Goal: Task Accomplishment & Management: Complete application form

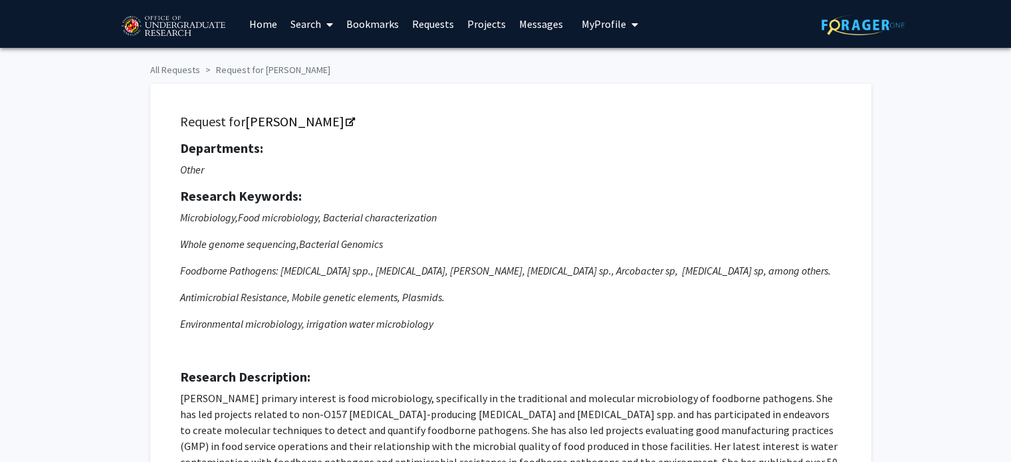
scroll to position [244, 0]
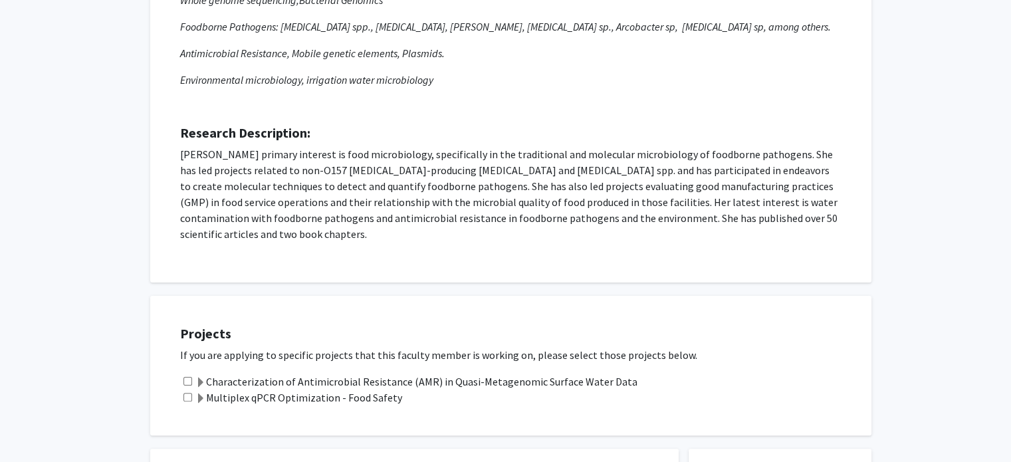
click at [187, 377] on input "checkbox" at bounding box center [187, 381] width 9 height 9
checkbox input "true"
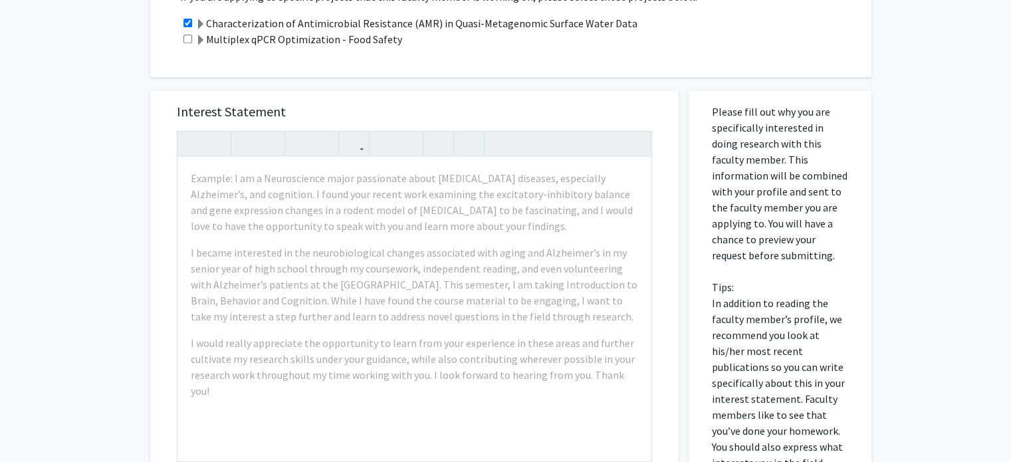
scroll to position [604, 0]
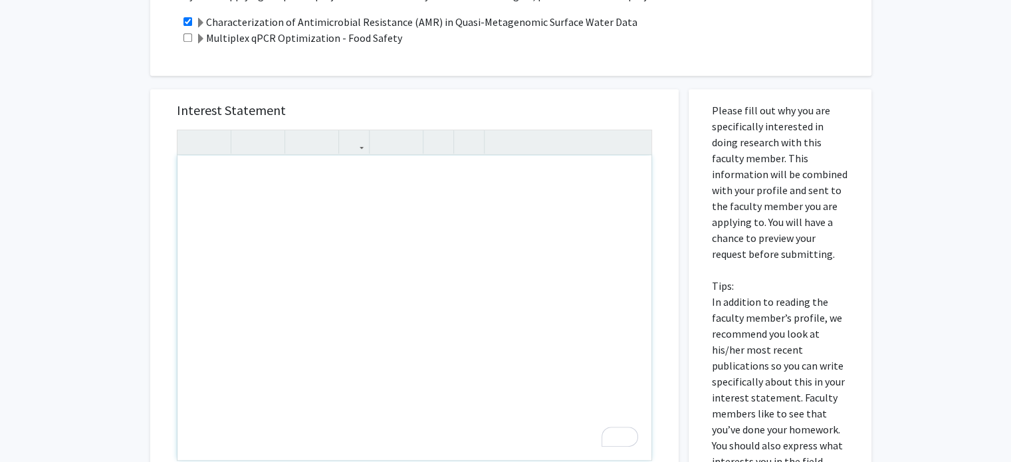
drag, startPoint x: 273, startPoint y: 215, endPoint x: 247, endPoint y: 27, distance: 189.9
click at [247, 30] on label "Multiplex qPCR Optimization - Food Safety" at bounding box center [298, 38] width 207 height 16
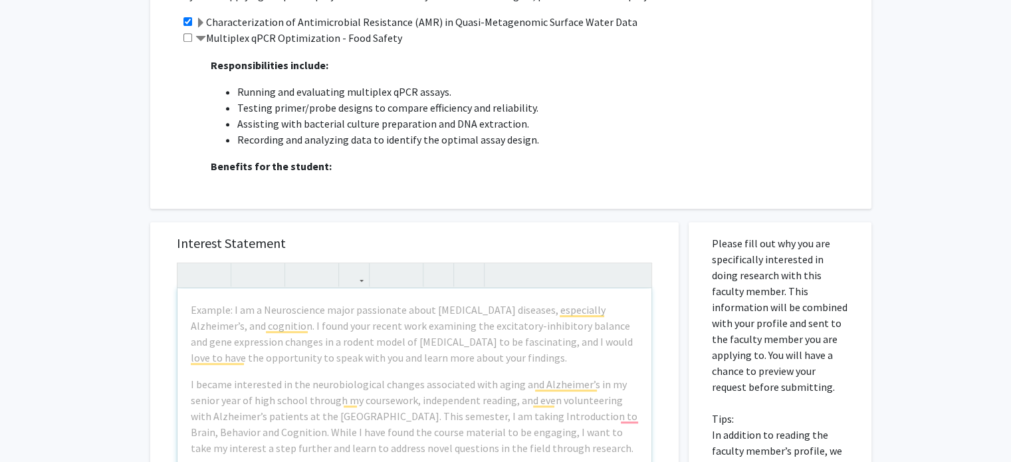
scroll to position [10, 0]
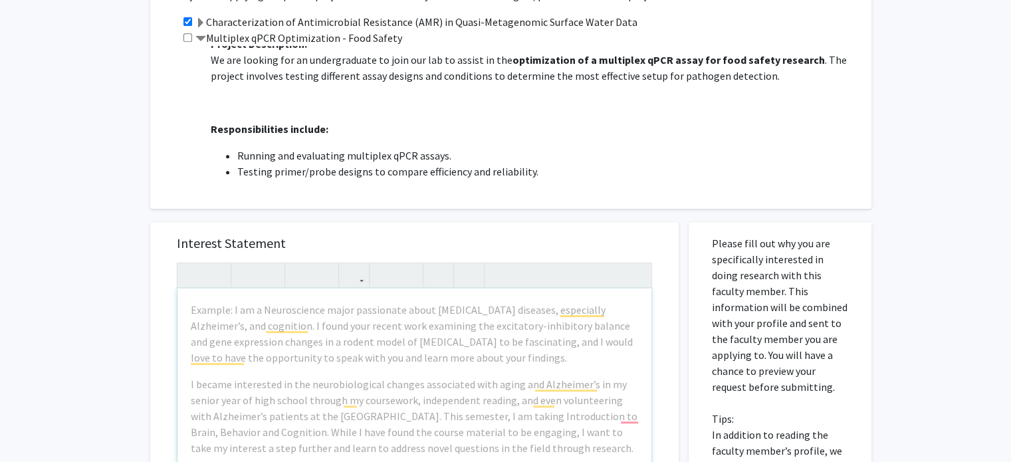
click at [186, 33] on input "checkbox" at bounding box center [187, 37] width 9 height 9
checkbox input "true"
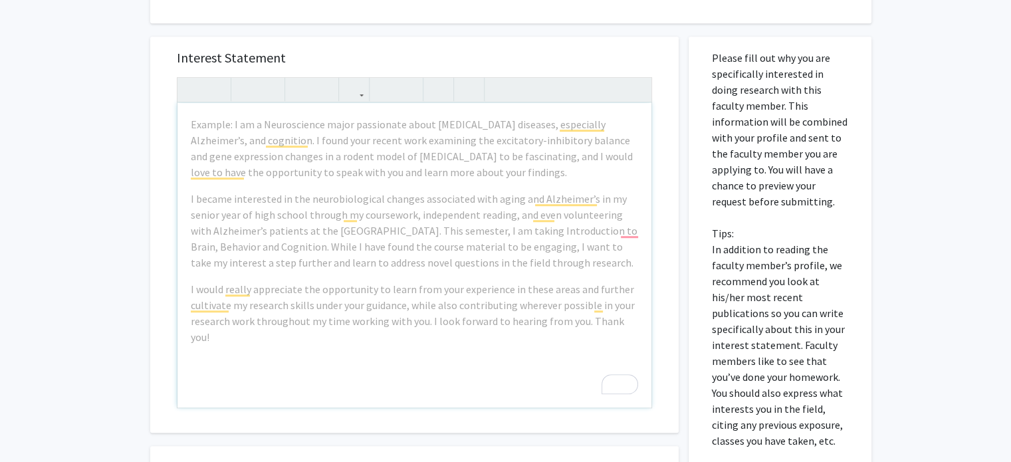
scroll to position [797, 0]
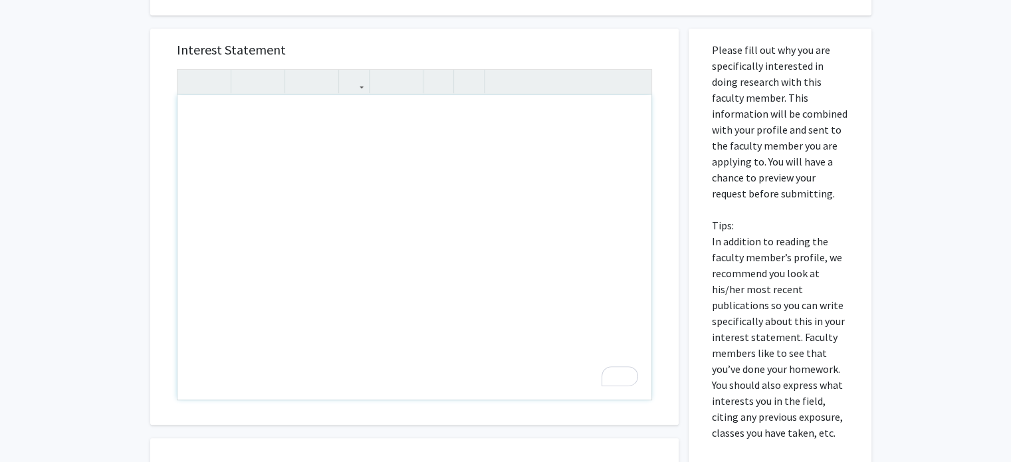
paste div "To enrich screen reader interactions, please activate Accessibility in Grammarl…"
type textarea "<p>Good Morning Dr. Toro, </p><p>My name is Clare Ijoma, and I am a senior Publ…"
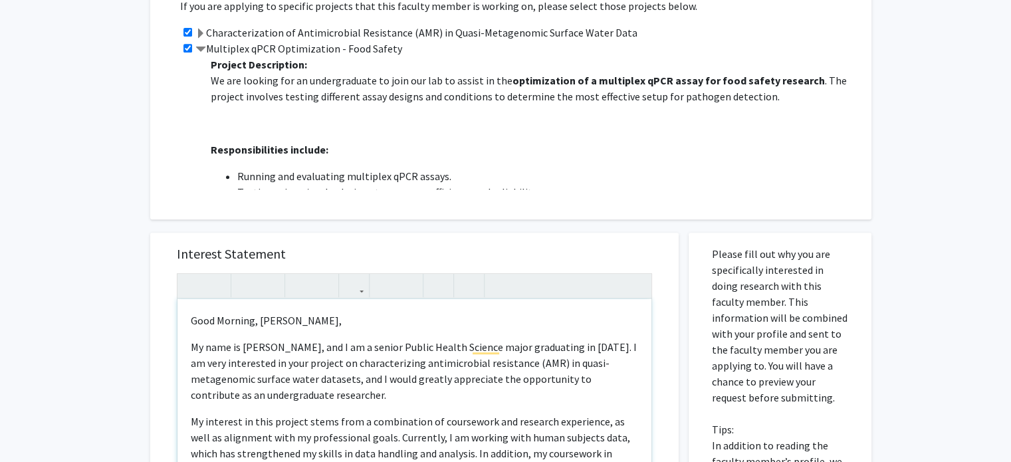
scroll to position [546, 0]
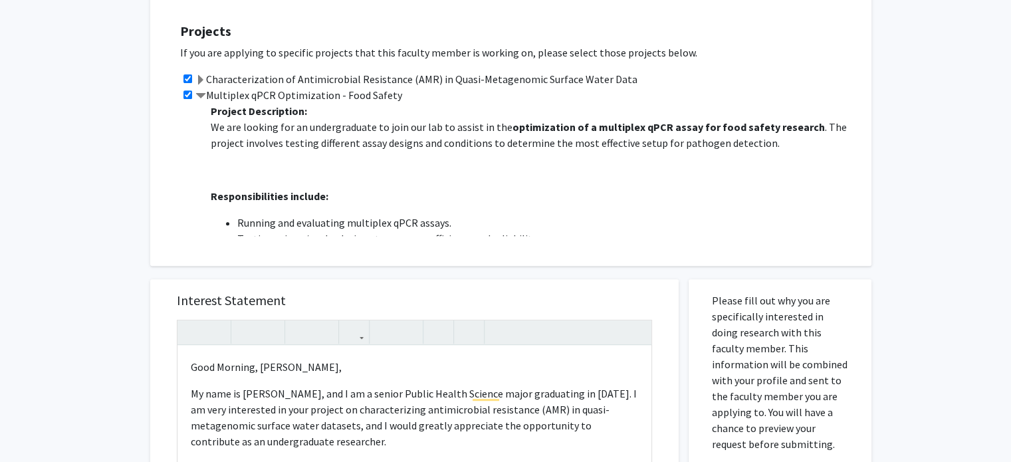
click at [187, 90] on input "checkbox" at bounding box center [187, 94] width 9 height 9
checkbox input "false"
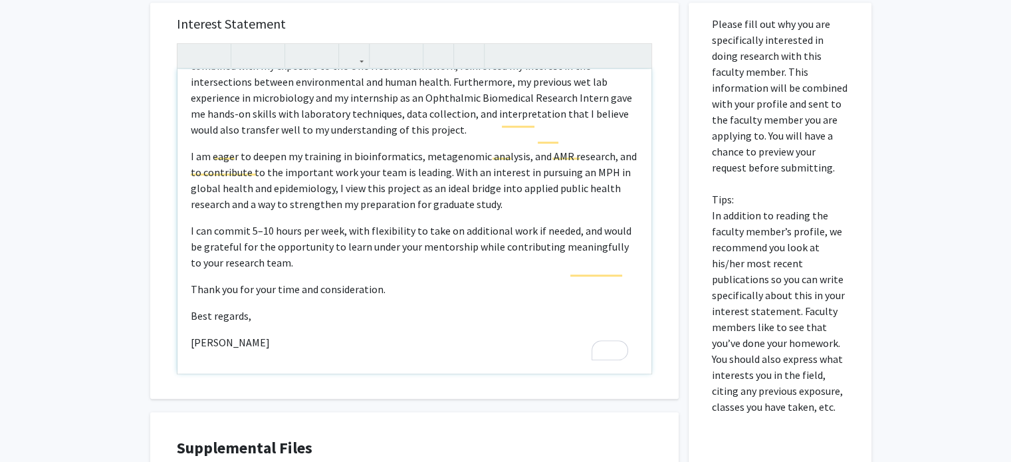
scroll to position [280, 0]
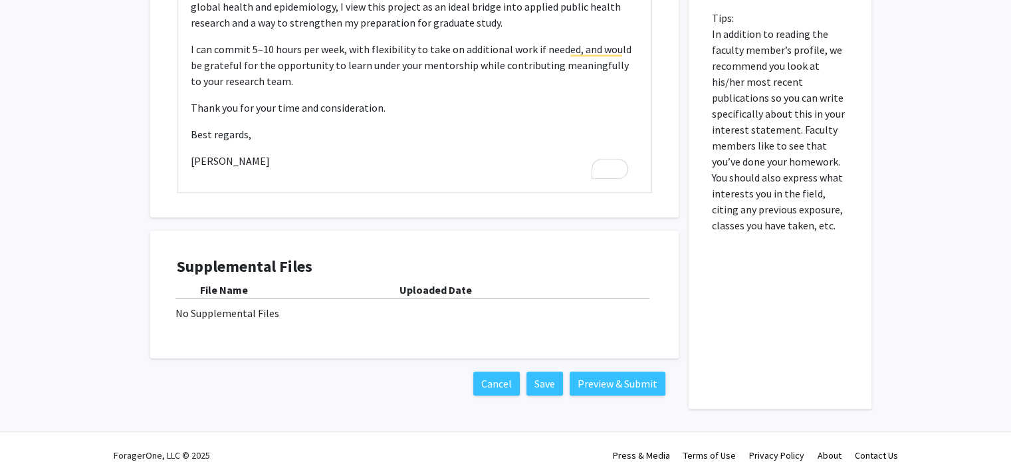
click at [428, 305] on div "No Supplemental Files" at bounding box center [414, 313] width 478 height 16
click at [222, 283] on b "File Name" at bounding box center [224, 289] width 48 height 13
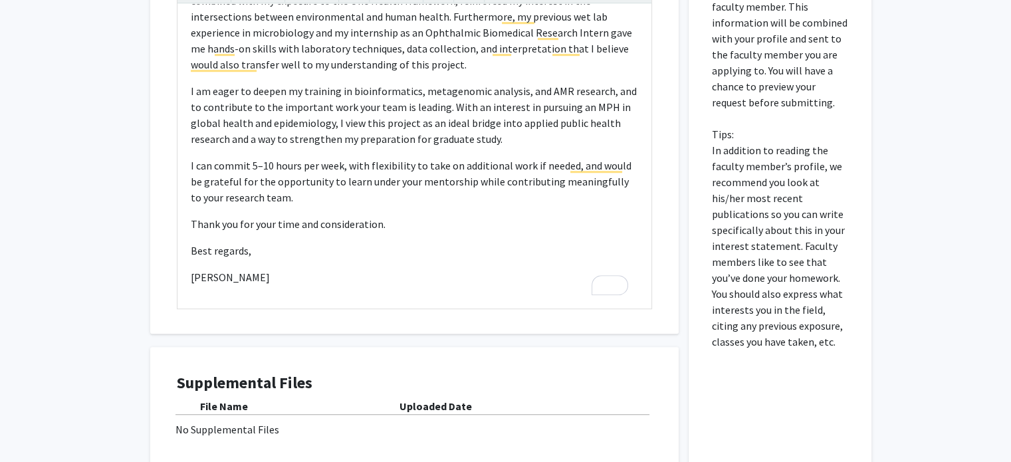
scroll to position [1004, 0]
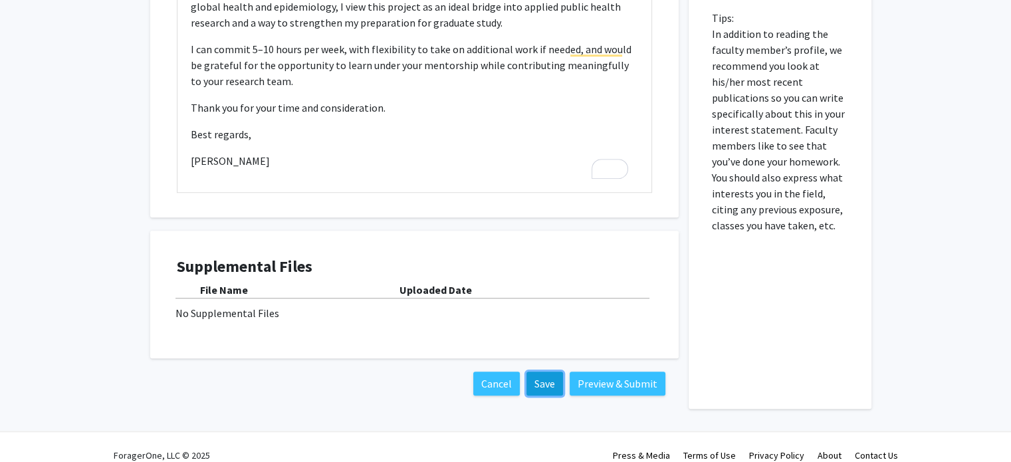
click at [545, 372] on button "Save" at bounding box center [544, 384] width 37 height 24
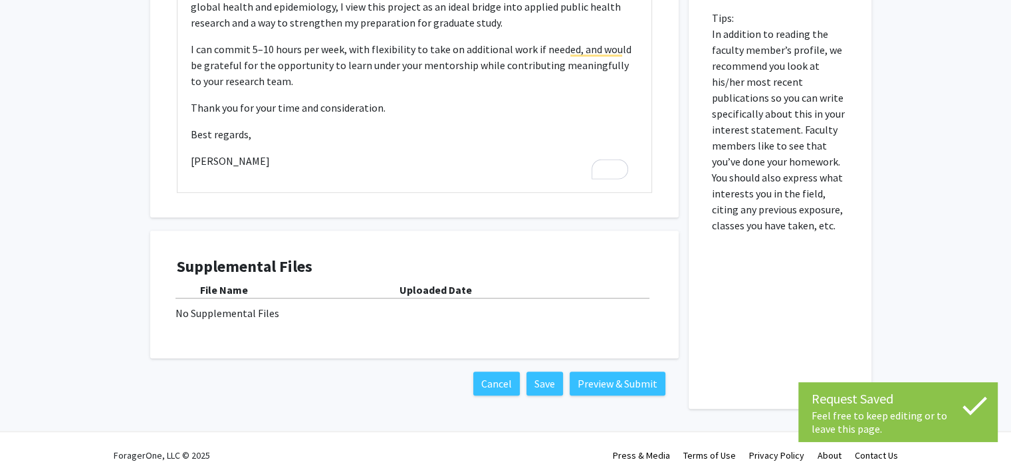
click at [362, 305] on div "No Supplemental Files" at bounding box center [414, 313] width 478 height 16
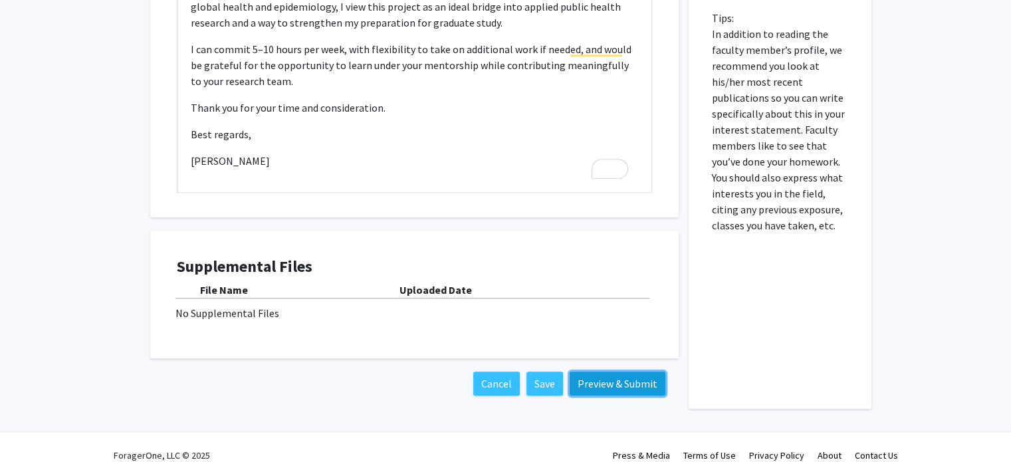
click at [598, 372] on button "Preview & Submit" at bounding box center [618, 384] width 96 height 24
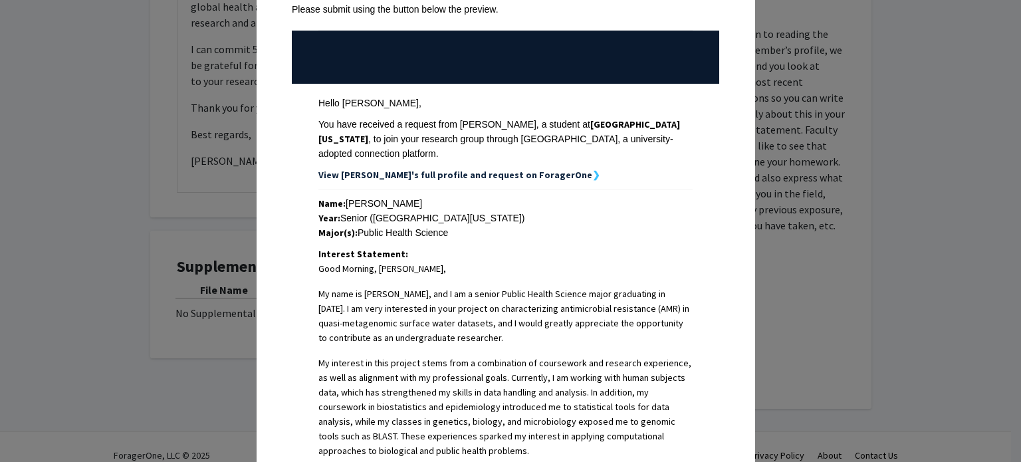
scroll to position [117, 0]
click at [505, 169] on strong "View Clare's full profile and request on ForagerOne" at bounding box center [455, 175] width 274 height 12
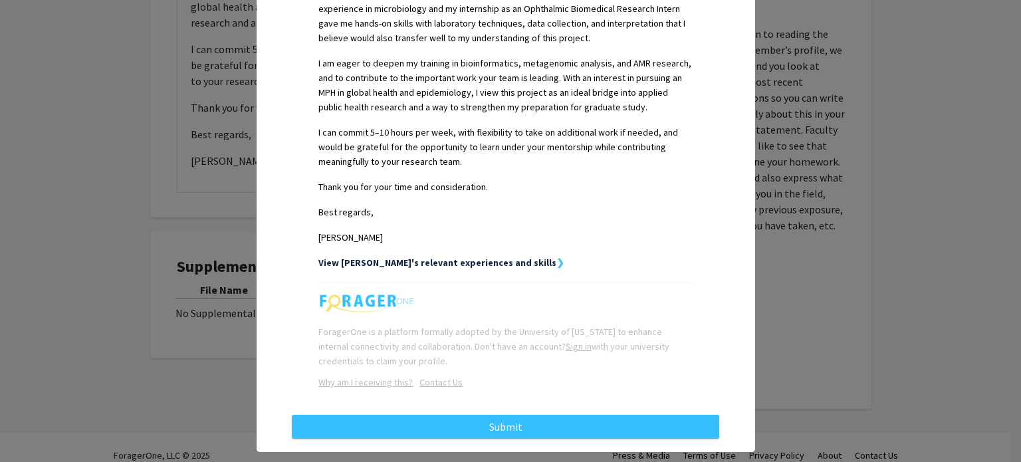
scroll to position [649, 0]
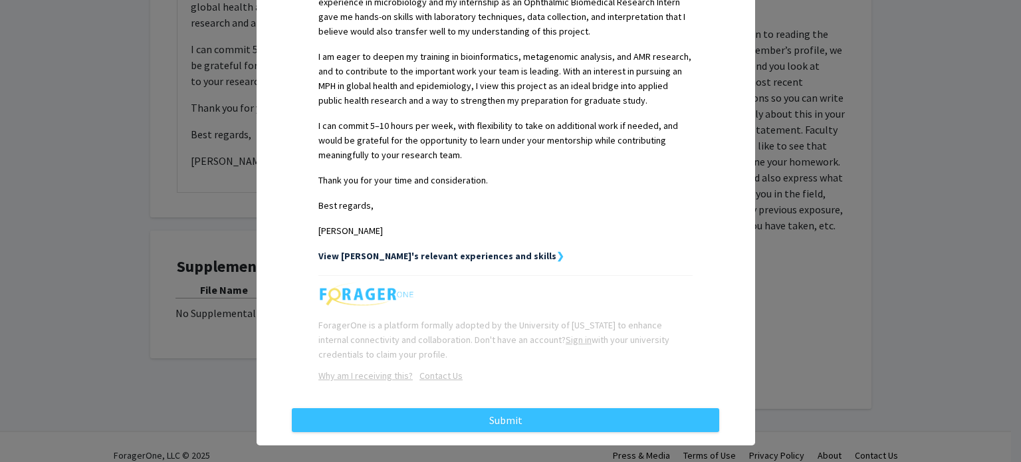
click at [436, 250] on strong "View Clare's relevant experiences and skills" at bounding box center [437, 256] width 238 height 12
click at [540, 223] on p "[PERSON_NAME]" at bounding box center [505, 230] width 374 height 15
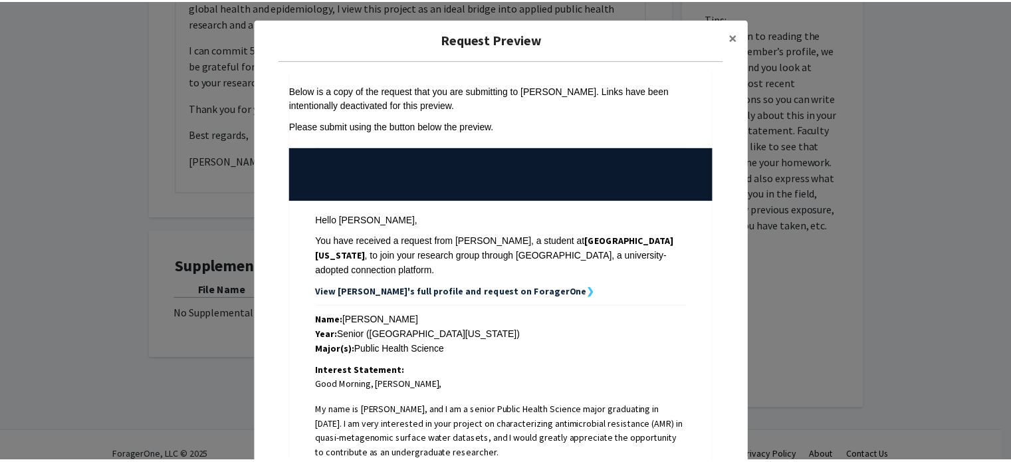
scroll to position [0, 0]
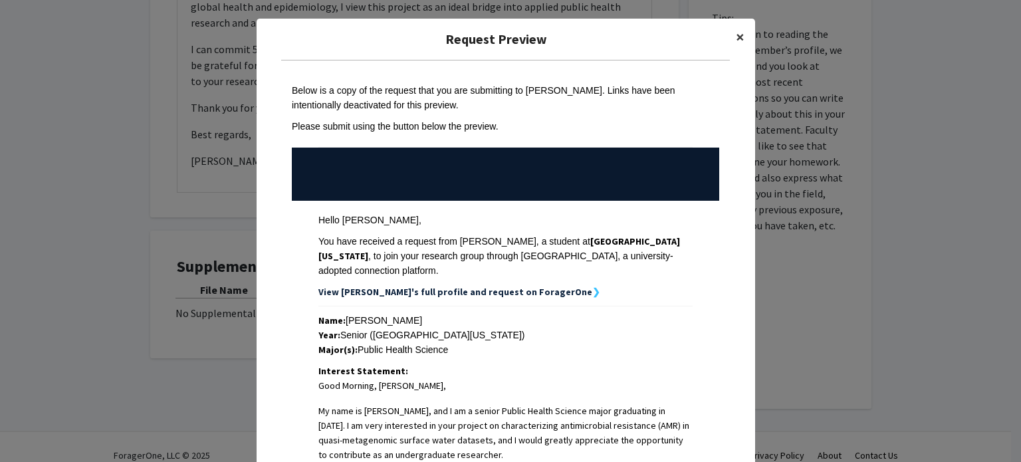
click at [730, 39] on button "×" at bounding box center [740, 37] width 30 height 37
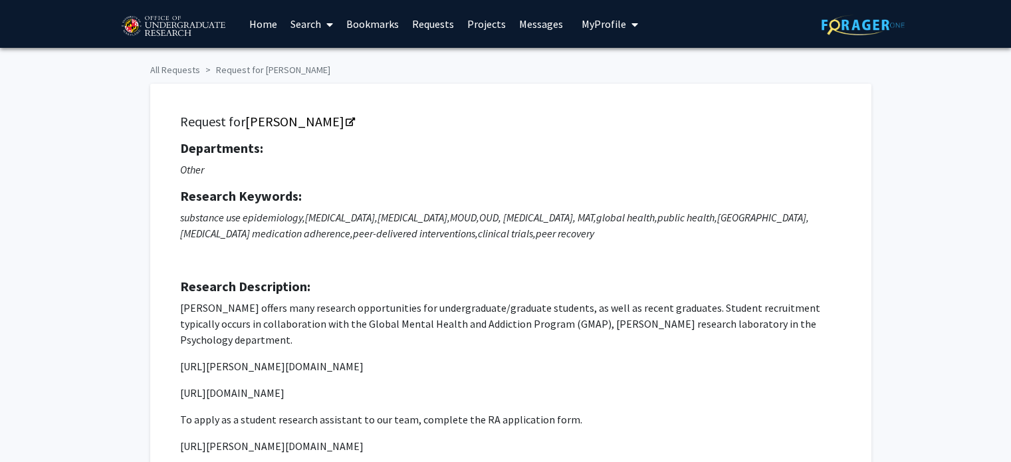
scroll to position [13, 0]
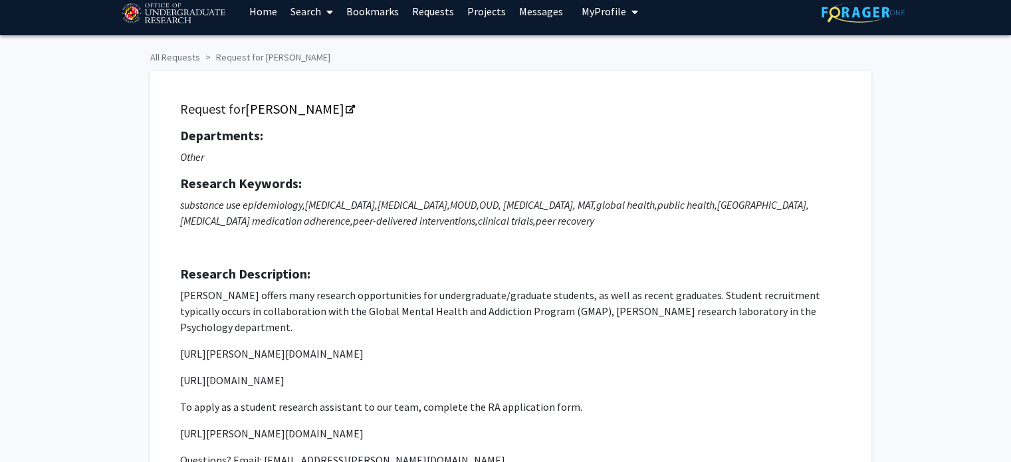
click at [605, 7] on span "My Profile" at bounding box center [604, 11] width 45 height 13
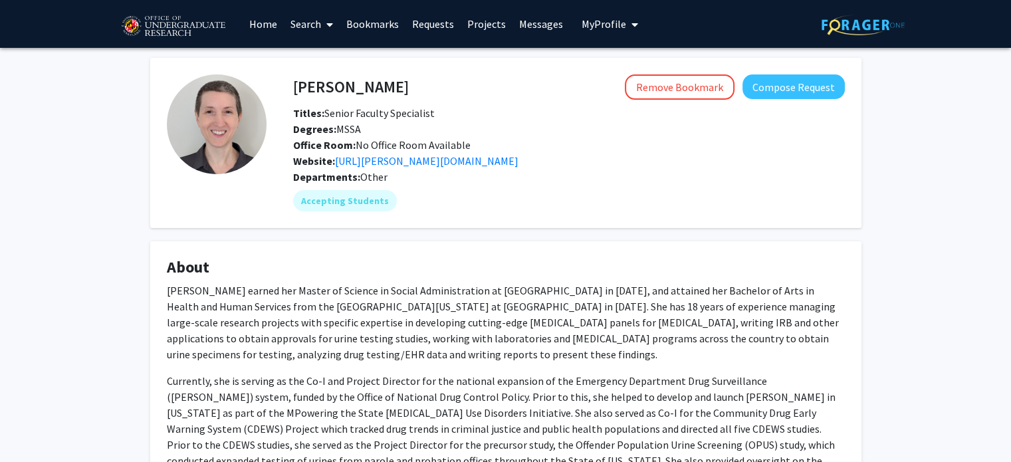
click at [626, 23] on span "My profile dropdown to access profile and logout" at bounding box center [632, 24] width 12 height 47
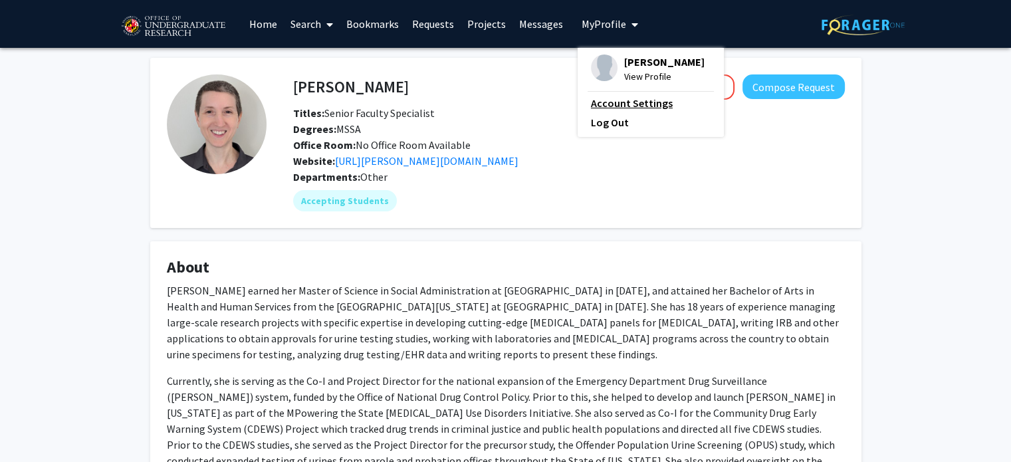
click at [611, 98] on link "Account Settings" at bounding box center [651, 103] width 120 height 16
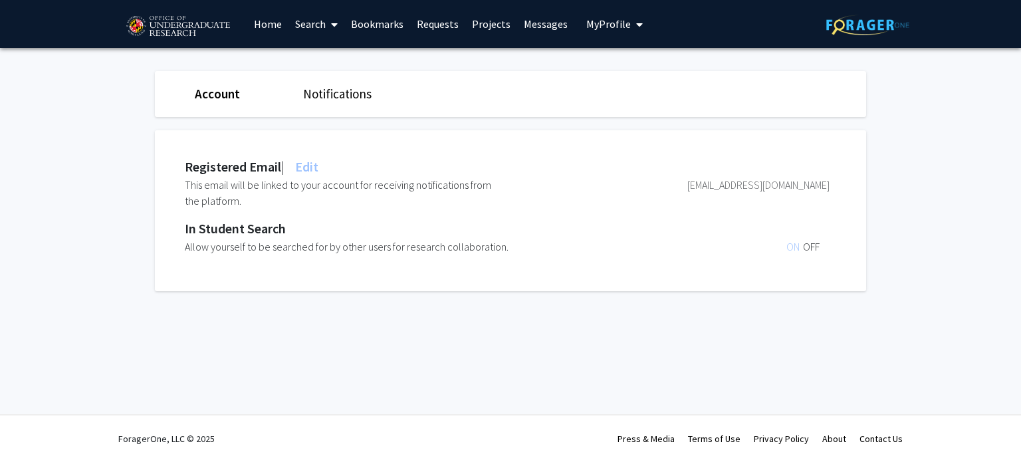
click at [309, 162] on span "Edit" at bounding box center [305, 166] width 26 height 17
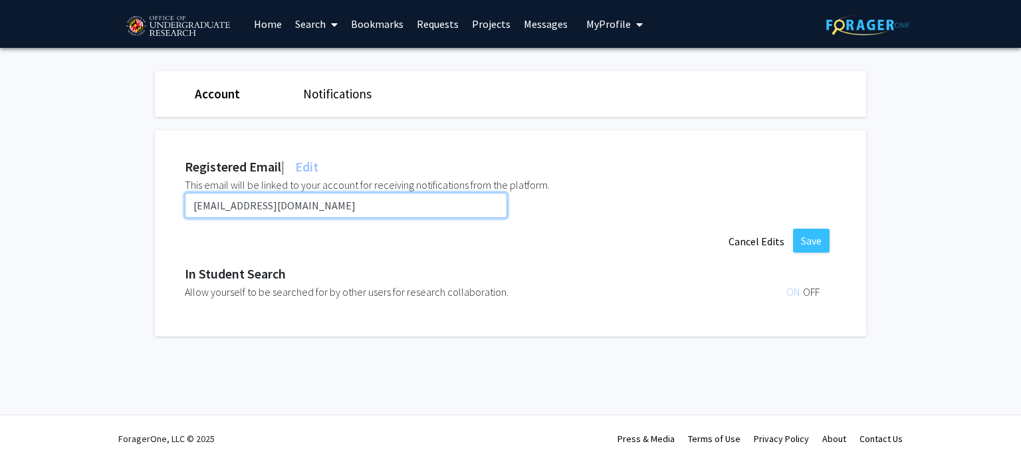
click at [247, 207] on input "[EMAIL_ADDRESS][DOMAIN_NAME]" at bounding box center [346, 205] width 322 height 25
type input "cijoma03@terpmail.umd.edu"
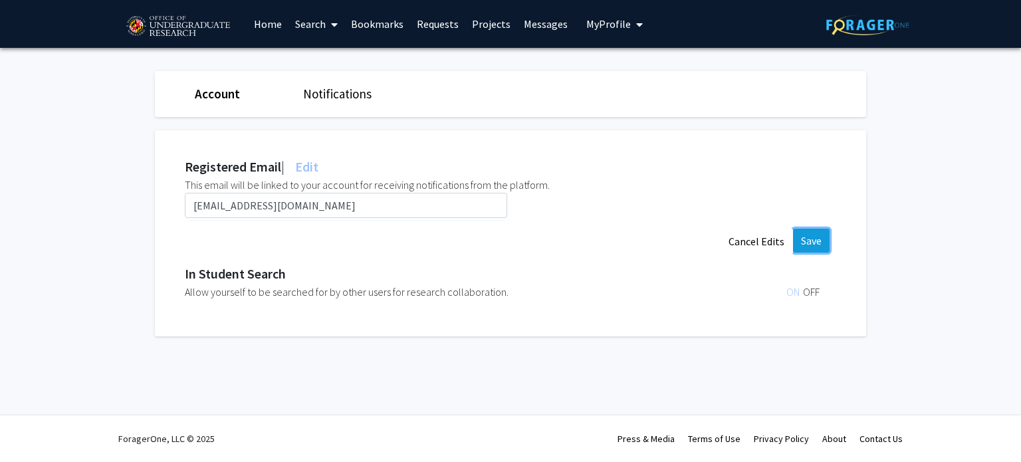
click at [800, 233] on button "Save" at bounding box center [811, 241] width 37 height 24
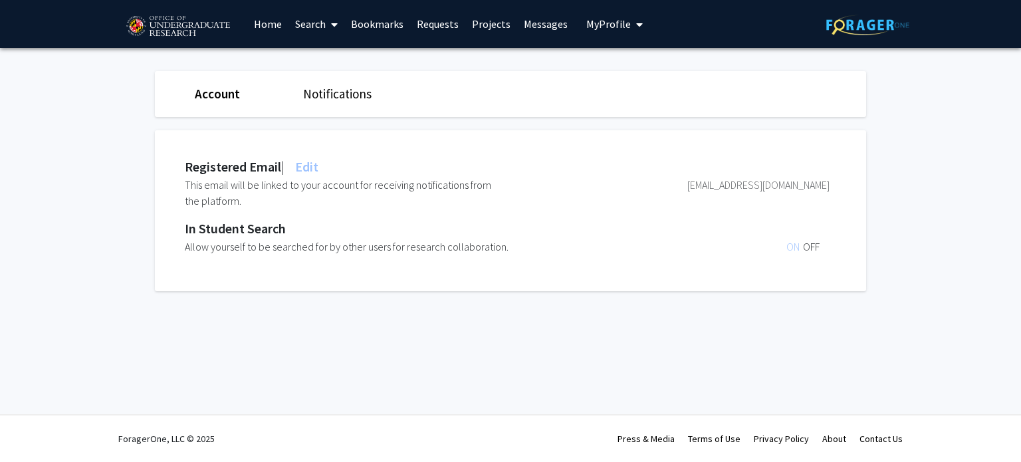
click at [342, 89] on link "Notifications" at bounding box center [337, 94] width 68 height 16
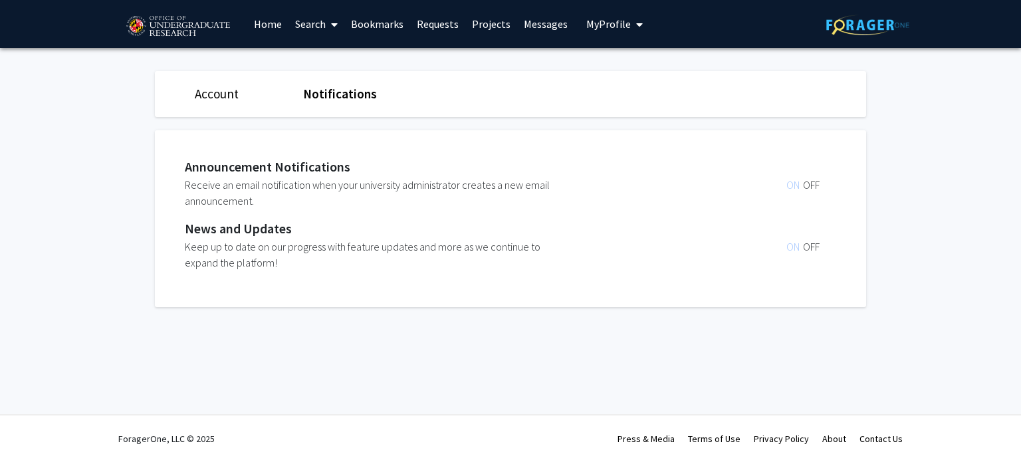
click at [217, 108] on div "Account Notifications" at bounding box center [510, 94] width 731 height 46
click at [615, 26] on span "My Profile" at bounding box center [608, 23] width 45 height 13
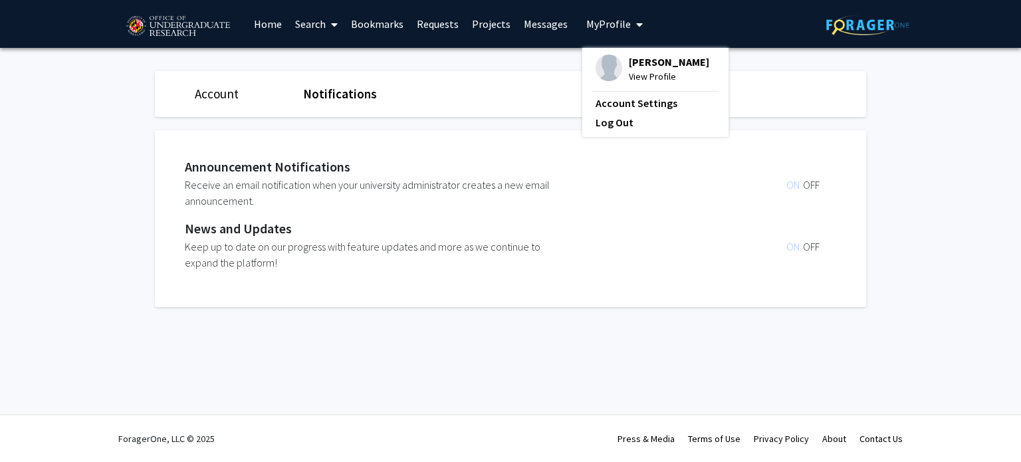
click at [640, 72] on span "View Profile" at bounding box center [669, 76] width 80 height 15
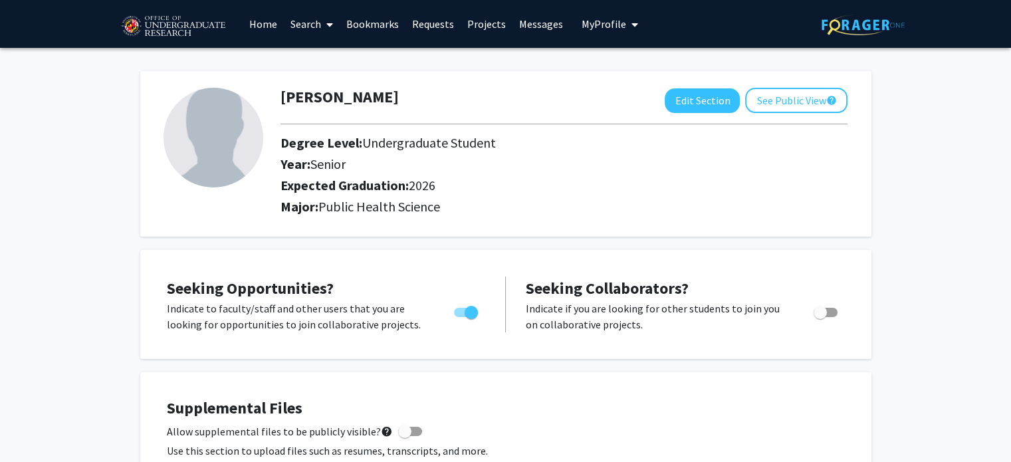
drag, startPoint x: 546, startPoint y: 130, endPoint x: 446, endPoint y: 185, distance: 114.5
click at [446, 185] on h2 "Expected Graduation: 2026" at bounding box center [517, 185] width 475 height 16
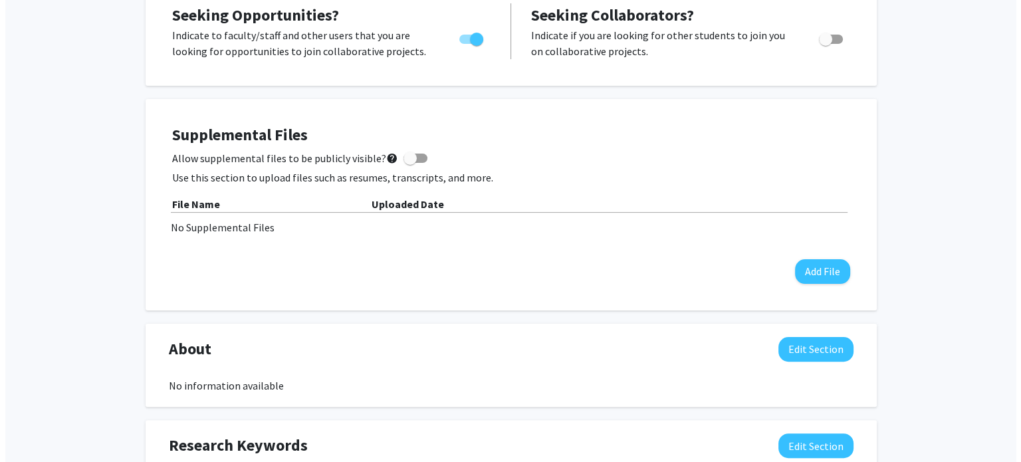
scroll to position [287, 0]
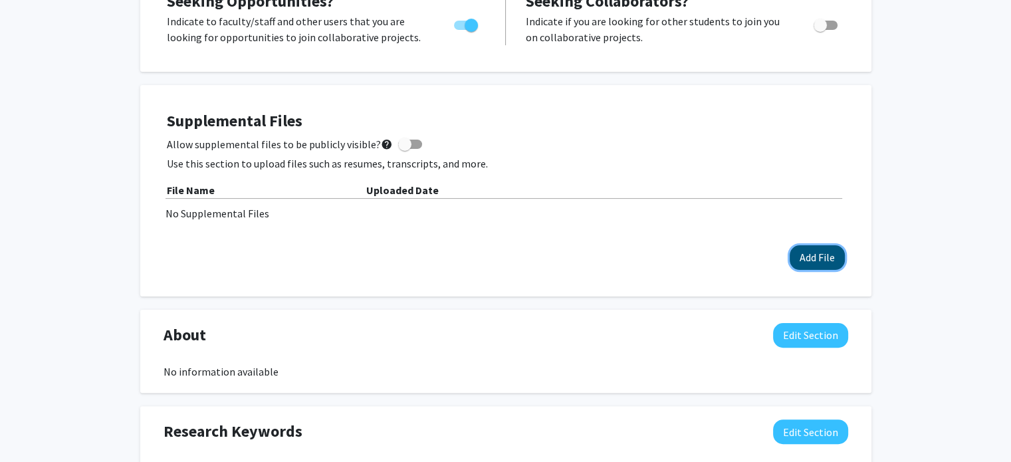
click at [808, 252] on button "Add File" at bounding box center [817, 257] width 55 height 25
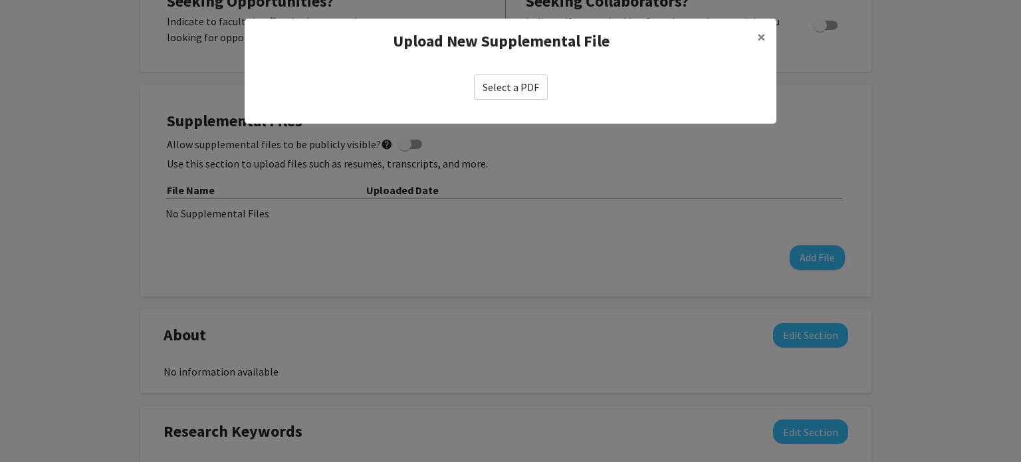
click at [510, 80] on label "Select a PDF" at bounding box center [511, 86] width 74 height 25
click at [0, 0] on input "Select a PDF" at bounding box center [0, 0] width 0 height 0
click at [524, 92] on label "Select a PDF" at bounding box center [511, 86] width 74 height 25
click at [0, 0] on input "Select a PDF" at bounding box center [0, 0] width 0 height 0
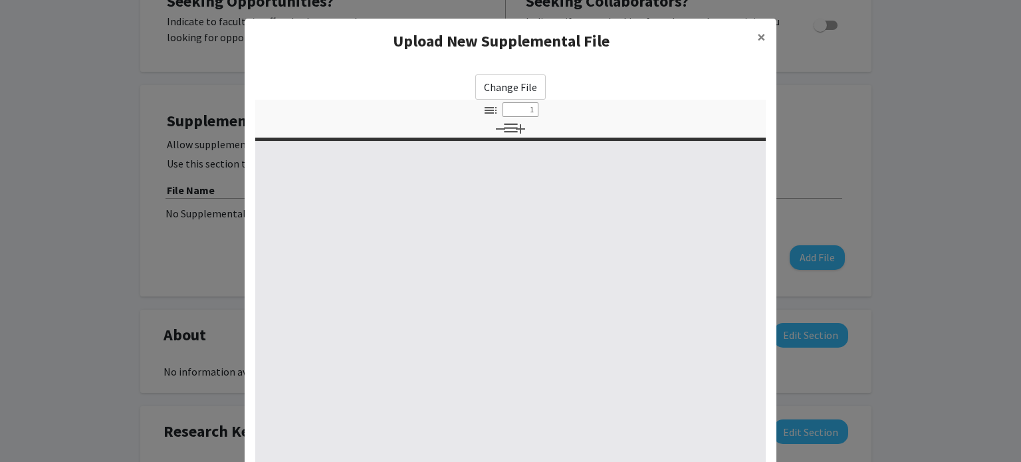
select select "custom"
type input "0"
select select "custom"
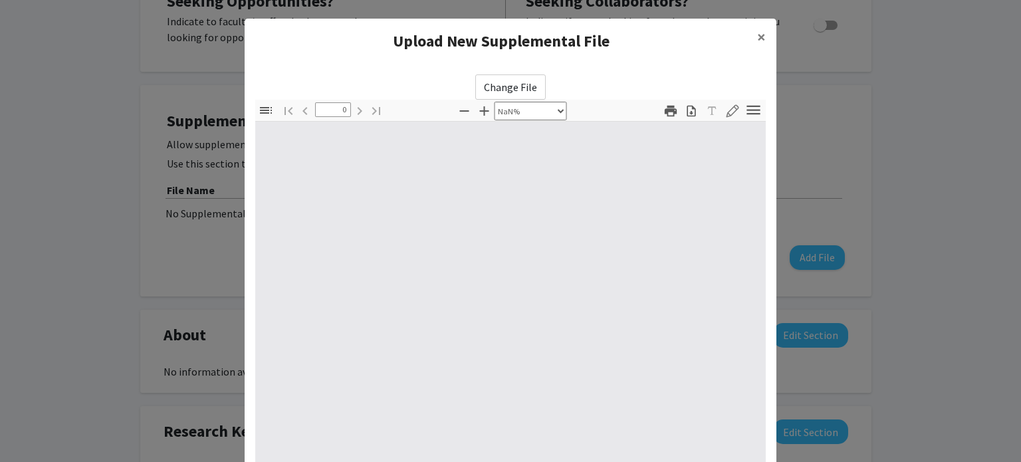
type input "1"
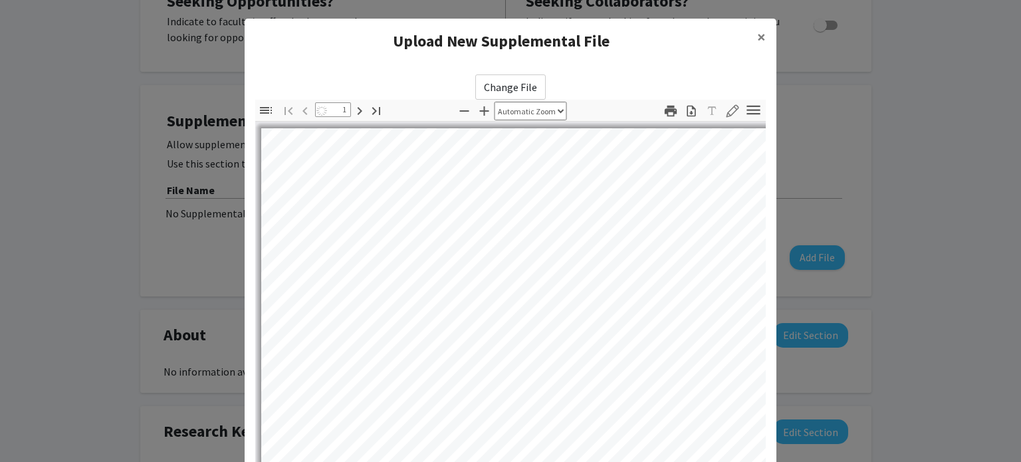
select select "auto"
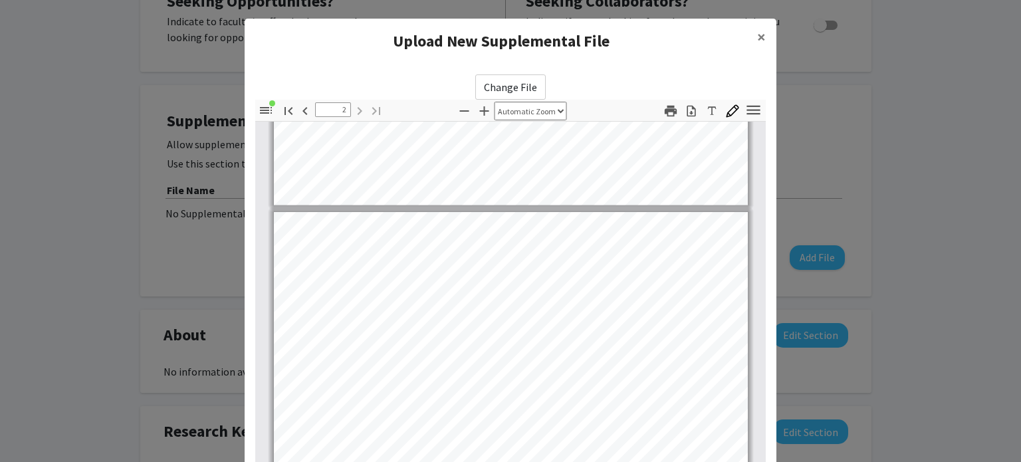
scroll to position [532, 0]
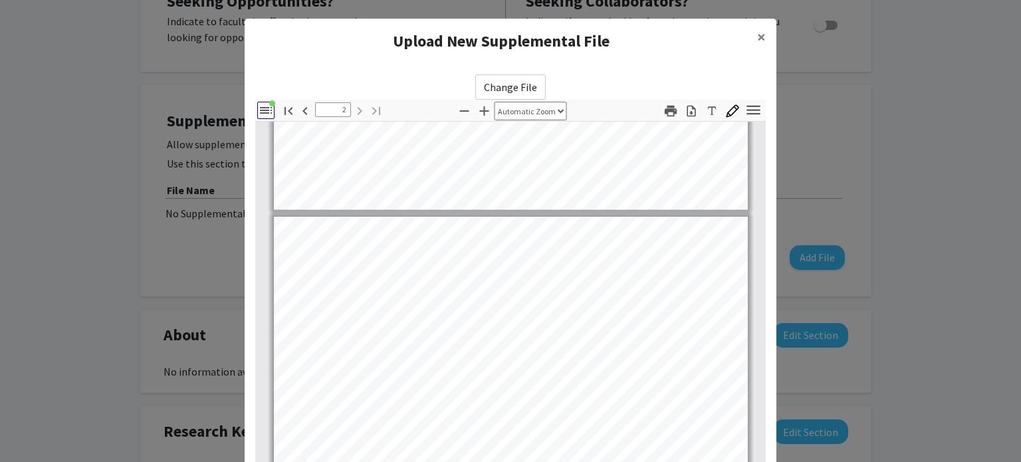
click at [266, 112] on icon "button" at bounding box center [266, 110] width 12 height 7
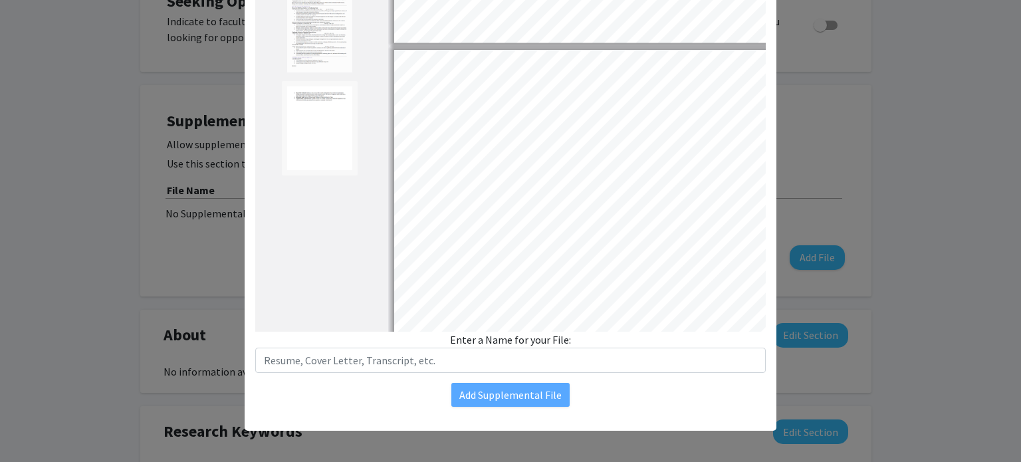
scroll to position [385, 0]
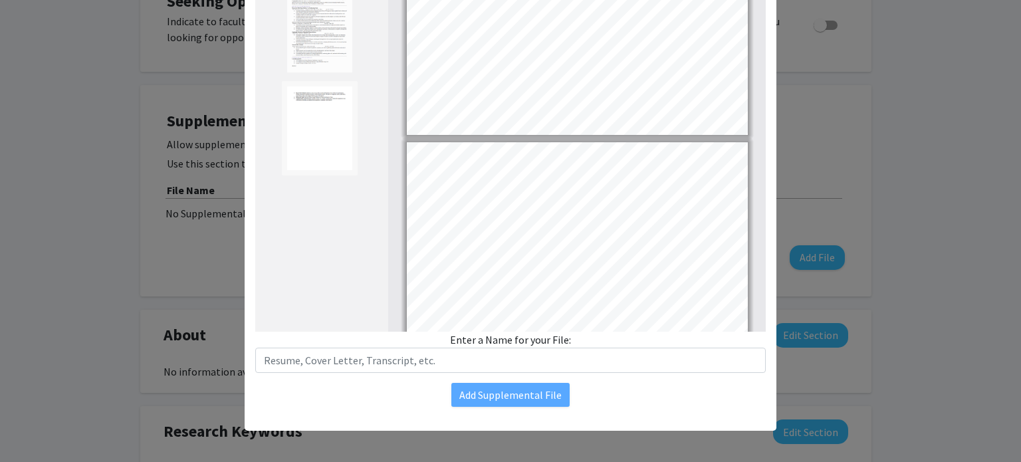
type input "1"
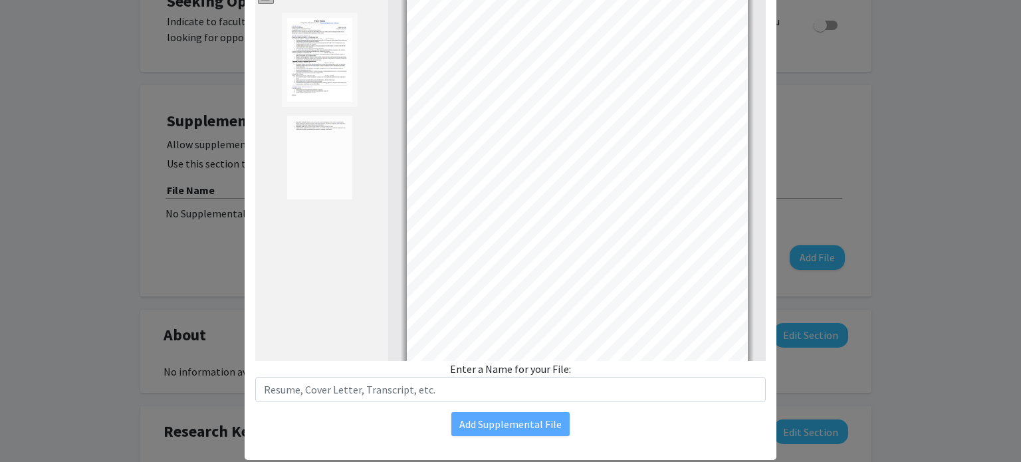
scroll to position [0, 0]
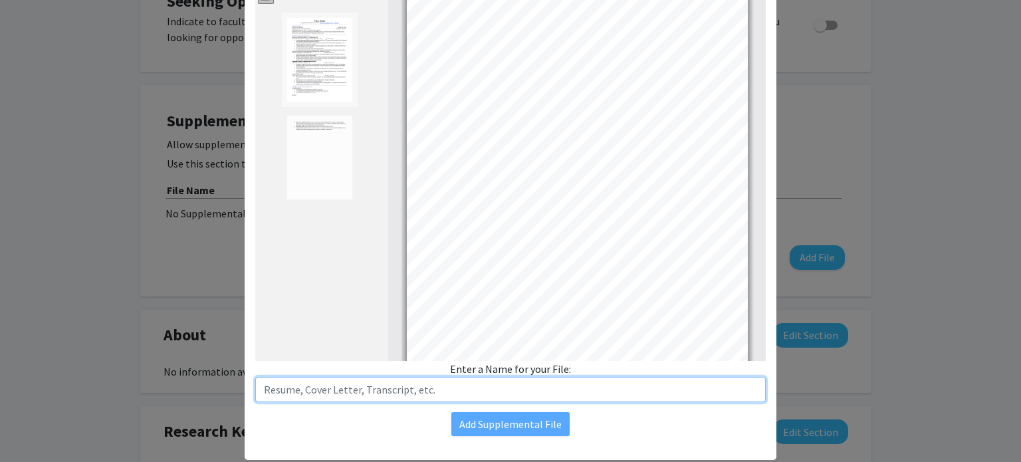
click at [323, 390] on input "text" at bounding box center [510, 389] width 510 height 25
type input "R"
type input "Resume"
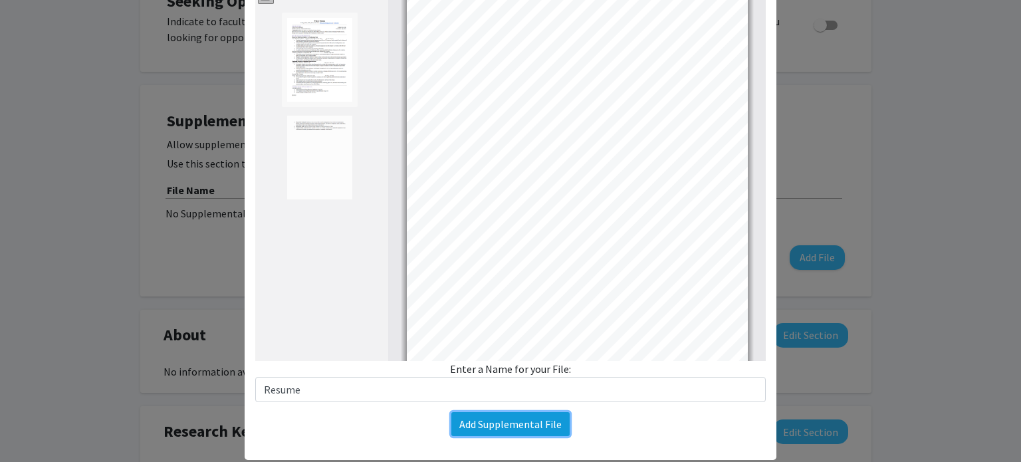
click at [505, 431] on button "Add Supplemental File" at bounding box center [510, 424] width 118 height 24
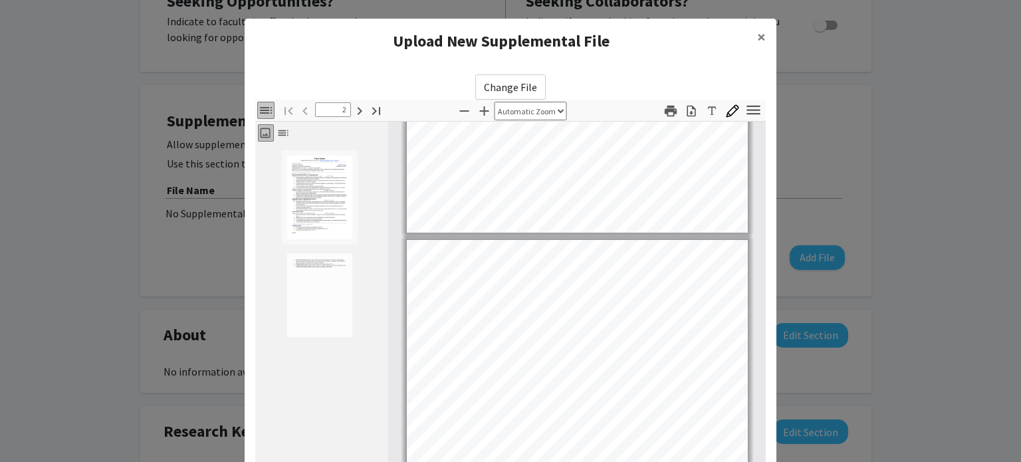
scroll to position [167, 0]
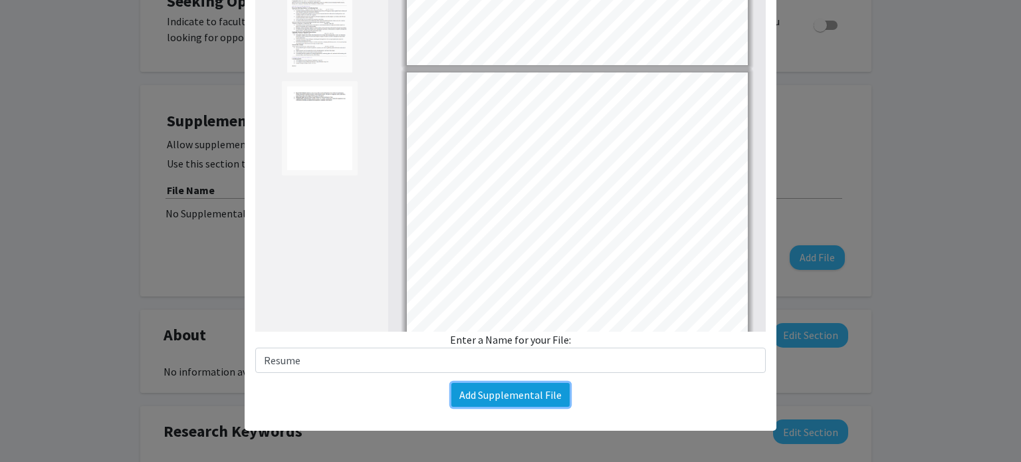
click at [490, 394] on button "Add Supplemental File" at bounding box center [510, 395] width 118 height 24
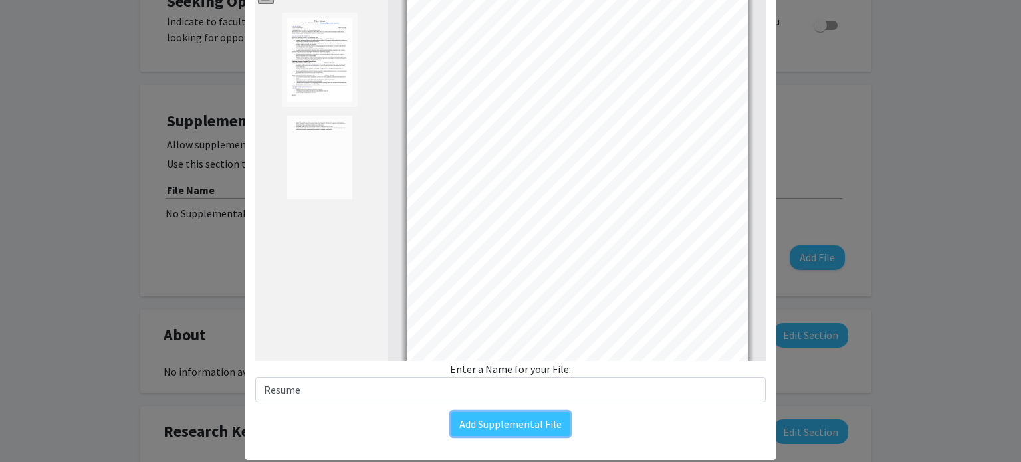
scroll to position [0, 0]
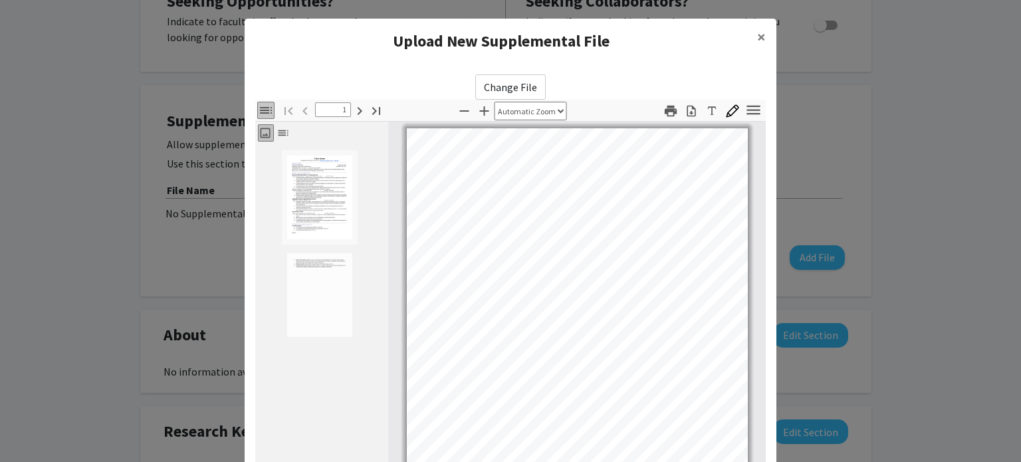
click at [262, 112] on icon "button" at bounding box center [266, 110] width 12 height 7
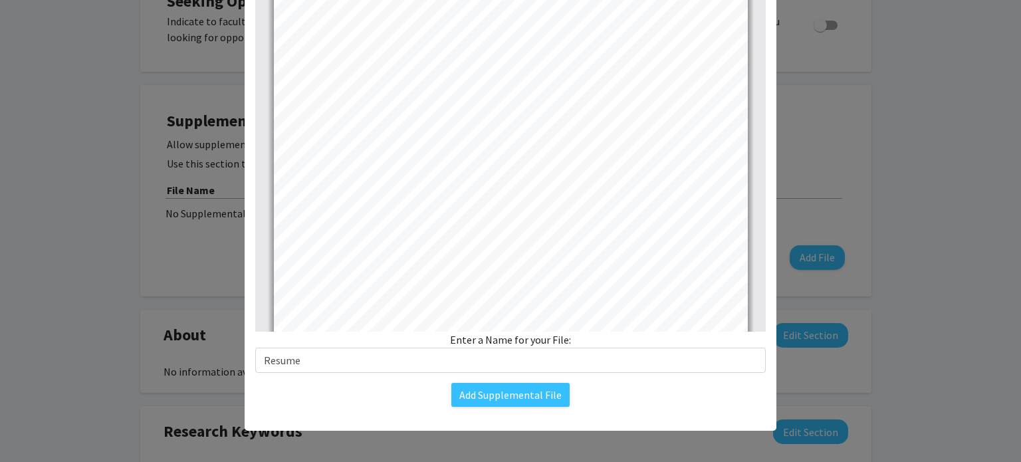
scroll to position [84, 0]
click at [536, 403] on button "Add Supplemental File" at bounding box center [510, 395] width 118 height 24
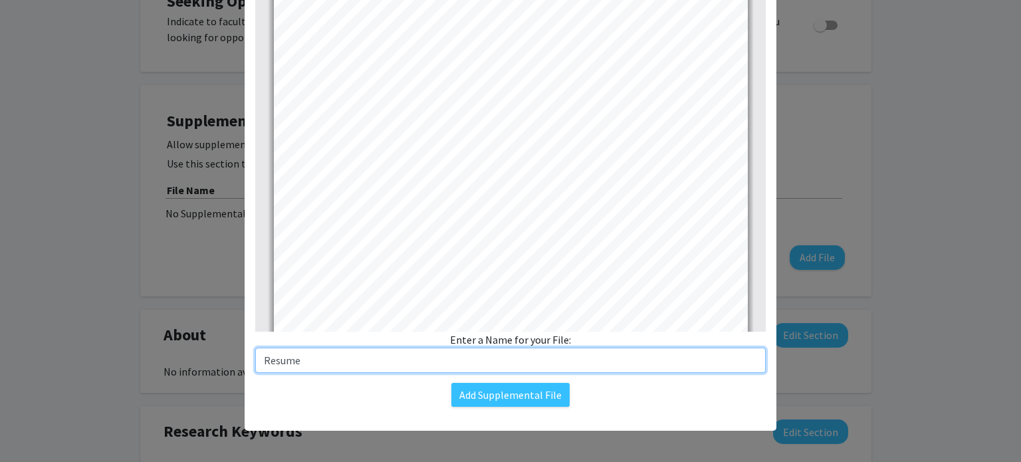
click at [419, 364] on input "Resume" at bounding box center [510, 360] width 510 height 25
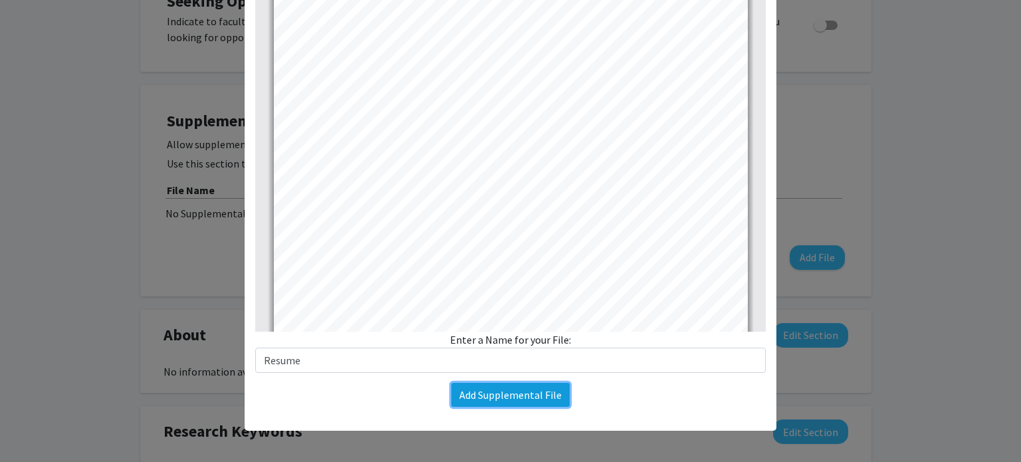
click at [472, 398] on button "Add Supplemental File" at bounding box center [510, 395] width 118 height 24
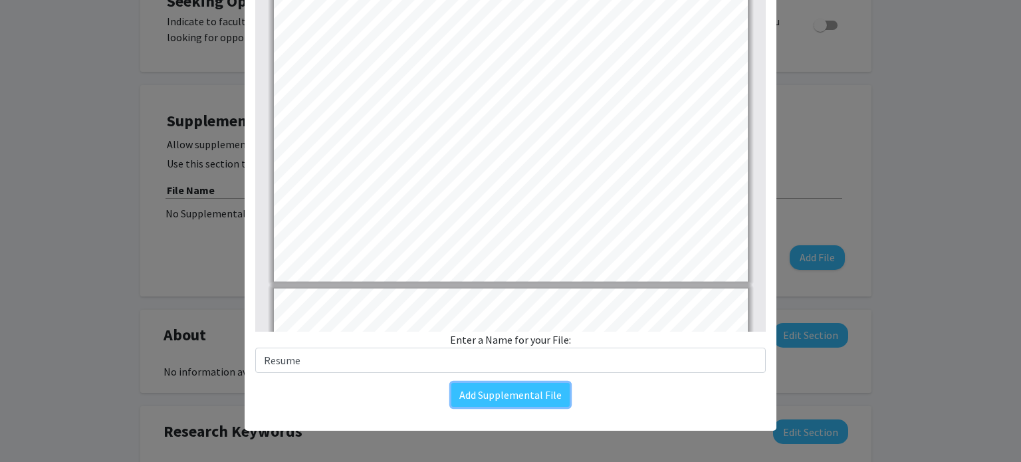
type input "2"
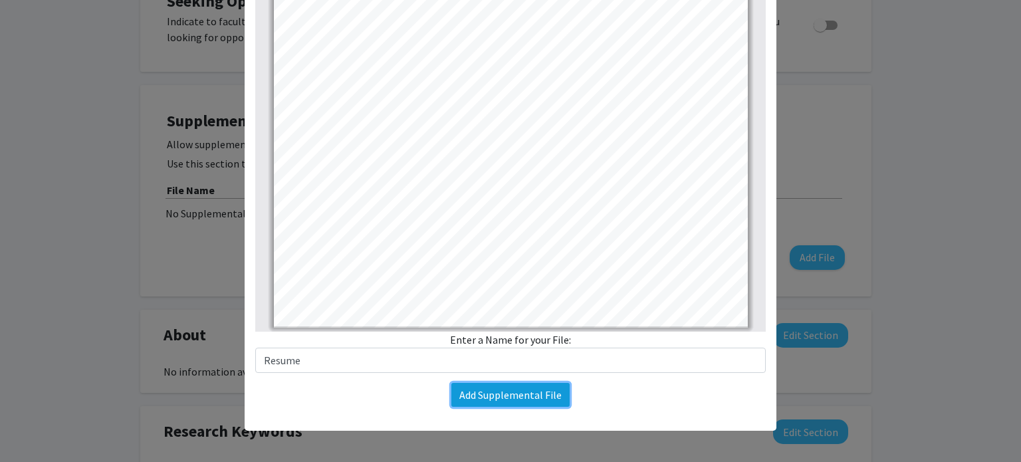
click at [539, 387] on button "Add Supplemental File" at bounding box center [510, 395] width 118 height 24
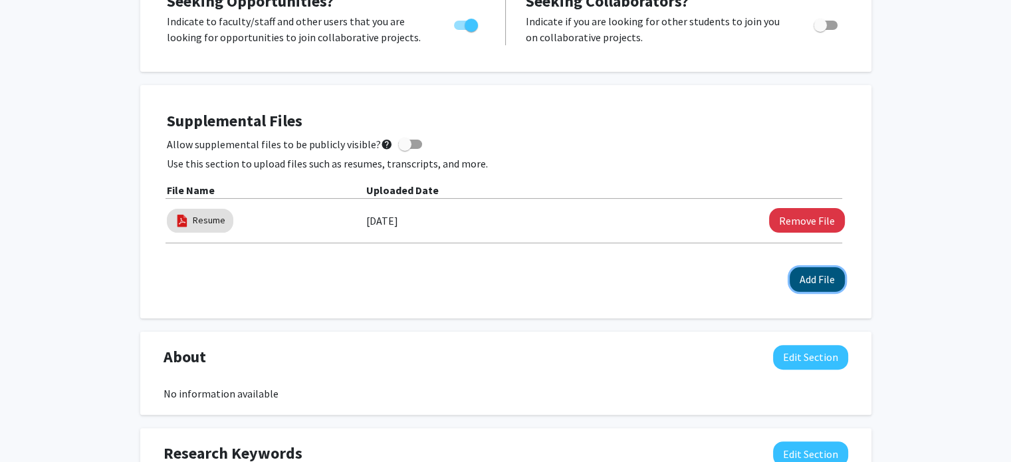
click at [822, 281] on button "Add File" at bounding box center [817, 279] width 55 height 25
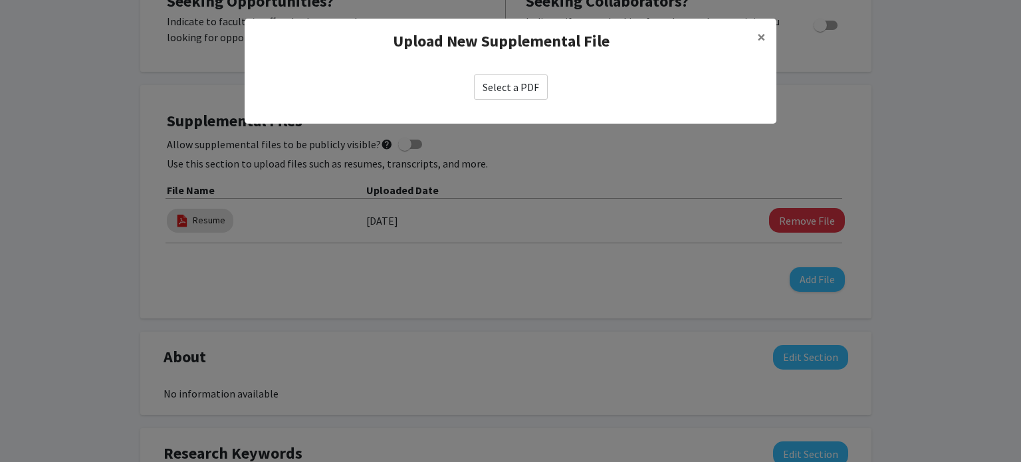
click at [502, 92] on label "Select a PDF" at bounding box center [511, 86] width 74 height 25
click at [0, 0] on input "Select a PDF" at bounding box center [0, 0] width 0 height 0
select select "custom"
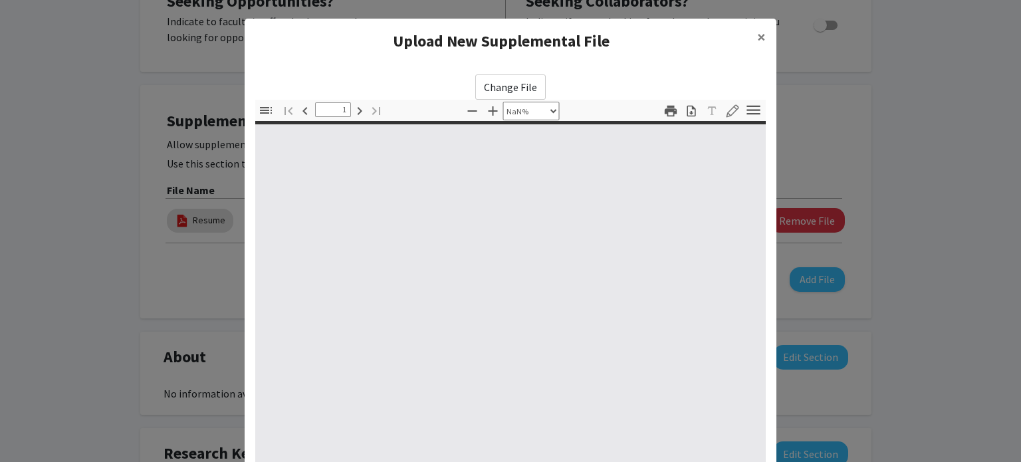
type input "0"
select select "auto"
type input "1"
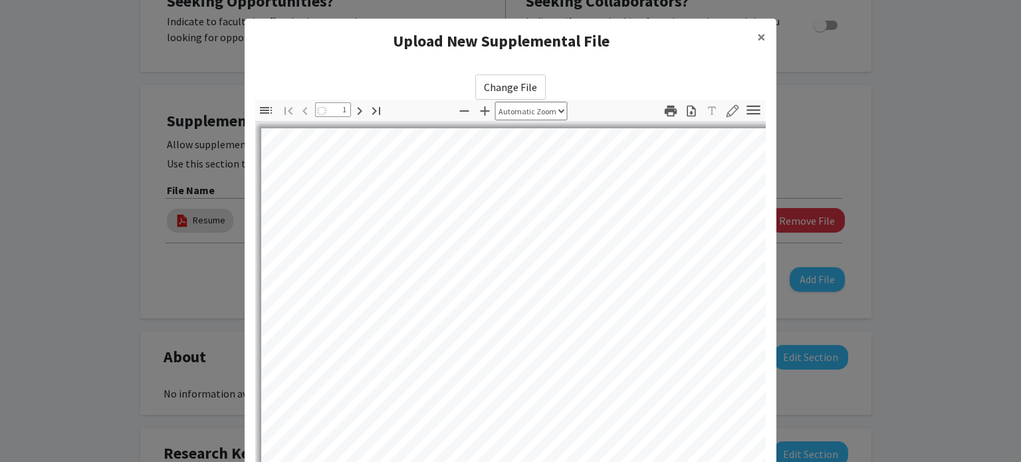
select select "auto"
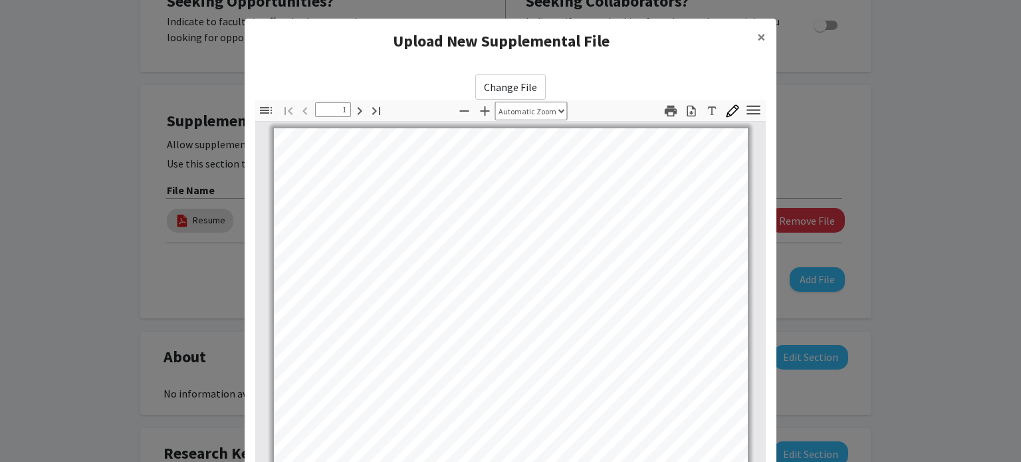
scroll to position [0, 0]
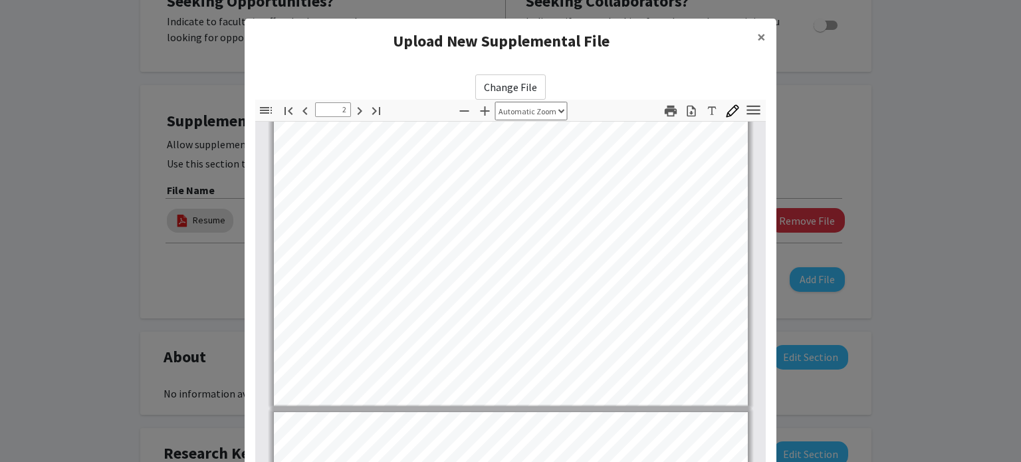
type input "3"
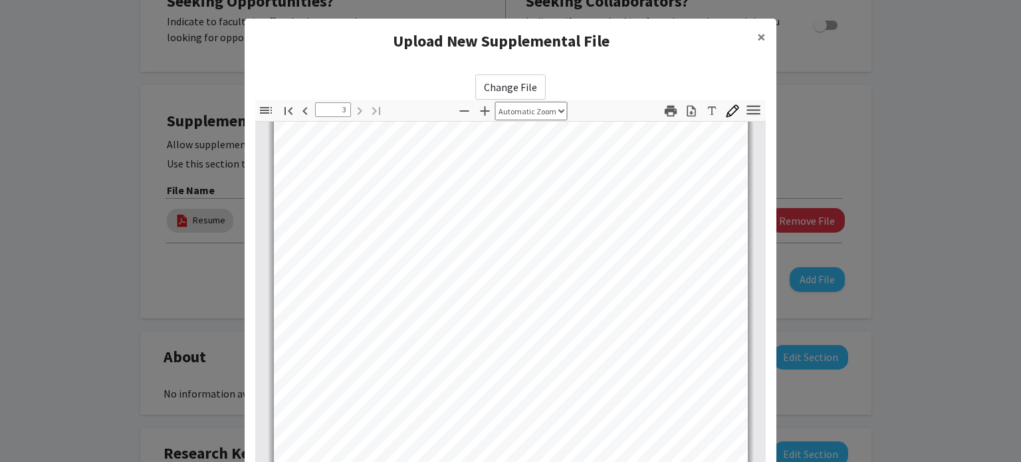
scroll to position [167, 0]
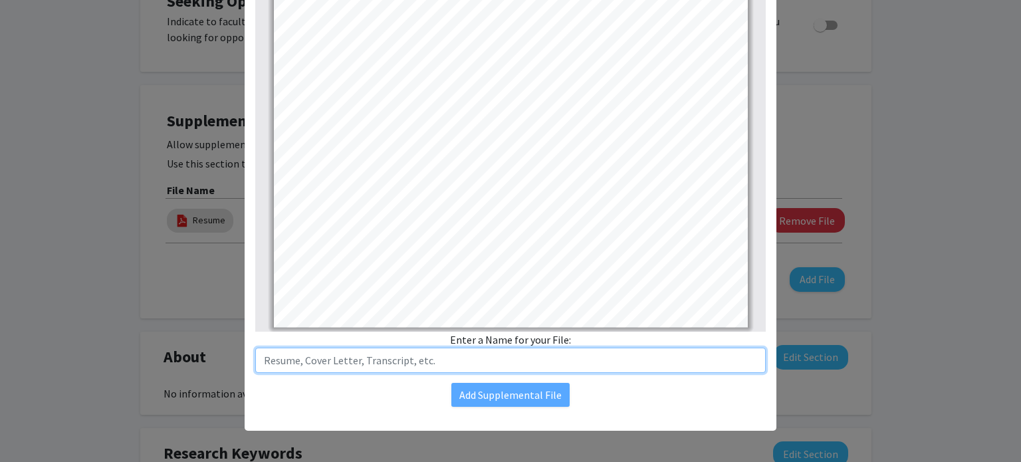
click at [362, 362] on input "text" at bounding box center [510, 360] width 510 height 25
type input "Unofficial Transcript"
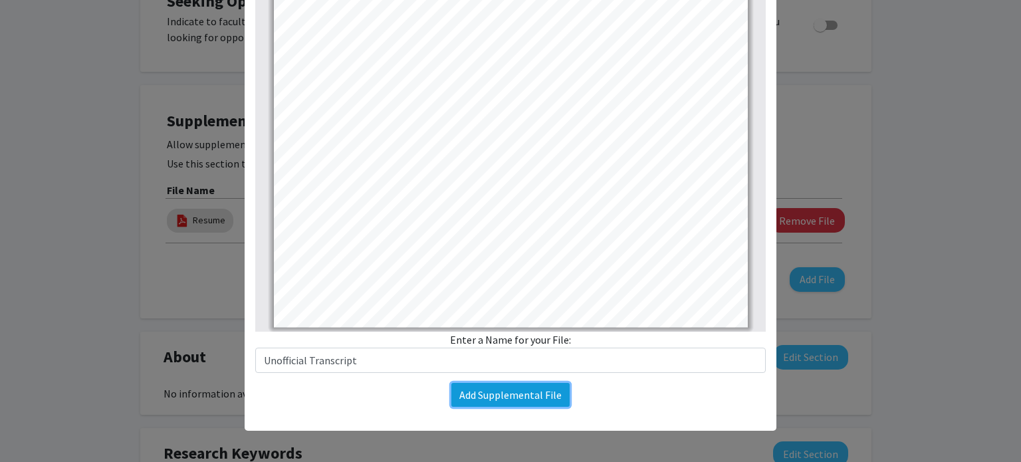
click at [473, 387] on button "Add Supplemental File" at bounding box center [510, 395] width 118 height 24
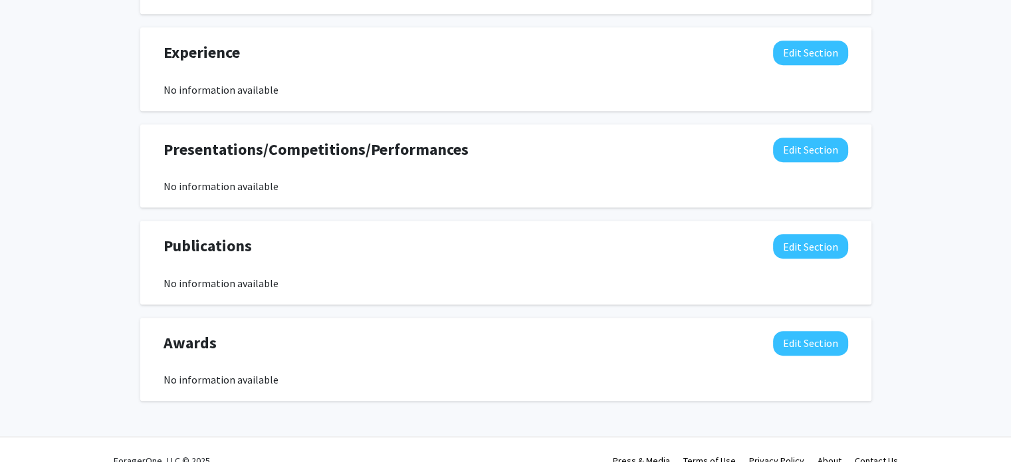
scroll to position [851, 0]
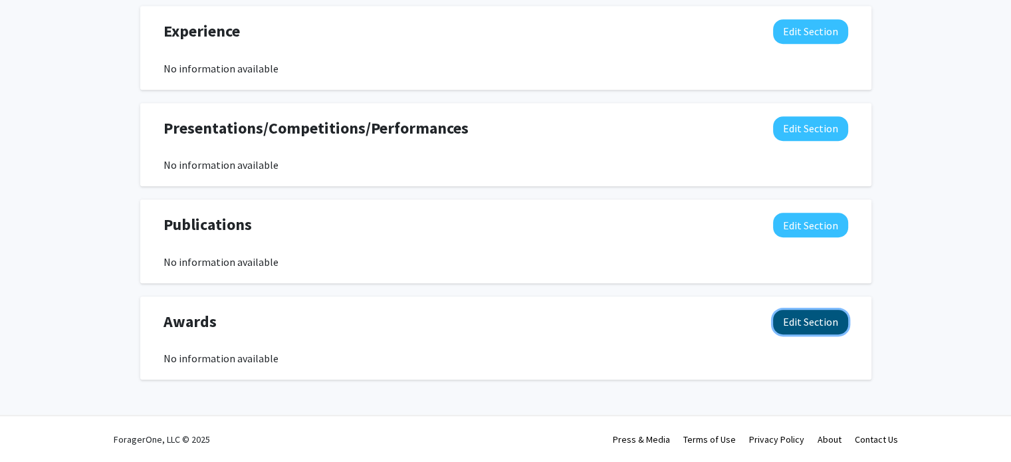
click at [783, 316] on button "Edit Section" at bounding box center [810, 322] width 75 height 25
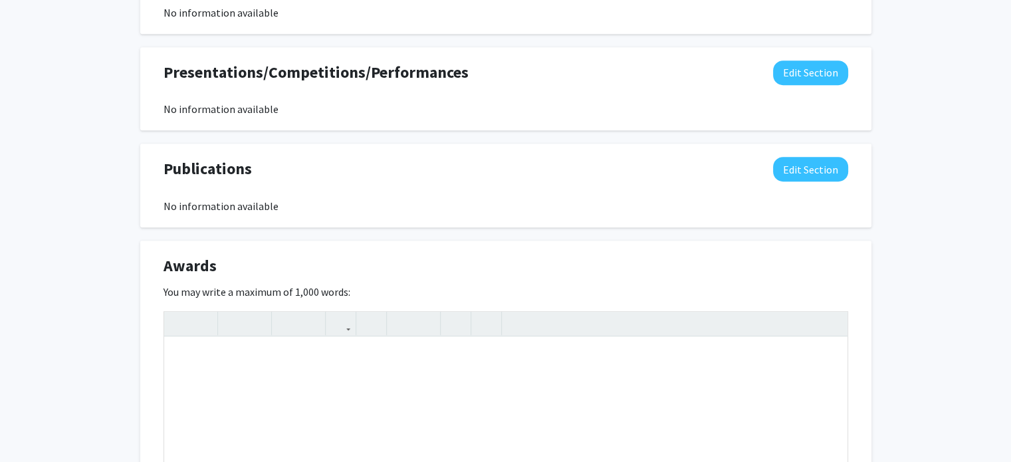
scroll to position [909, 0]
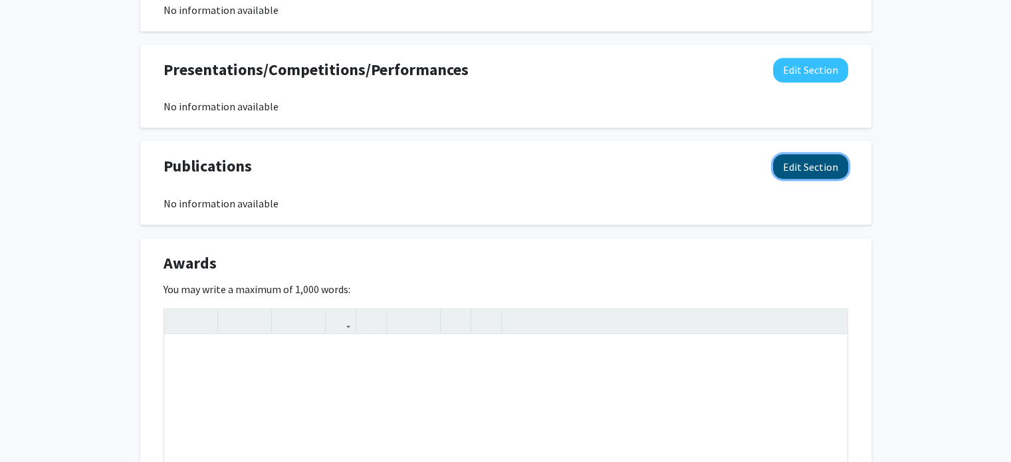
click at [791, 162] on button "Edit Section" at bounding box center [810, 166] width 75 height 25
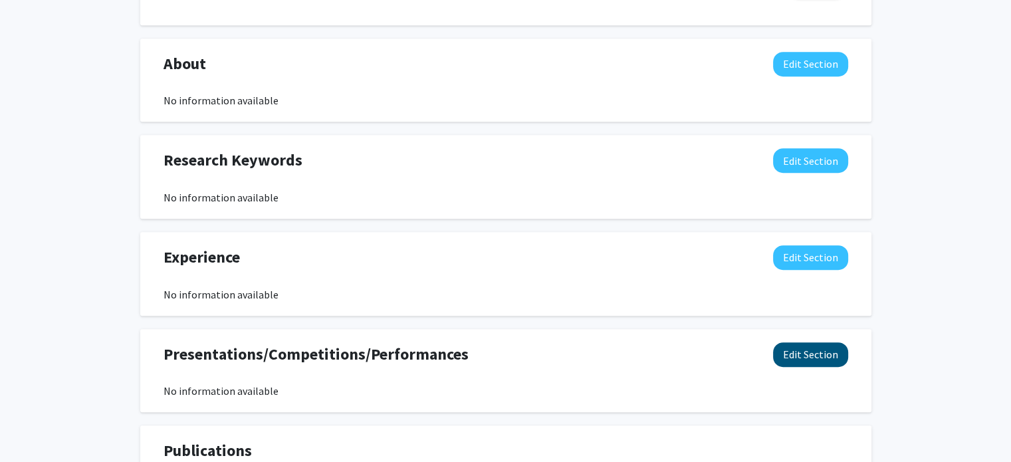
scroll to position [623, 0]
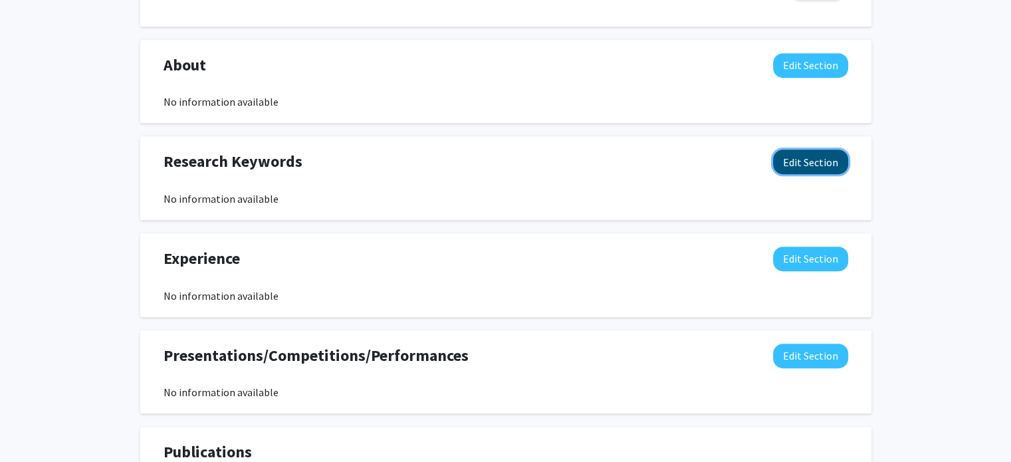
click at [797, 156] on button "Edit Section" at bounding box center [810, 162] width 75 height 25
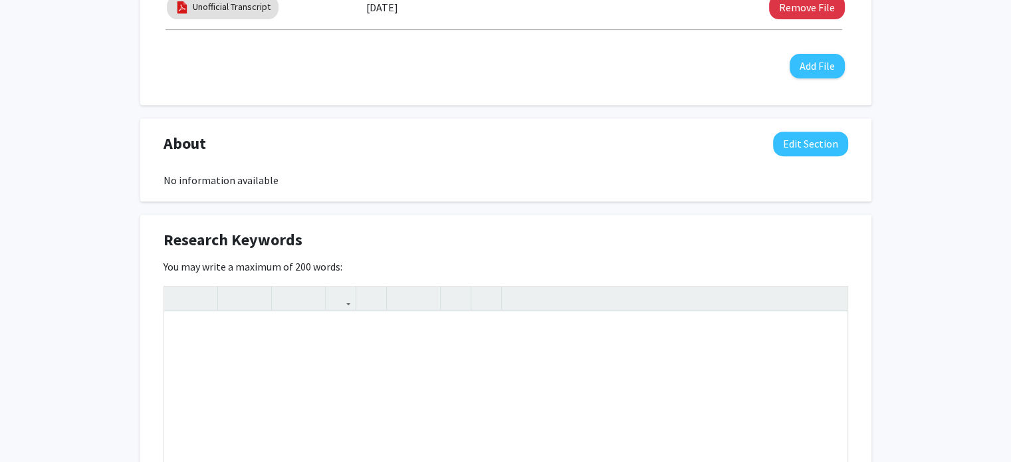
scroll to position [544, 0]
click at [244, 351] on div "Note to users with screen readers: Please deactivate our accessibility plugin f…" at bounding box center [505, 412] width 683 height 199
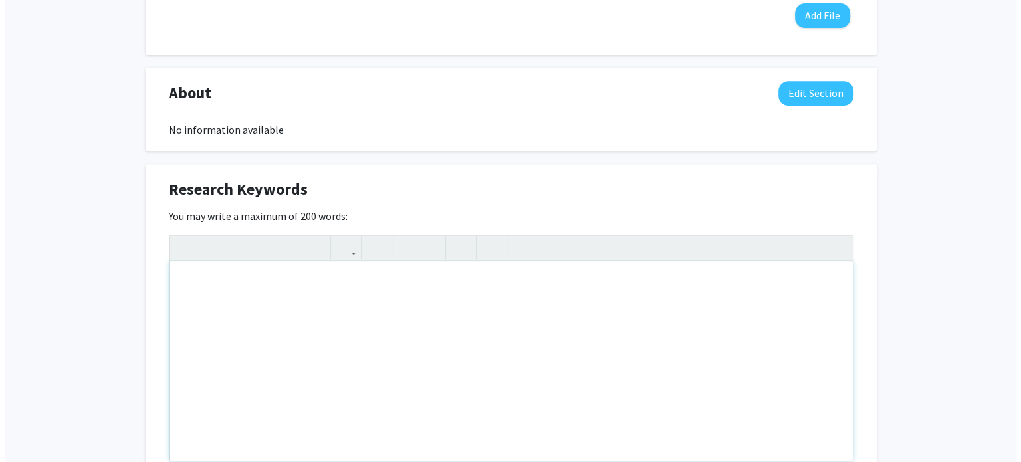
scroll to position [596, 0]
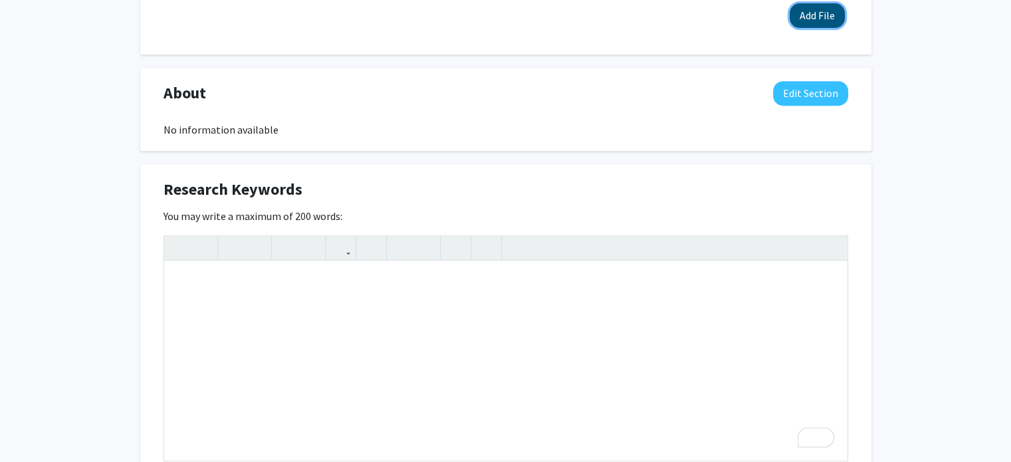
click at [806, 12] on button "Add File" at bounding box center [817, 15] width 55 height 25
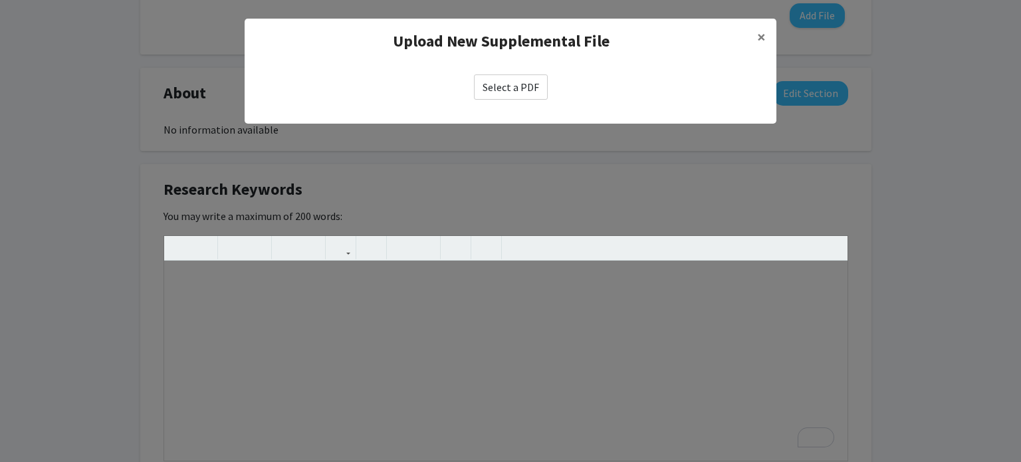
click at [520, 90] on label "Select a PDF" at bounding box center [511, 86] width 74 height 25
click at [0, 0] on input "Select a PDF" at bounding box center [0, 0] width 0 height 0
select select "custom"
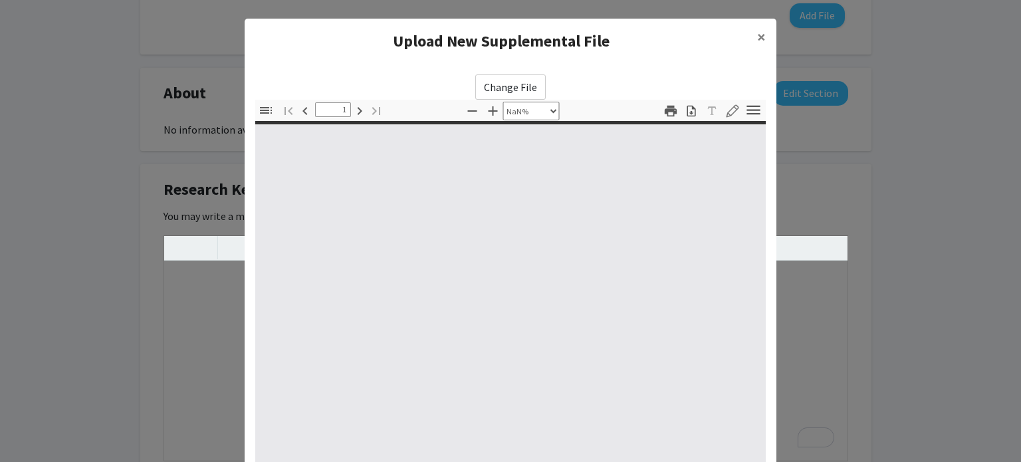
type input "0"
select select "custom"
type input "1"
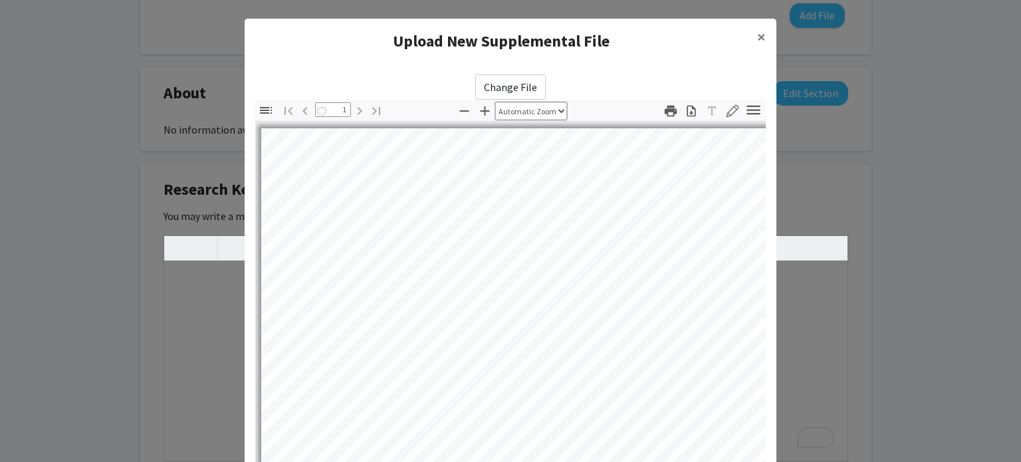
select select "auto"
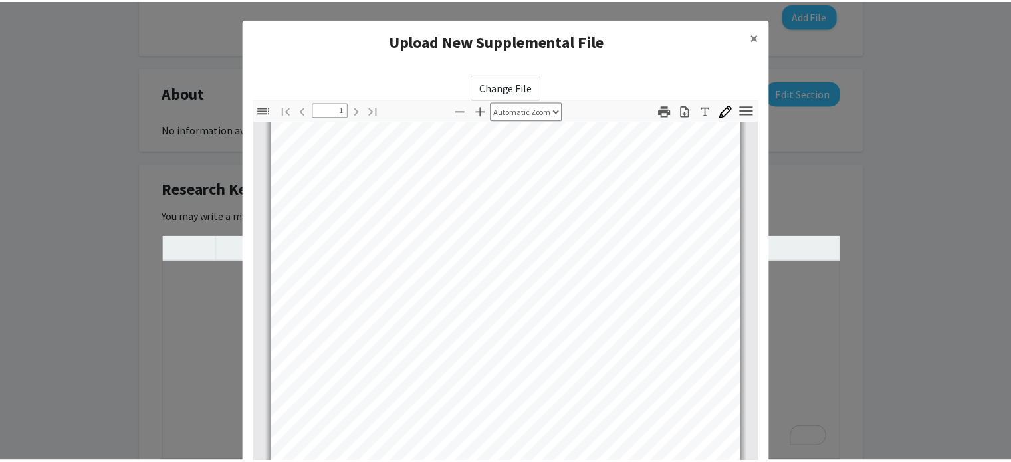
scroll to position [241, 0]
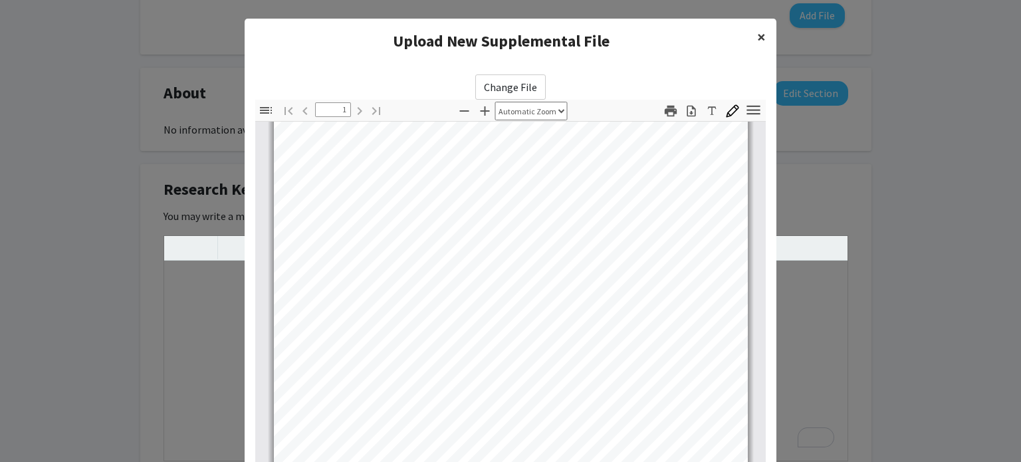
click at [747, 32] on button "×" at bounding box center [761, 37] width 30 height 37
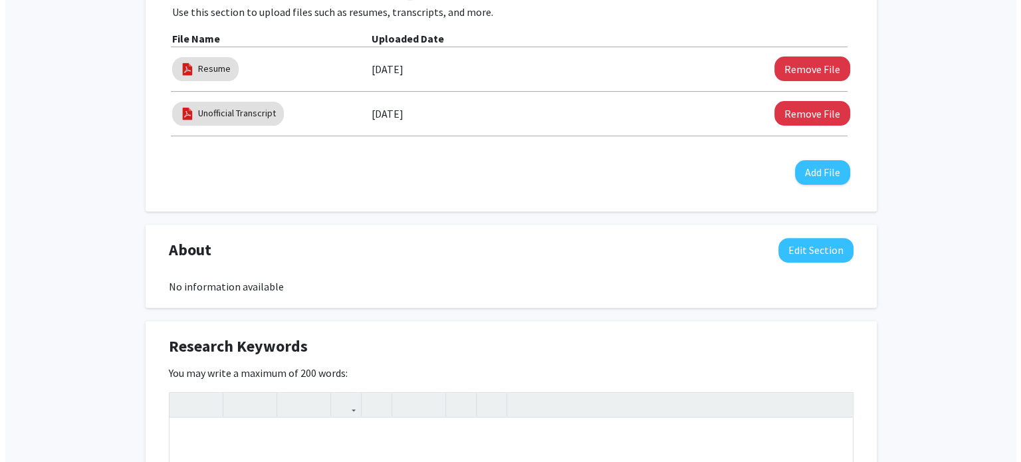
scroll to position [437, 0]
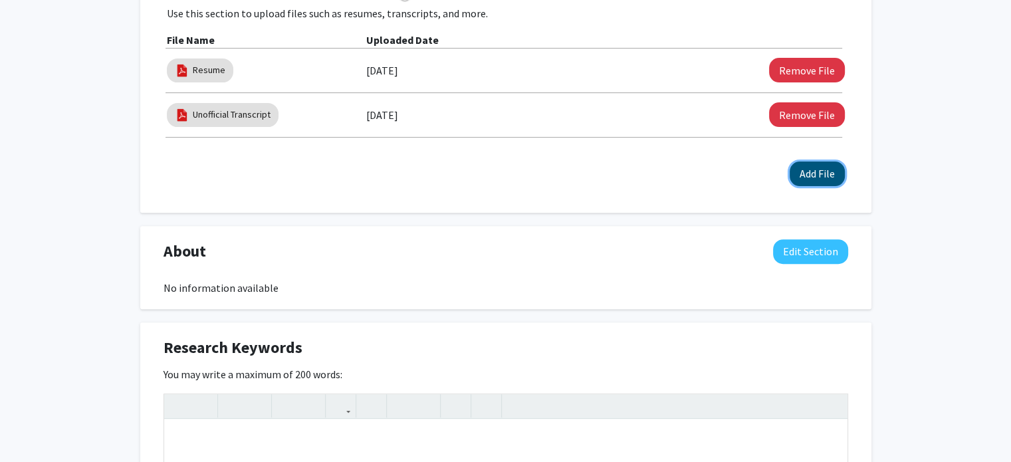
click at [808, 167] on button "Add File" at bounding box center [817, 174] width 55 height 25
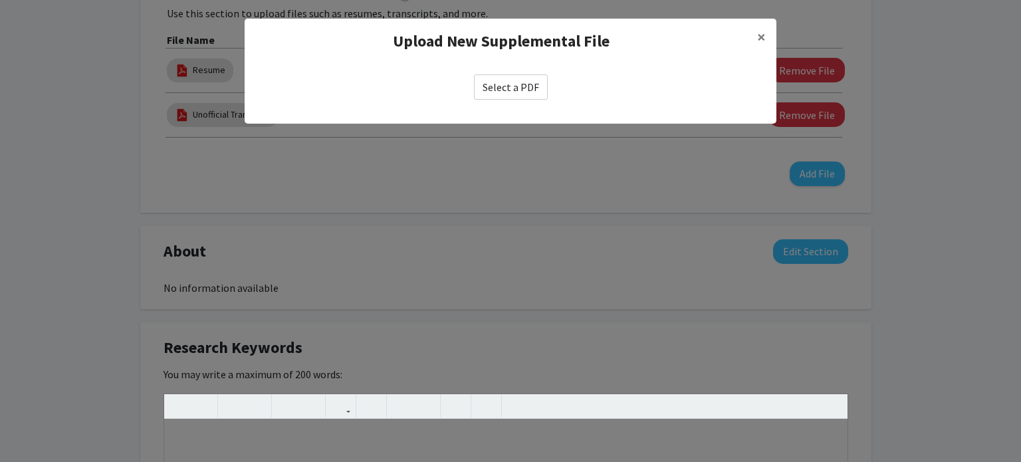
click at [501, 82] on label "Select a PDF" at bounding box center [511, 86] width 74 height 25
click at [0, 0] on input "Select a PDF" at bounding box center [0, 0] width 0 height 0
select select "custom"
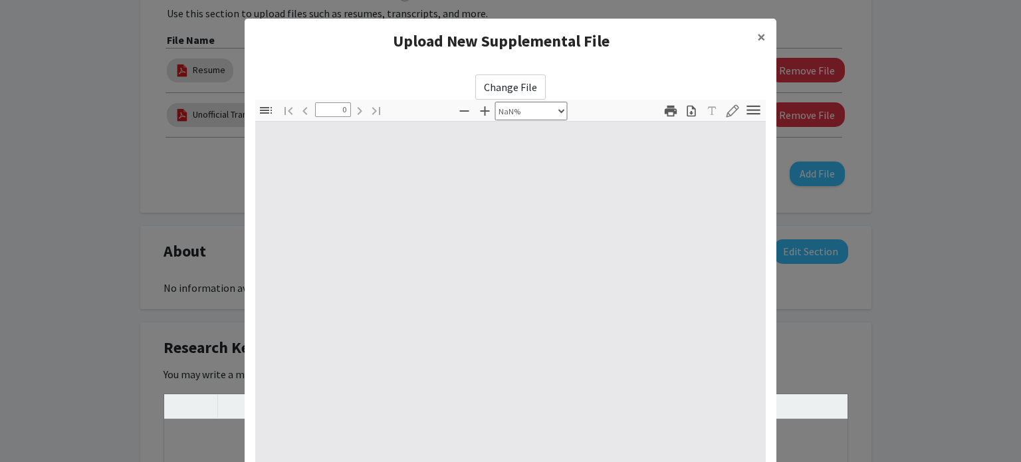
type input "1"
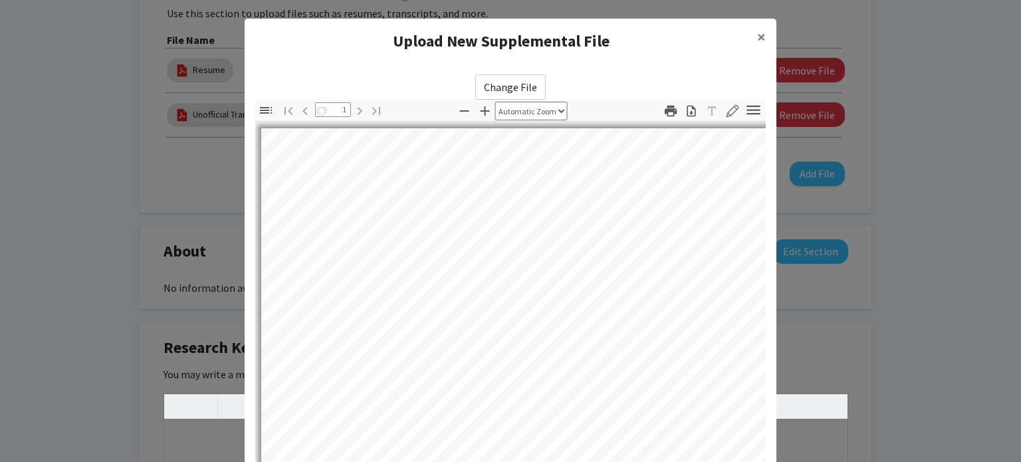
select select "auto"
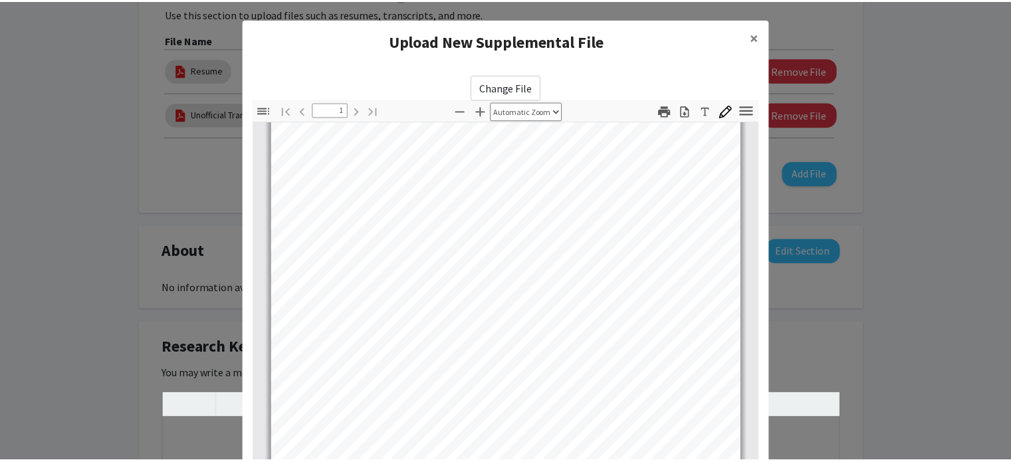
scroll to position [167, 0]
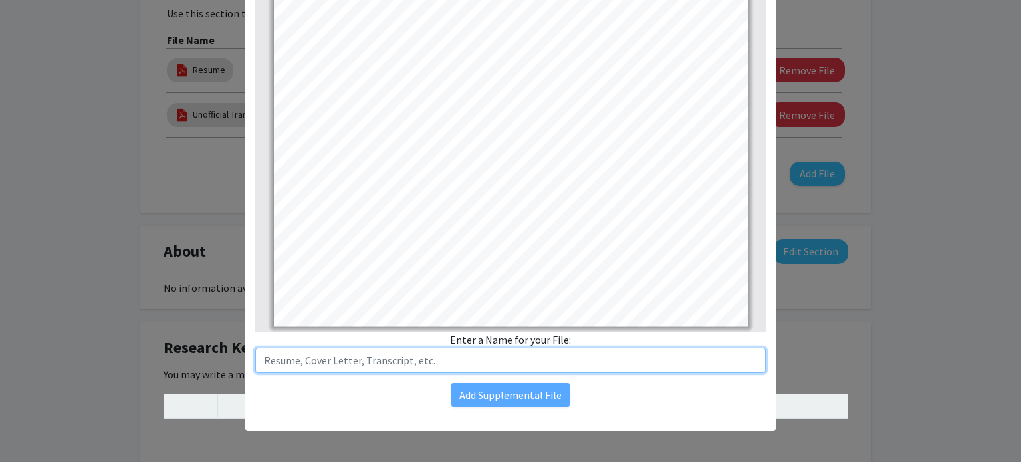
click at [356, 354] on input "text" at bounding box center [510, 360] width 510 height 25
type input "Cover Letter"
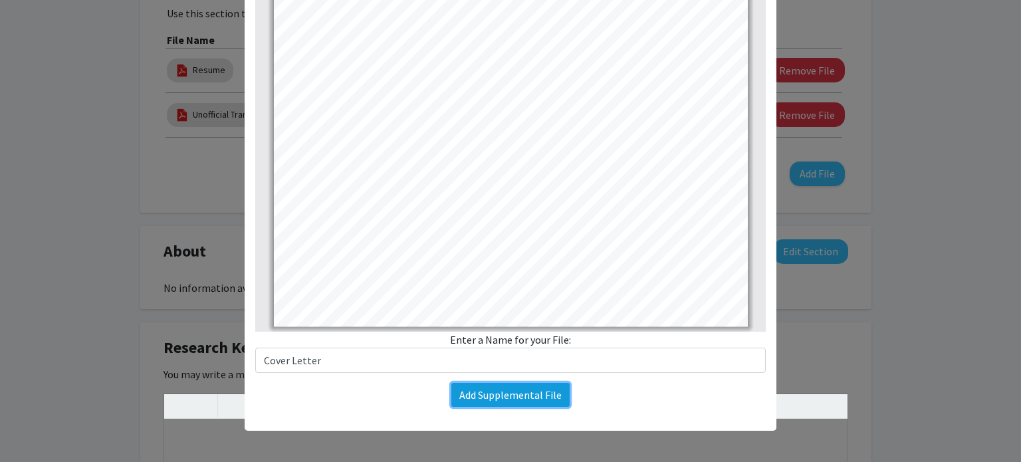
click at [486, 387] on button "Add Supplemental File" at bounding box center [510, 395] width 118 height 24
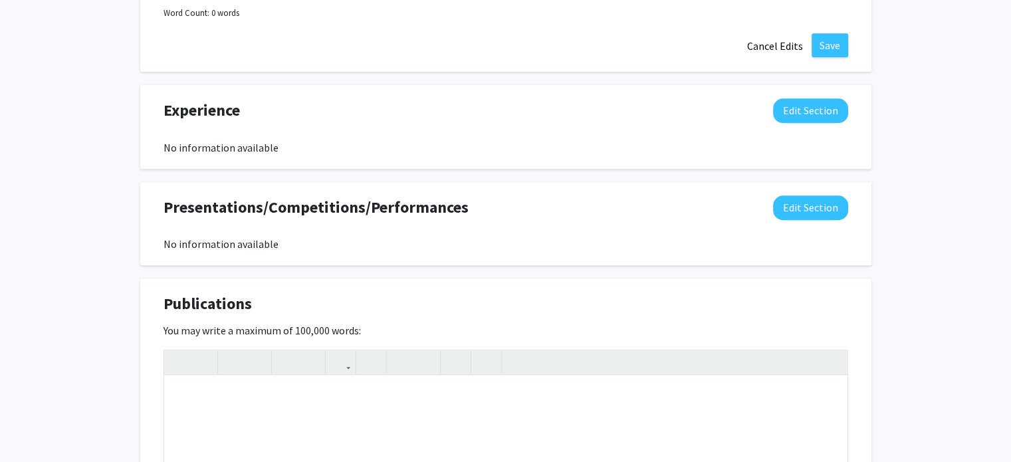
scroll to position [1107, 0]
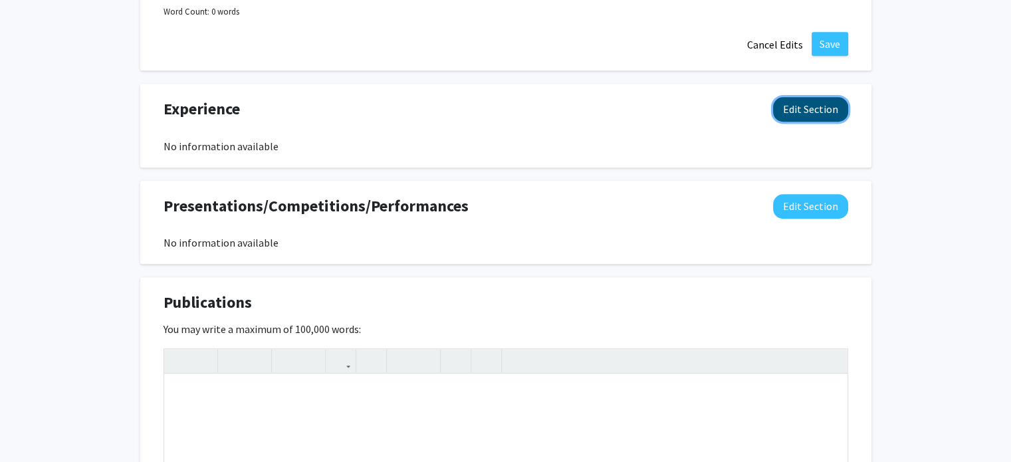
click at [806, 110] on button "Edit Section" at bounding box center [810, 109] width 75 height 25
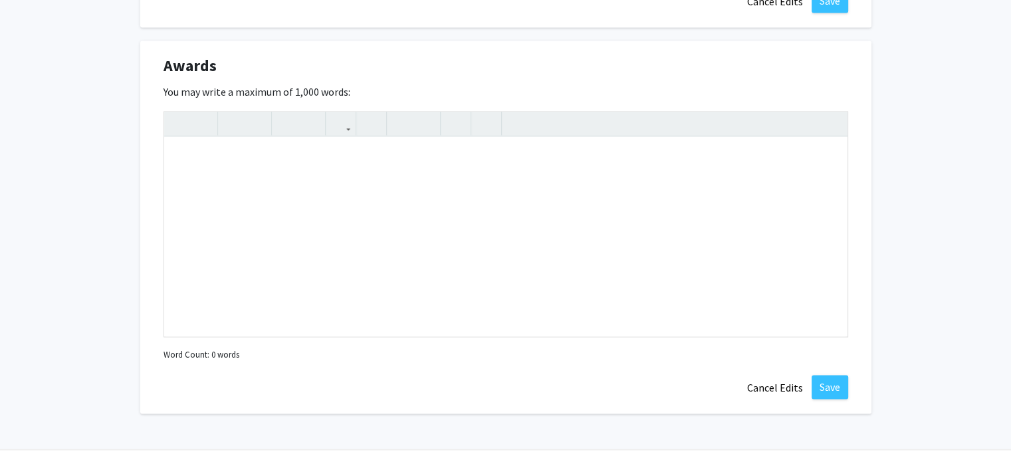
scroll to position [2021, 0]
click at [241, 172] on div "To enrich screen reader interactions, please activate Accessibility in Grammarl…" at bounding box center [505, 236] width 683 height 199
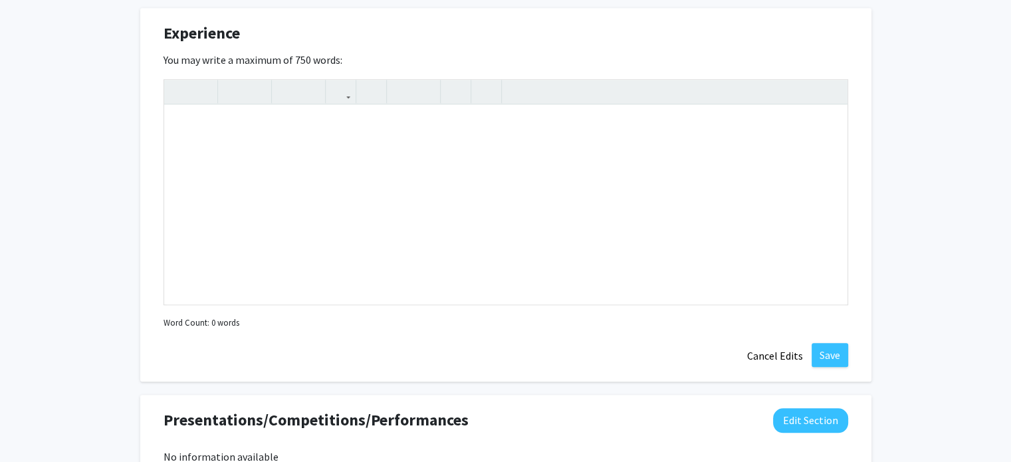
scroll to position [1180, 0]
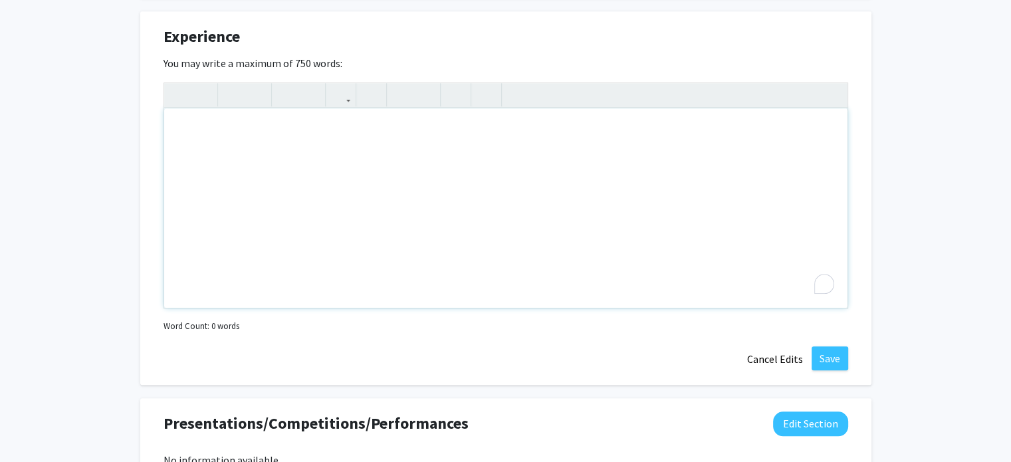
click at [273, 144] on div "To enrich screen reader interactions, please activate Accessibility in Grammarl…" at bounding box center [505, 207] width 683 height 199
paste div "To enrich screen reader interactions, please activate Accessibility in Grammarl…"
type textarea "<p>Research &amp; Field Team Member | Co-Fundraising Chair </p><p>&nbsp;Public …"
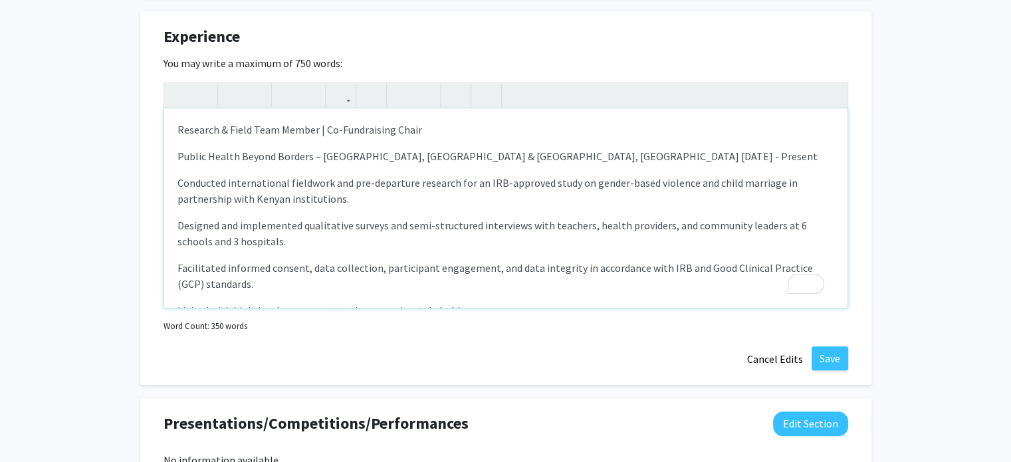
click at [273, 144] on div "Research & Field Team Member | Co-Fundraising Chair Public Health Beyond Borde…" at bounding box center [505, 207] width 683 height 199
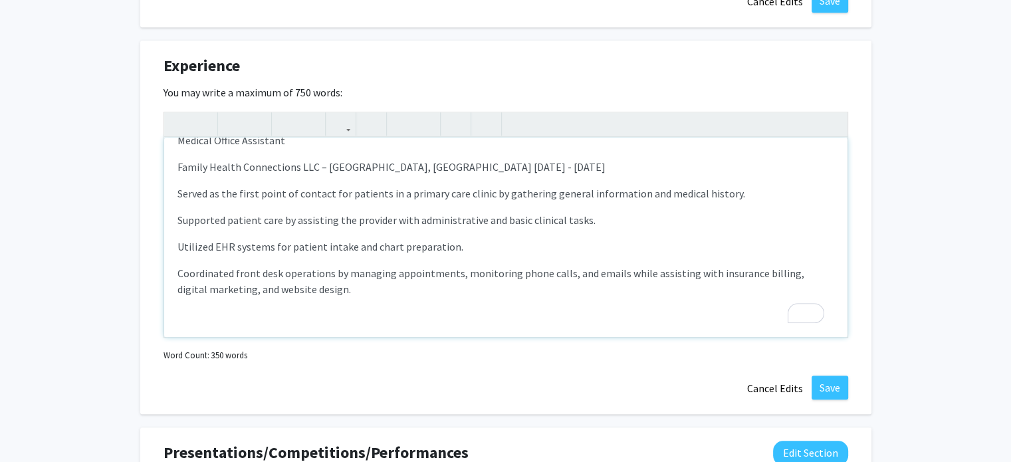
scroll to position [571, 0]
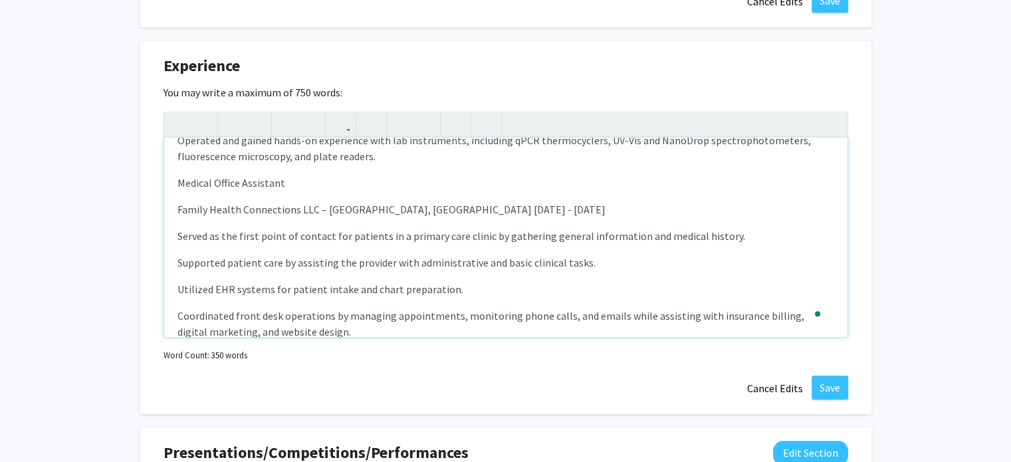
click at [172, 183] on div "Research & Field Team Member | Co-Fundraising Chair Public Health Beyond Borde…" at bounding box center [505, 237] width 683 height 199
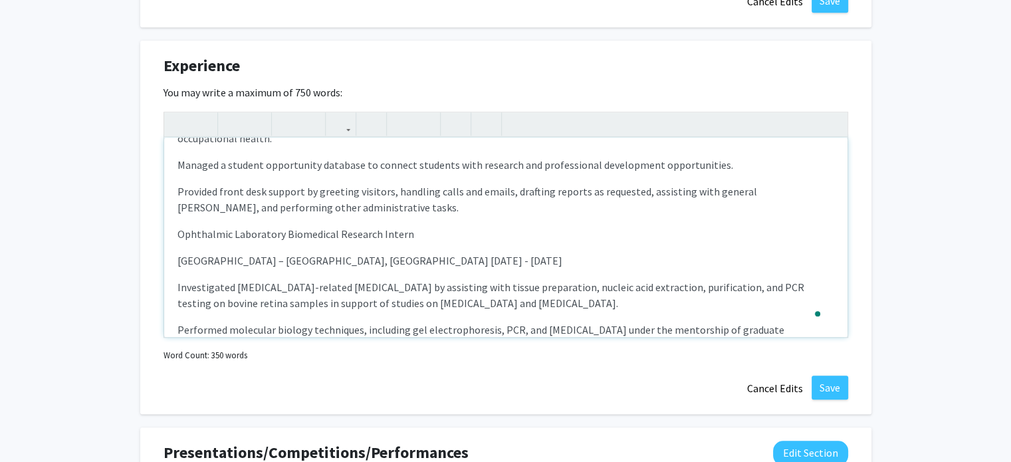
click at [172, 231] on div "Research & Field Team Member | Co-Fundraising Chair Public Health Beyond Borde…" at bounding box center [505, 237] width 683 height 199
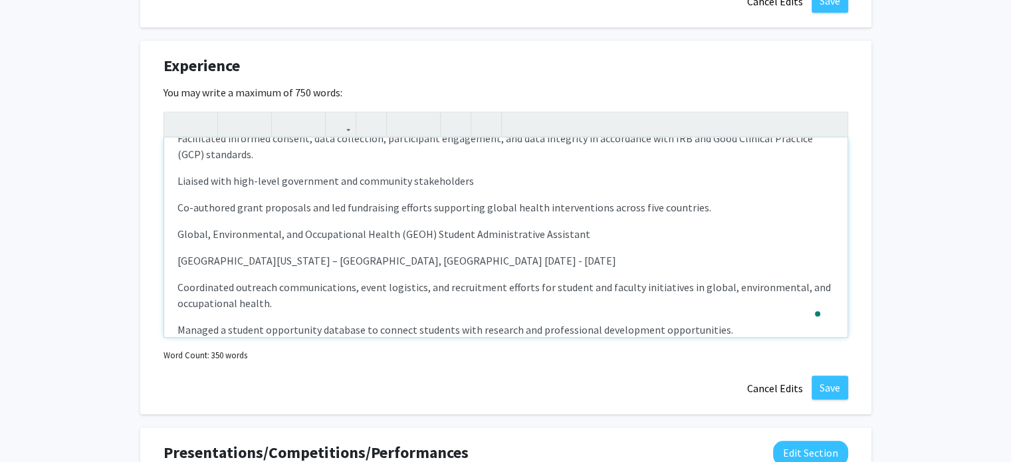
click at [172, 228] on div "Research & Field Team Member | Co-Fundraising Chair Public Health Beyond Borde…" at bounding box center [505, 237] width 683 height 199
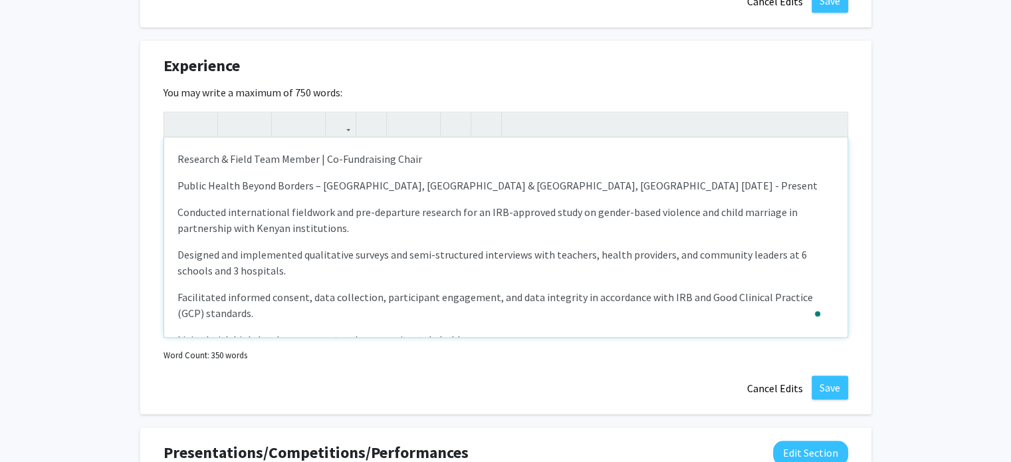
click at [200, 164] on p "Research & Field Team Member | Co-Fundraising Chair" at bounding box center [505, 159] width 657 height 16
click at [231, 122] on icon "button" at bounding box center [232, 124] width 11 height 22
click at [235, 179] on p "Public Health Beyond Borders – College Park, MD & Migori County, Kenya Sep 2023…" at bounding box center [505, 185] width 657 height 16
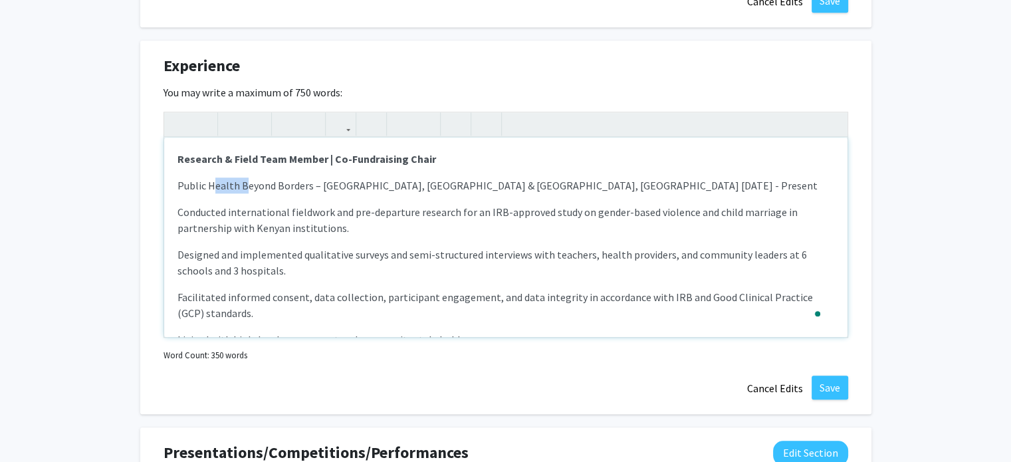
click at [235, 179] on p "Public Health Beyond Borders – College Park, MD & Migori County, Kenya Sep 2023…" at bounding box center [505, 185] width 657 height 16
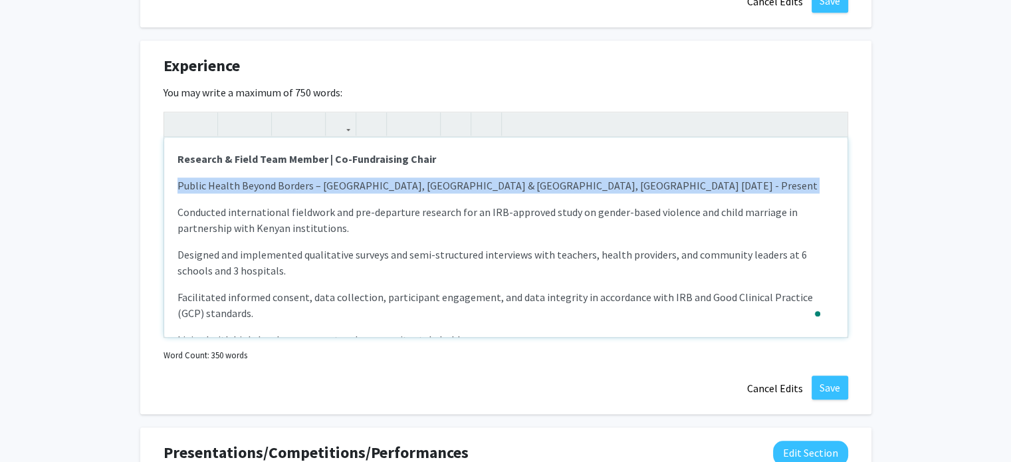
click at [235, 179] on p "Public Health Beyond Borders – College Park, MD & Migori County, Kenya Sep 2023…" at bounding box center [505, 185] width 657 height 16
click at [257, 120] on icon "button" at bounding box center [256, 124] width 11 height 22
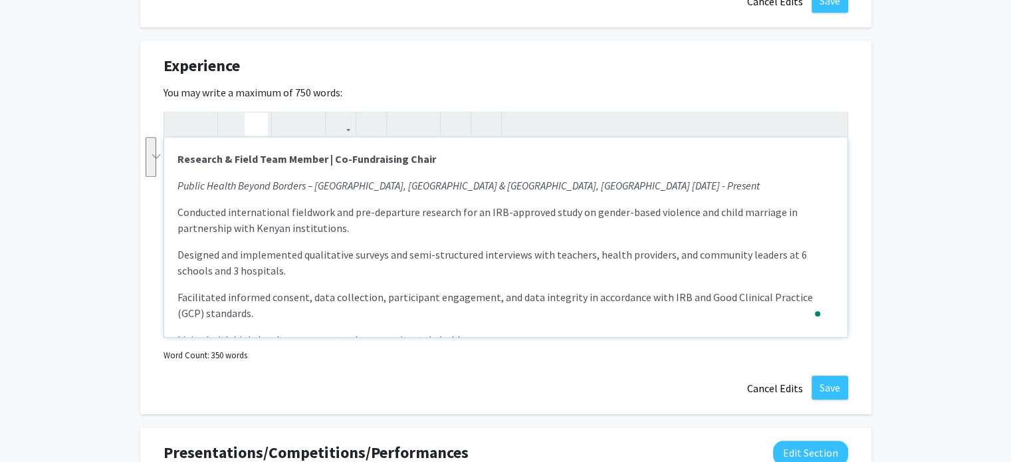
click at [235, 247] on p "Designed and implemented qualitative surveys and semi-structured interviews wit…" at bounding box center [505, 263] width 657 height 32
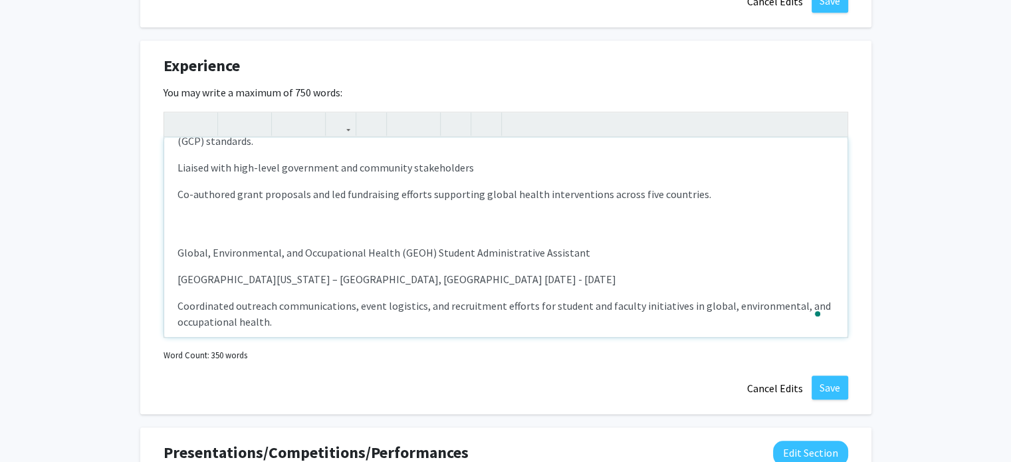
click at [213, 247] on p "Global, Environmental, and Occupational Health (GEOH) Student Administrative As…" at bounding box center [505, 253] width 657 height 16
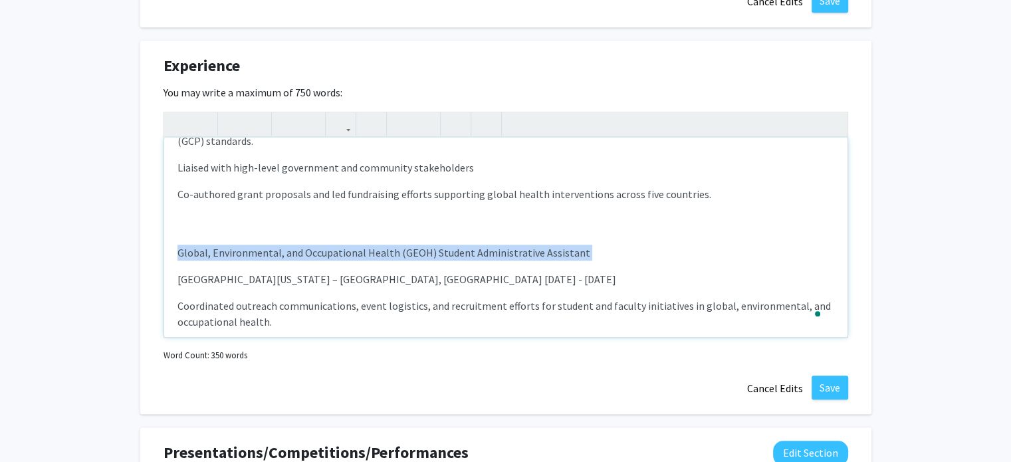
click at [213, 247] on p "Global, Environmental, and Occupational Health (GEOH) Student Administrative As…" at bounding box center [505, 253] width 657 height 16
click at [237, 122] on icon "button" at bounding box center [232, 124] width 11 height 22
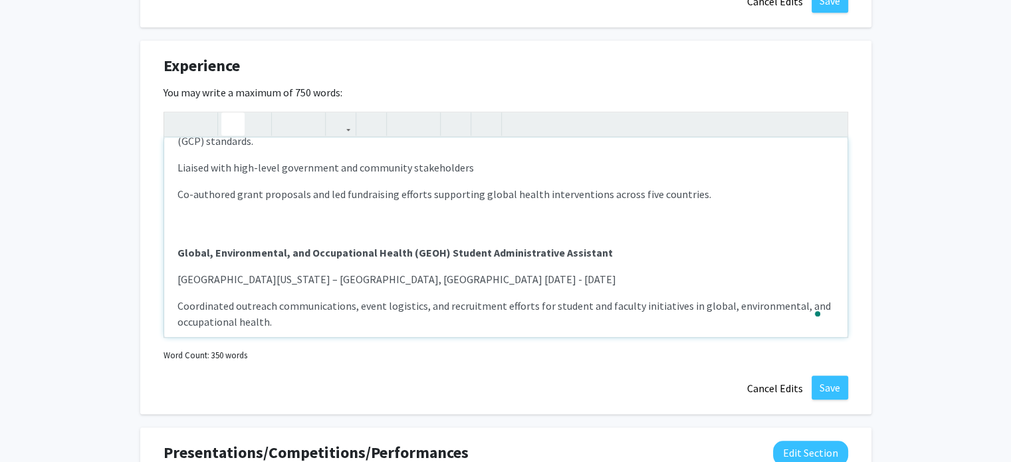
click at [232, 274] on p "University of Maryland – College Park, MD Jan 2025 - May 2025" at bounding box center [505, 279] width 657 height 16
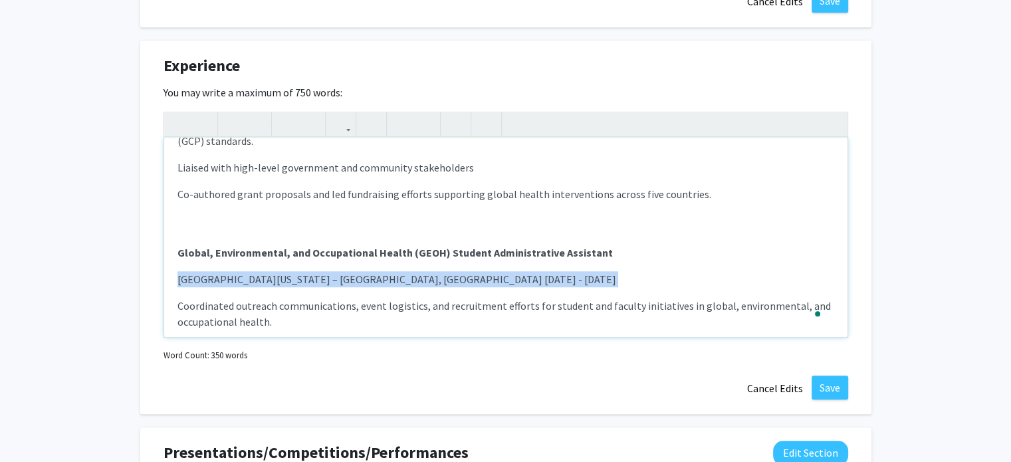
click at [232, 274] on p "University of Maryland – College Park, MD Jan 2025 - May 2025" at bounding box center [505, 279] width 657 height 16
click at [255, 119] on icon "button" at bounding box center [256, 124] width 11 height 22
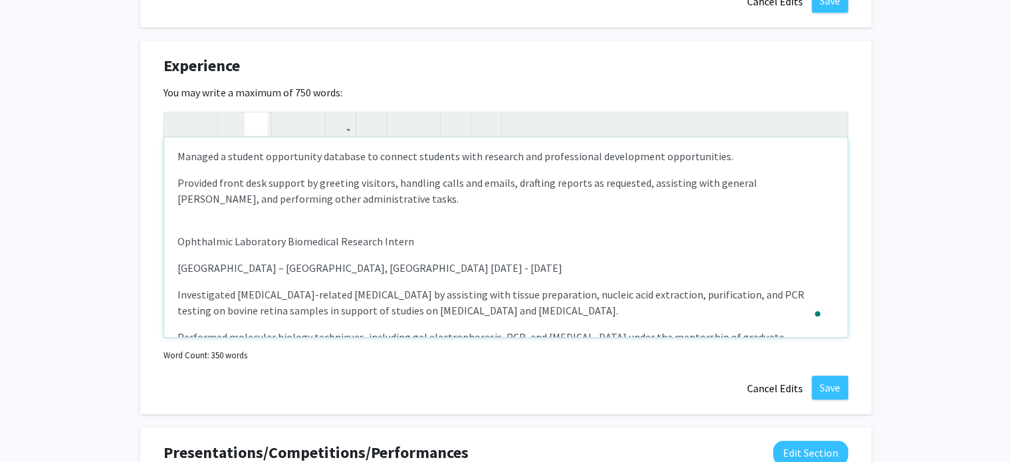
click at [214, 214] on div "Research & Field Team Member | Co-Fundraising Chair Public Health Beyond Borde…" at bounding box center [505, 237] width 683 height 199
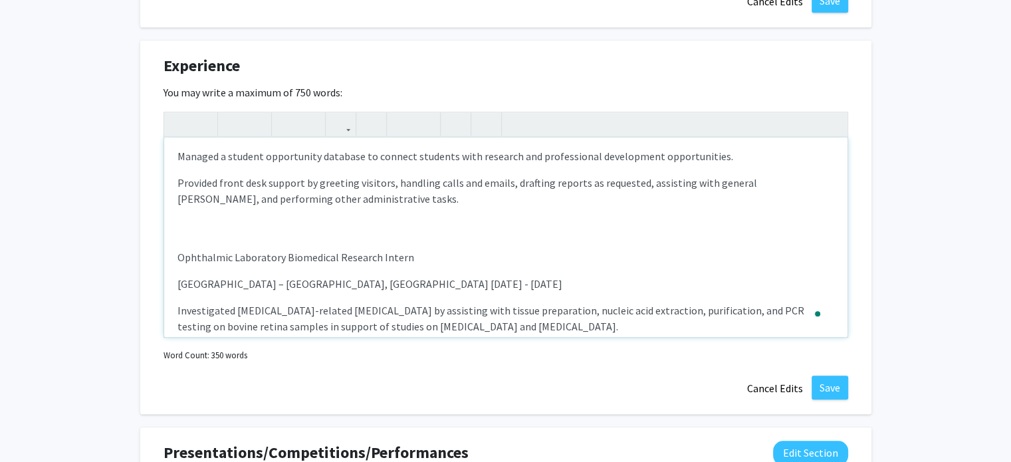
click at [209, 251] on p "Ophthalmic Laboratory Biomedical Research Intern" at bounding box center [505, 257] width 657 height 16
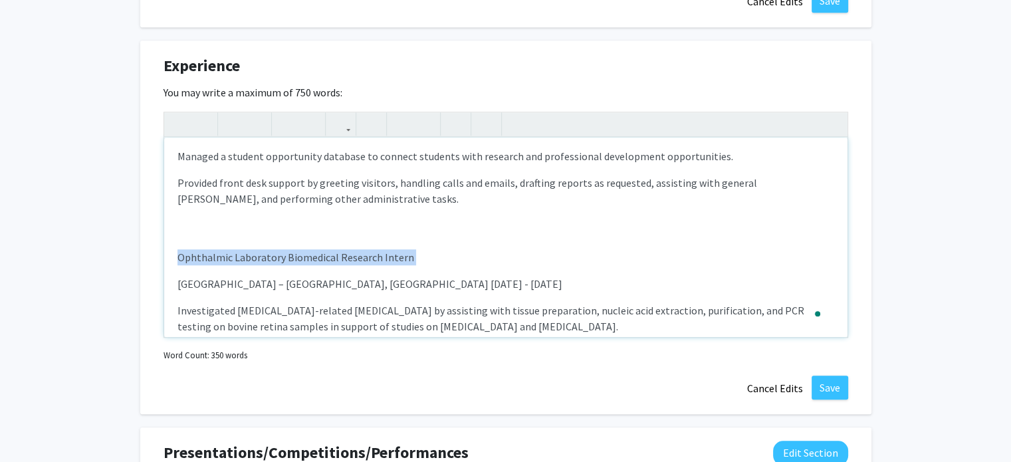
click at [209, 251] on p "Ophthalmic Laboratory Biomedical Research Intern" at bounding box center [505, 257] width 657 height 16
click at [237, 124] on icon "button" at bounding box center [232, 124] width 11 height 22
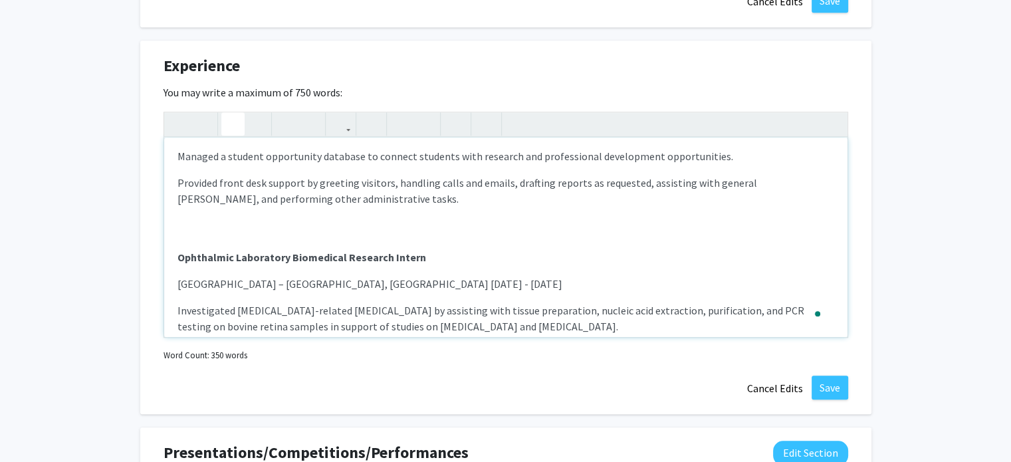
click at [215, 291] on div "Research & Field Team Member | Co-Fundraising Chair Public Health Beyond Borde…" at bounding box center [505, 237] width 683 height 199
click at [211, 284] on p "Coppin State University – Baltimore, MD May 2024 - July 2024" at bounding box center [505, 284] width 657 height 16
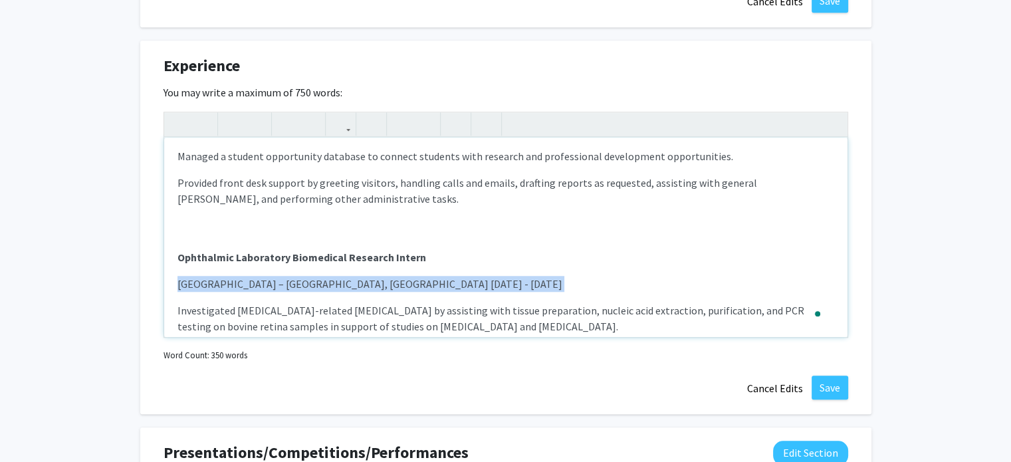
click at [211, 284] on p "Coppin State University – Baltimore, MD May 2024 - July 2024" at bounding box center [505, 284] width 657 height 16
click at [257, 118] on icon "button" at bounding box center [256, 124] width 11 height 22
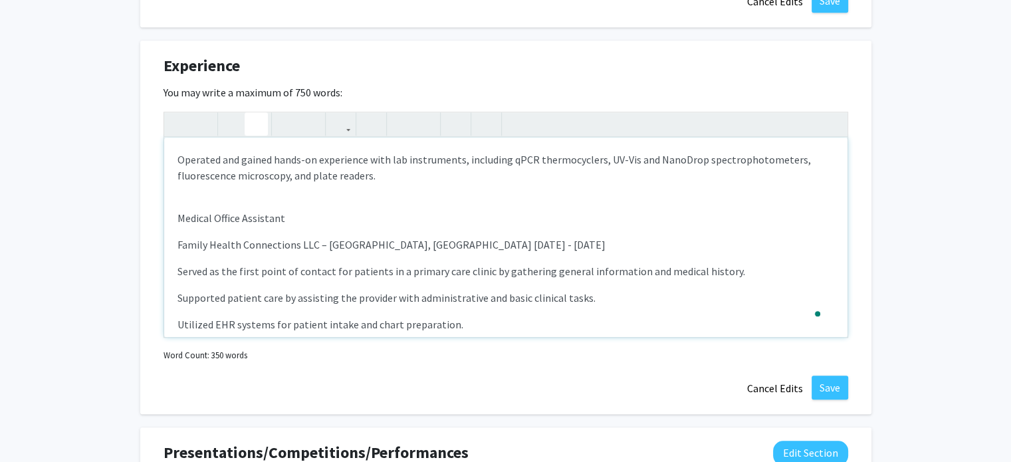
click at [211, 216] on p "Medical Office Assistant" at bounding box center [505, 218] width 657 height 16
click at [228, 126] on icon "button" at bounding box center [232, 124] width 11 height 22
click at [218, 243] on p "Family Health Connections LLC – Ellicott City, MD Jun 2022 - Jan 2024" at bounding box center [505, 245] width 657 height 16
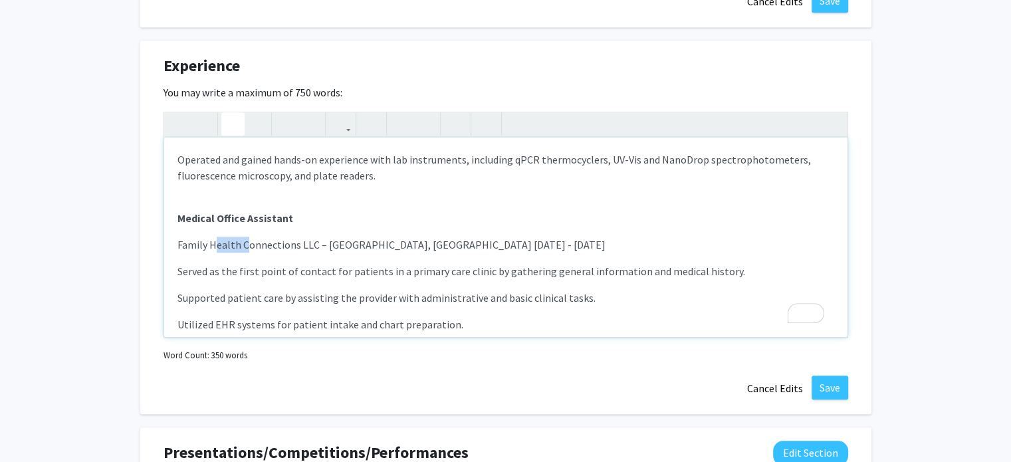
click at [218, 243] on p "Family Health Connections LLC – Ellicott City, MD Jun 2022 - Jan 2024" at bounding box center [505, 245] width 657 height 16
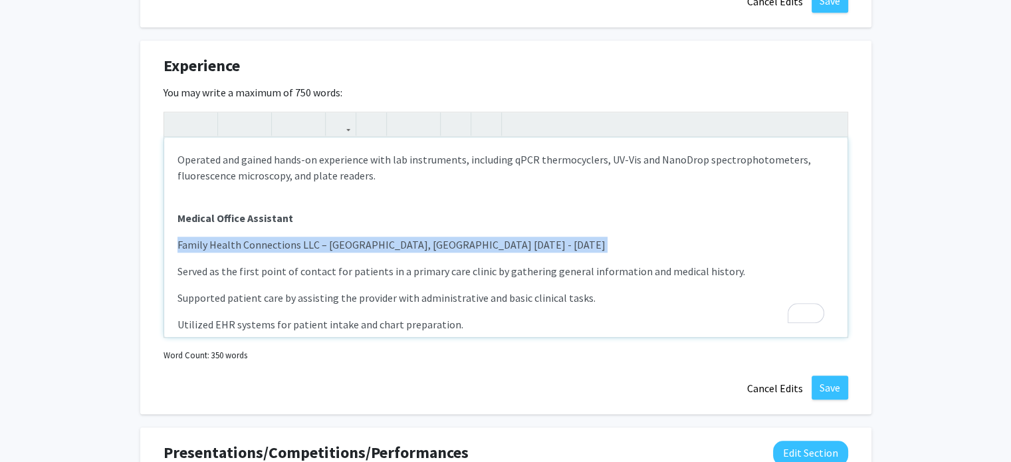
click at [218, 243] on p "Family Health Connections LLC – Ellicott City, MD Jun 2022 - Jan 2024" at bounding box center [505, 245] width 657 height 16
click at [251, 113] on use "button" at bounding box center [251, 113] width 0 height 0
type textarea "<p><strong>Research &amp; Field Team Member | Co-Fundraising Chair </strong></p…"
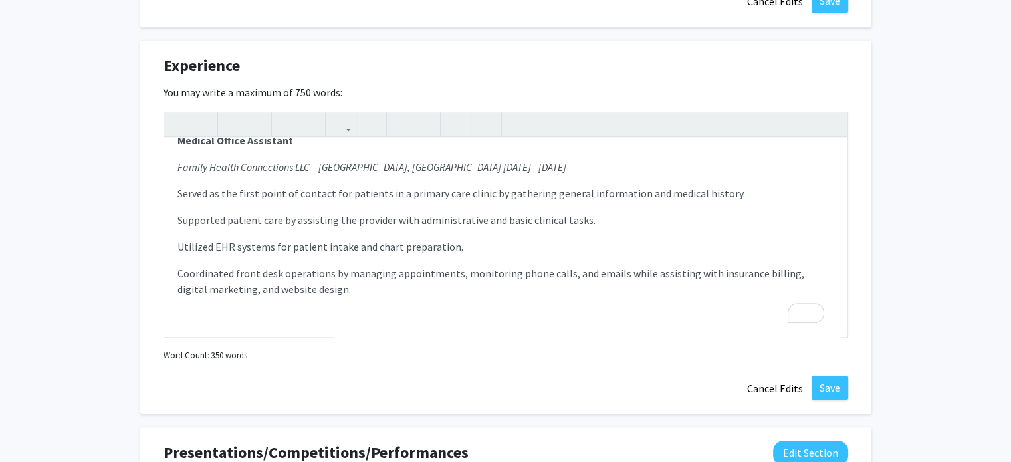
click at [841, 399] on div "Experience Edit Section You may write a maximum of 750 words: Research & Field …" at bounding box center [505, 228] width 731 height 374
click at [832, 389] on button "Save" at bounding box center [830, 388] width 37 height 24
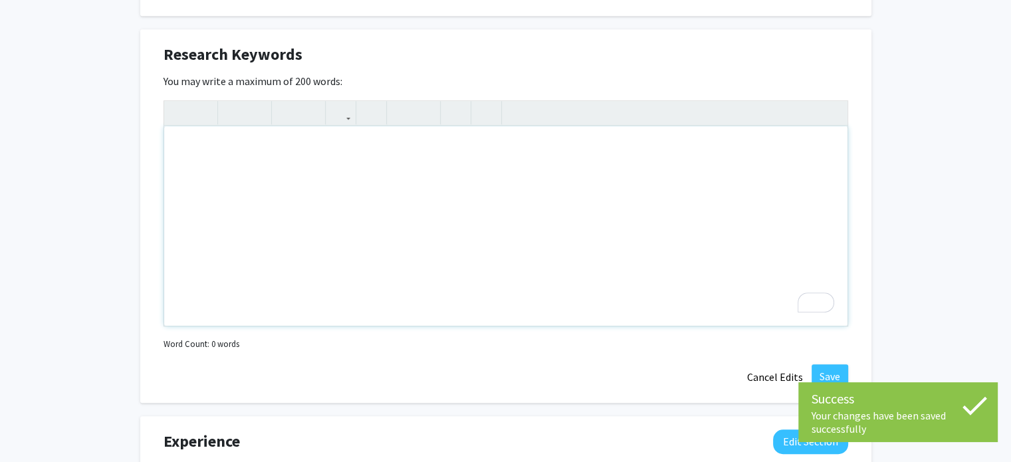
click at [584, 258] on div "To enrich screen reader interactions, please activate Accessibility in Grammarl…" at bounding box center [505, 225] width 683 height 199
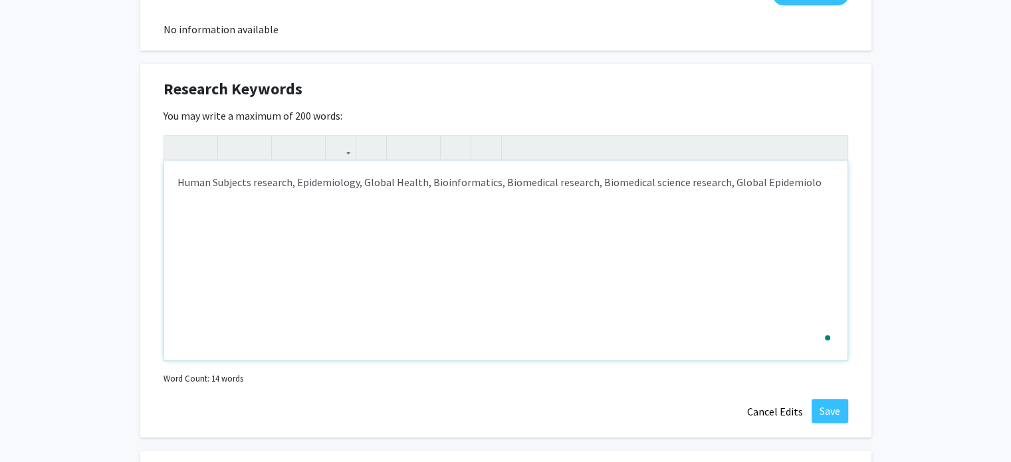
type textarea "Human Subjects research, Epidemiology, Global Health, Bioinformatics, Biomedica…"
click at [818, 410] on button "Save" at bounding box center [830, 411] width 37 height 24
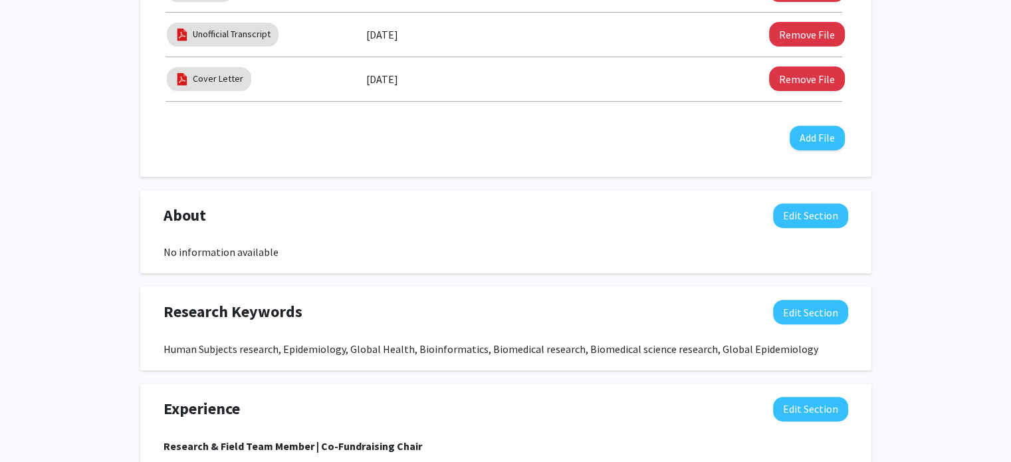
scroll to position [518, 0]
click at [816, 212] on button "Edit Section" at bounding box center [810, 215] width 75 height 25
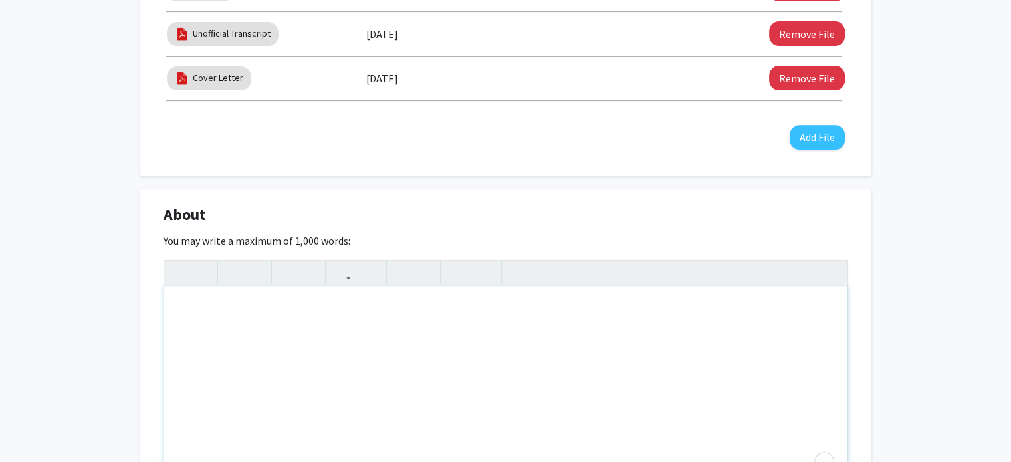
click at [318, 323] on div "To enrich screen reader interactions, please activate Accessibility in Grammarl…" at bounding box center [505, 385] width 683 height 199
click at [249, 312] on div "Clare" at bounding box center [505, 385] width 683 height 199
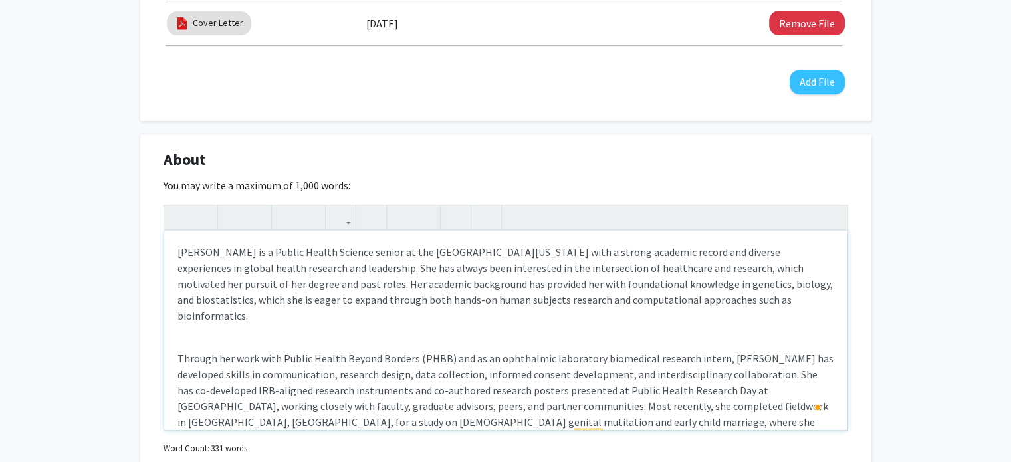
scroll to position [577, 0]
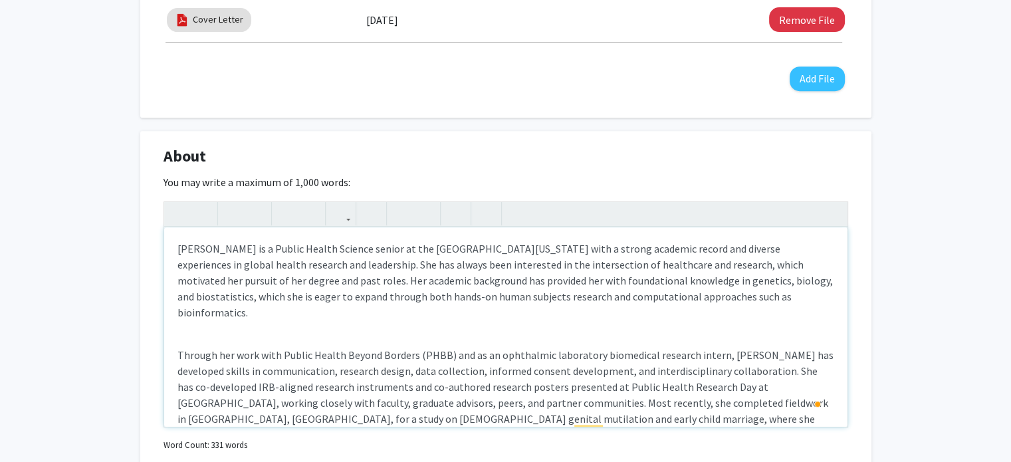
click at [673, 246] on p "Clare Ijoma is a Public Health Science senior at the University of Maryland wit…" at bounding box center [505, 281] width 657 height 80
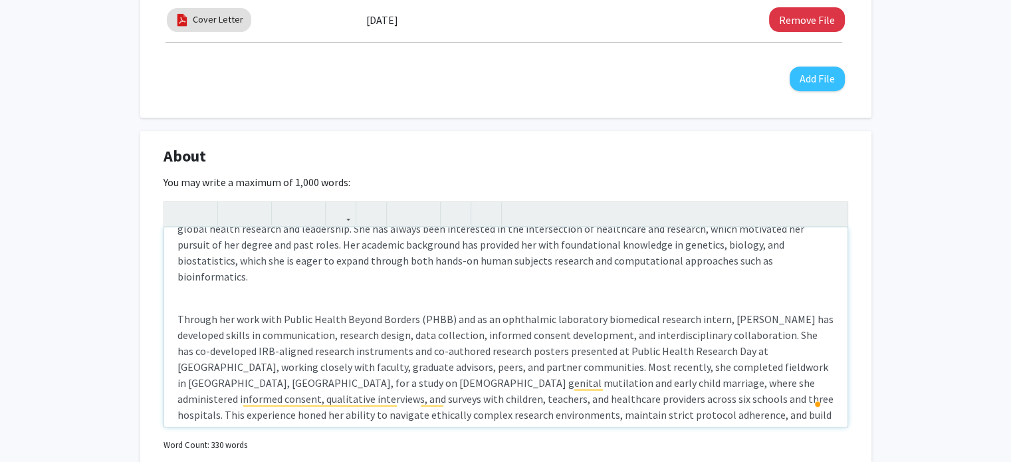
scroll to position [44, 0]
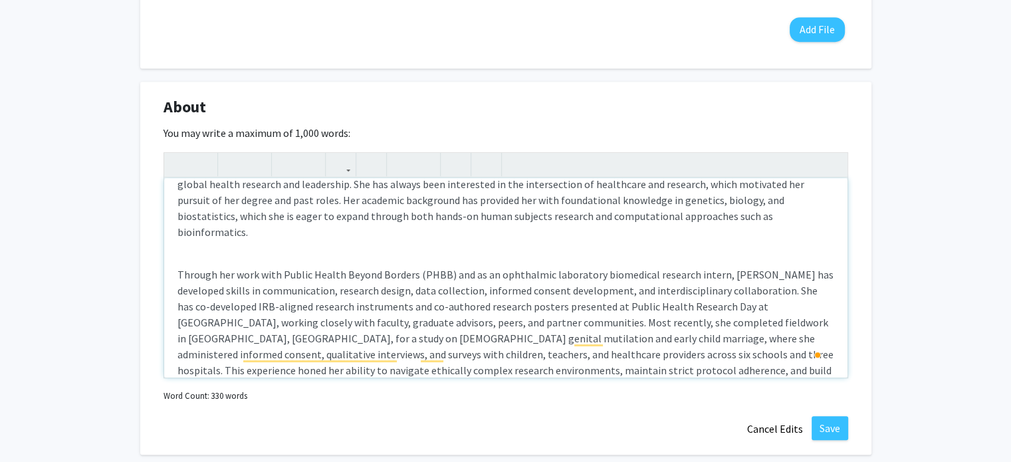
click at [580, 197] on p "Clare Ijoma is a Public Health Science senior at the University of Maryland wit…" at bounding box center [505, 200] width 657 height 80
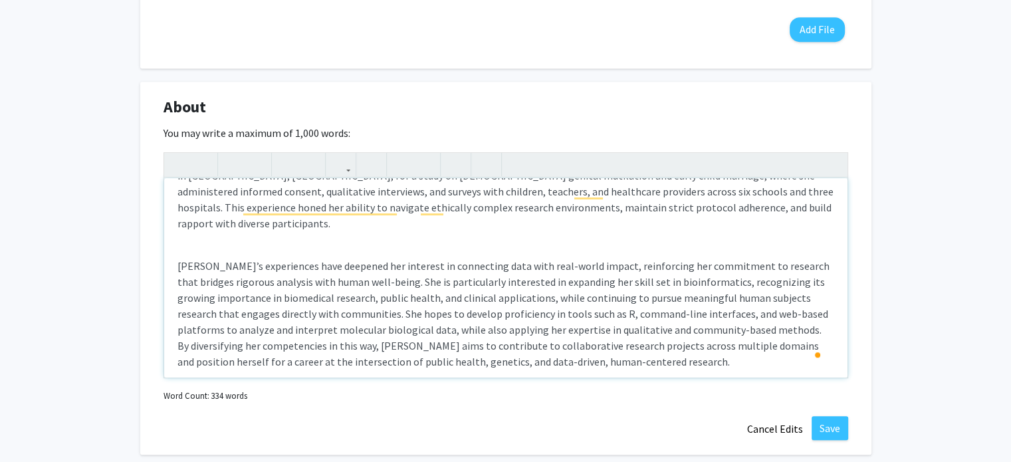
click at [502, 217] on div "Clare Ijoma is a Public Health Science senior at the University of Maryland wit…" at bounding box center [505, 277] width 683 height 199
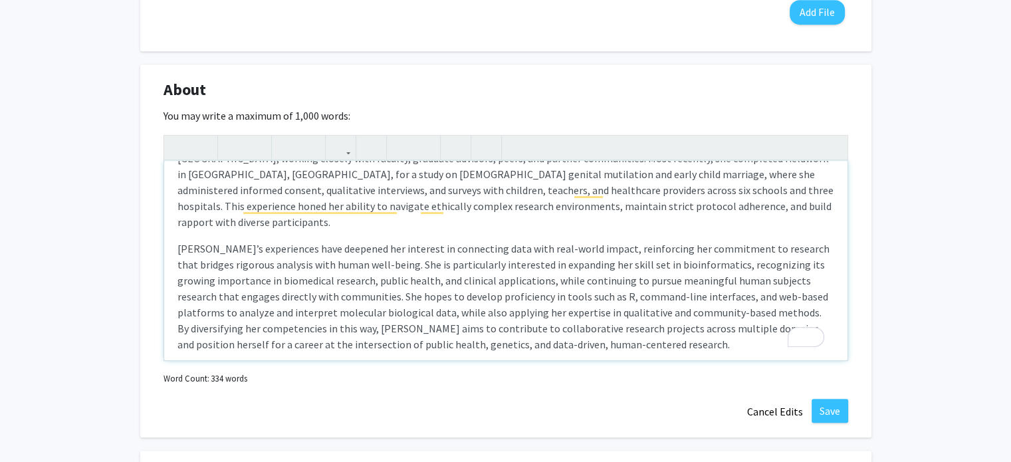
click at [185, 248] on p "Clare’s experiences have deepened her interest in connecting data with real-wor…" at bounding box center [505, 297] width 657 height 112
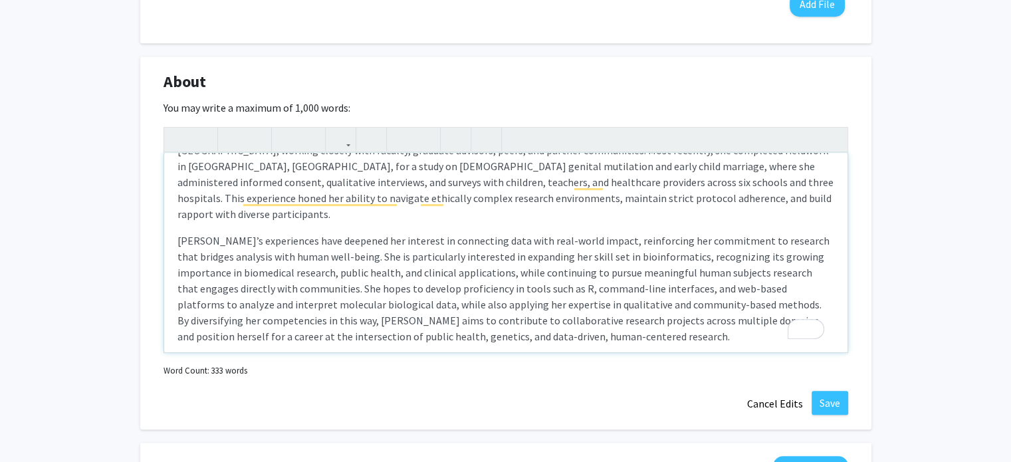
click at [383, 244] on p "Clare’s experiences have deepened her interest in connecting data with real-wor…" at bounding box center [505, 289] width 657 height 112
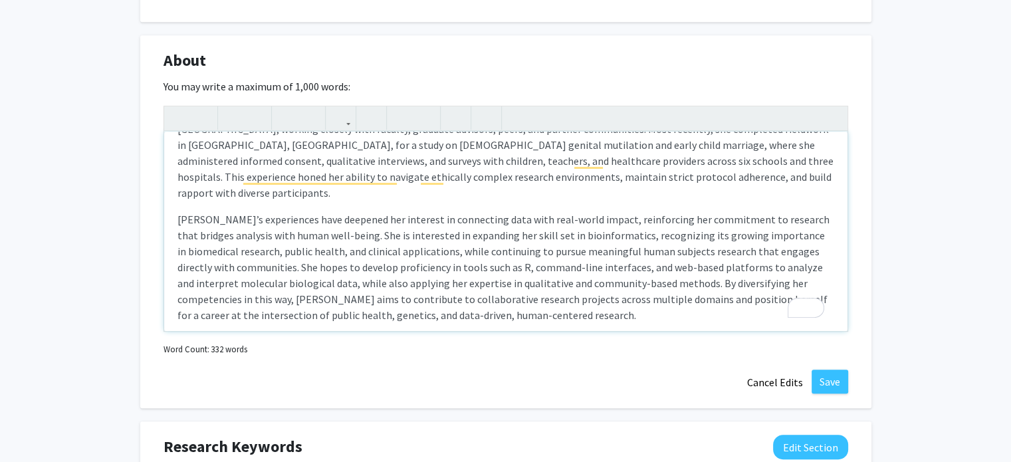
click at [251, 298] on p "Clare’s experiences have deepened her interest in connecting data with real-wor…" at bounding box center [505, 267] width 657 height 112
click at [824, 380] on button "Save" at bounding box center [830, 382] width 37 height 24
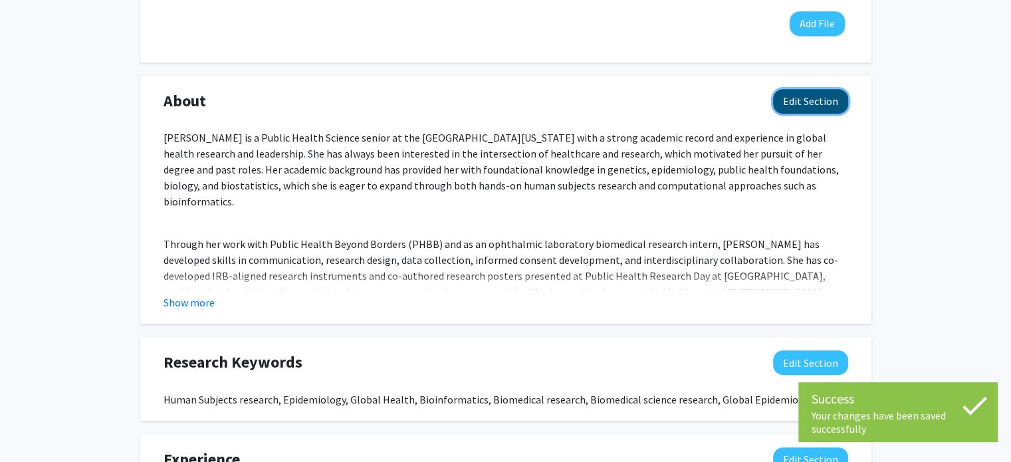
click at [808, 104] on button "Edit Section" at bounding box center [810, 101] width 75 height 25
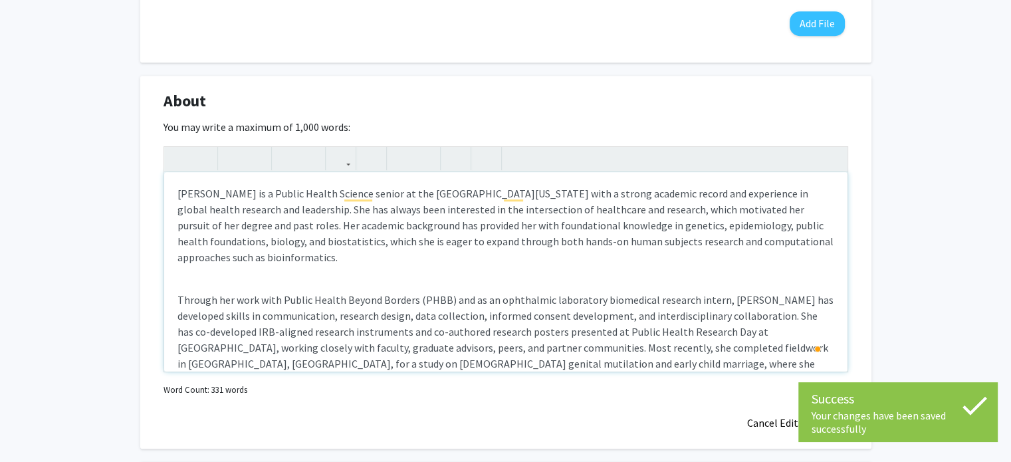
click at [213, 278] on div "Clare Ijoma is a Public Health Science senior at the University of Maryland wit…" at bounding box center [505, 271] width 683 height 199
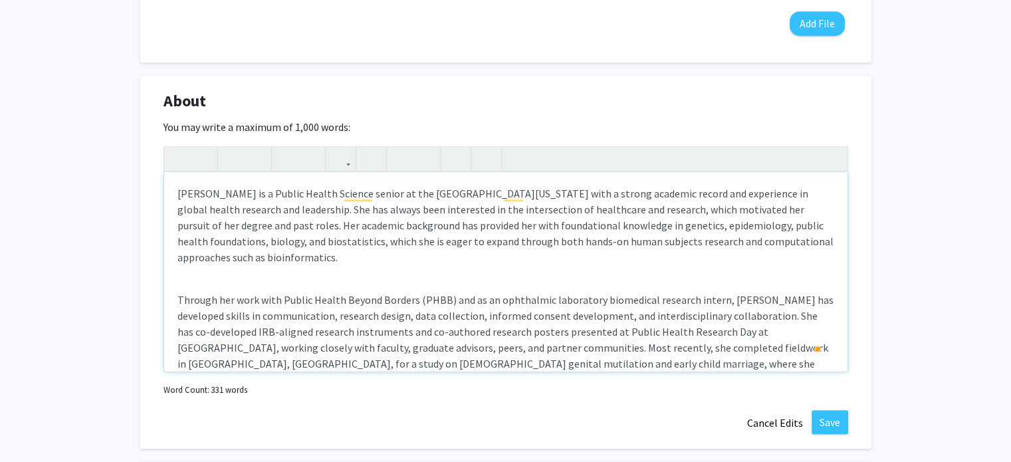
type textarea "<p>Clare Ijoma is a Public Health Science senior at the University of Maryland …"
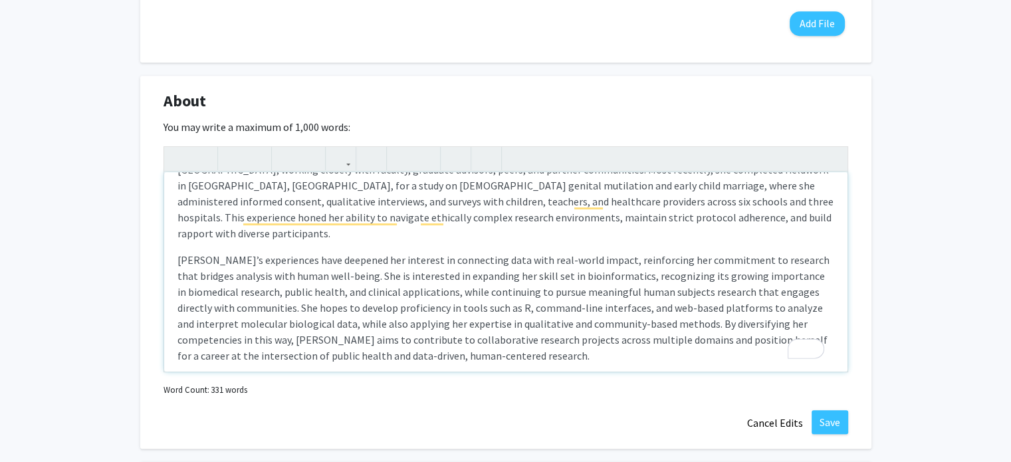
click at [221, 225] on div "Clare Ijoma is a Public Health Science senior at the University of Maryland wit…" at bounding box center [505, 271] width 683 height 199
click at [842, 427] on button "Save" at bounding box center [830, 422] width 37 height 24
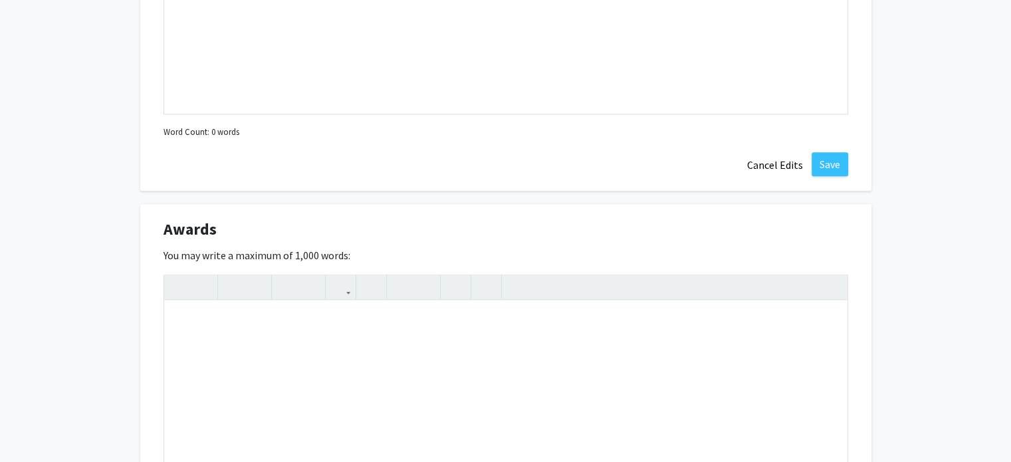
scroll to position [1604, 0]
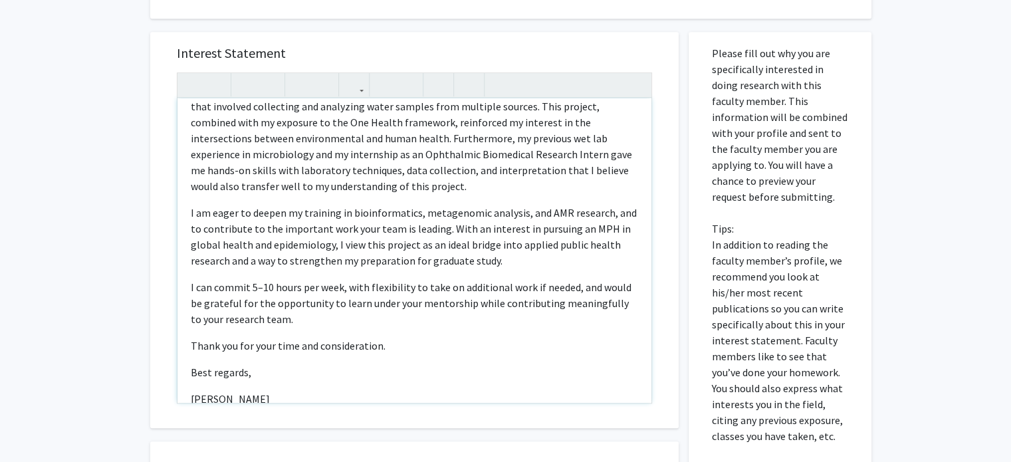
scroll to position [253, 0]
click at [564, 294] on p "I can commit 5–10 hours per week, with flexibility to take on additional work i…" at bounding box center [414, 303] width 447 height 48
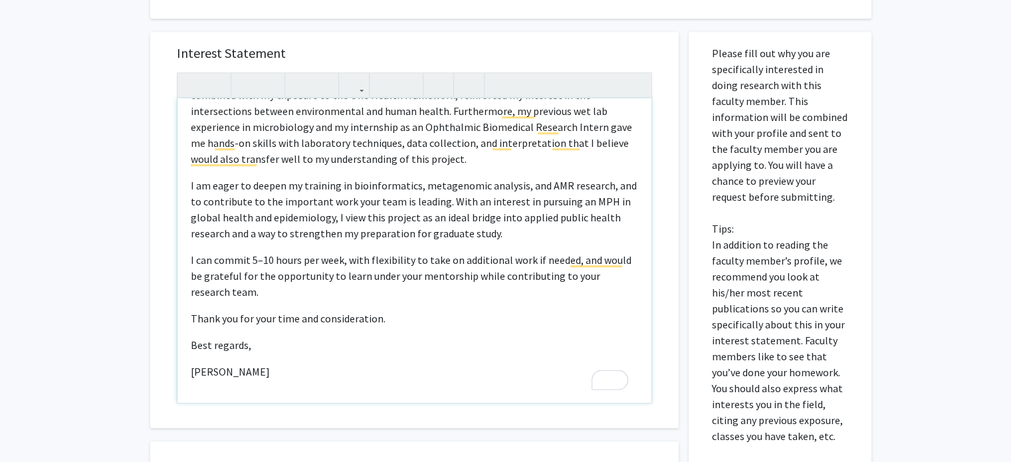
click at [331, 310] on p "Thank you for your time and consideration." at bounding box center [414, 318] width 447 height 16
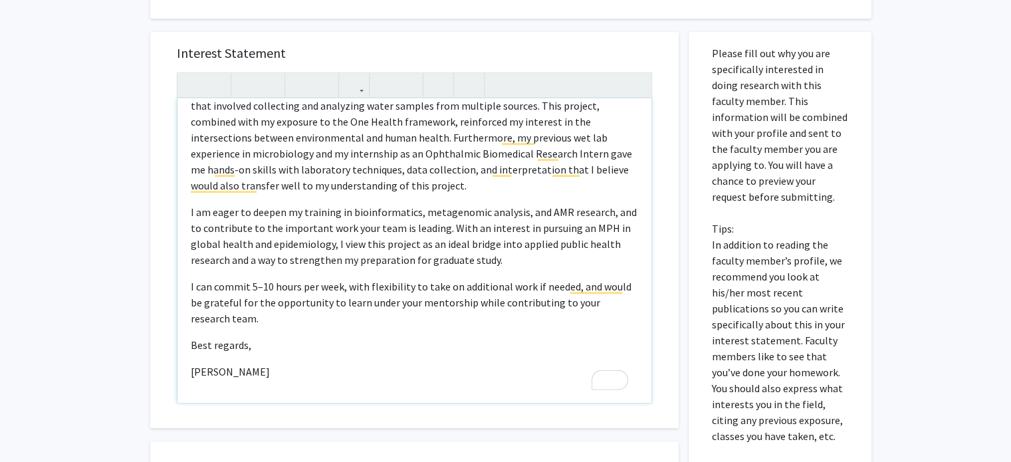
click at [233, 338] on span "Best regards," at bounding box center [221, 344] width 60 height 13
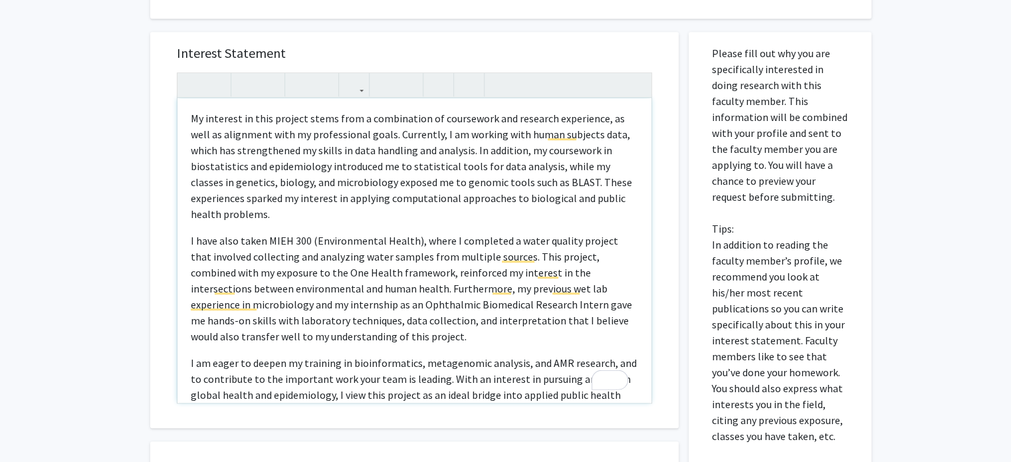
scroll to position [0, 0]
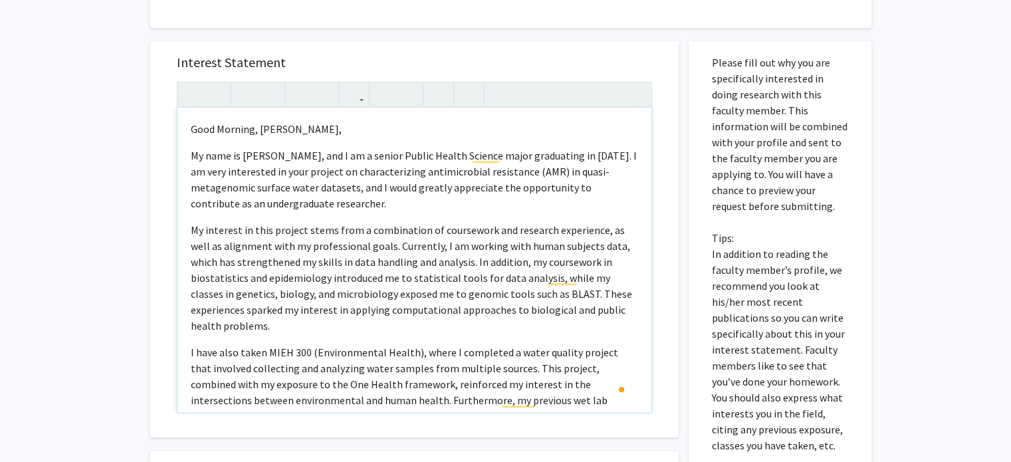
click at [241, 121] on p "Good Morning, Dr. Toro," at bounding box center [414, 129] width 447 height 16
type textarea "<p>Good afternoon, Dr. Toro, </p><p>My name is Clare Ijoma, and I am a senior P…"
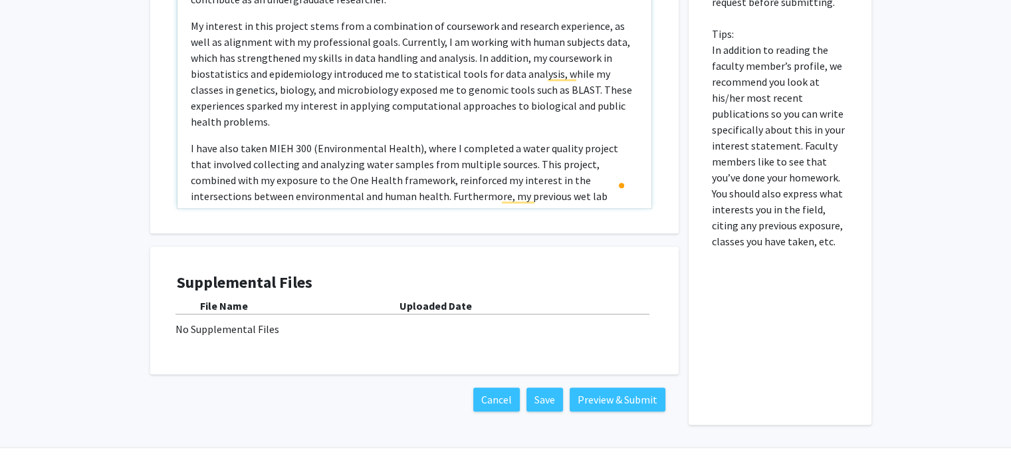
click at [427, 148] on p "I have also taken MIEH 300 (Environmental Health), where I completed a water qu…" at bounding box center [414, 196] width 447 height 112
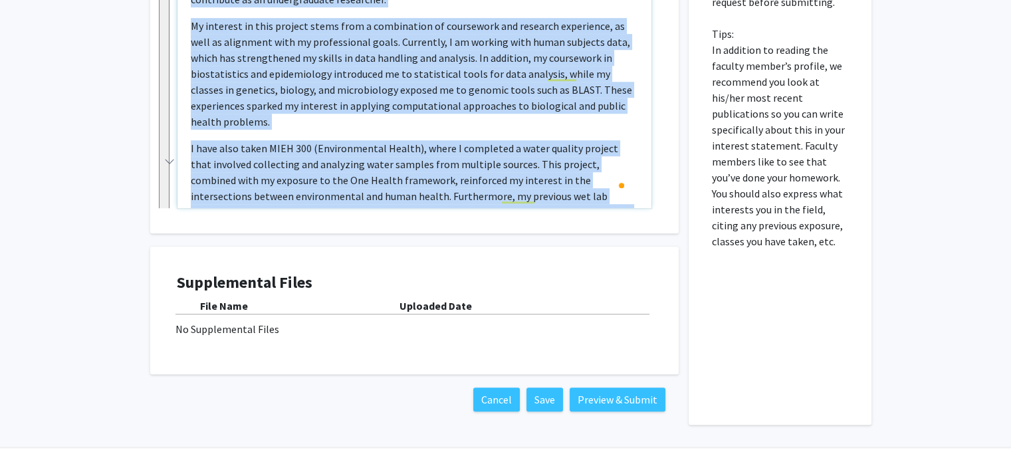
copy div "Good afternoon, Dr. Toro, My name is Clare Ijoma, and I am a senior Public Heal…"
click at [491, 387] on button "Cancel" at bounding box center [496, 399] width 47 height 24
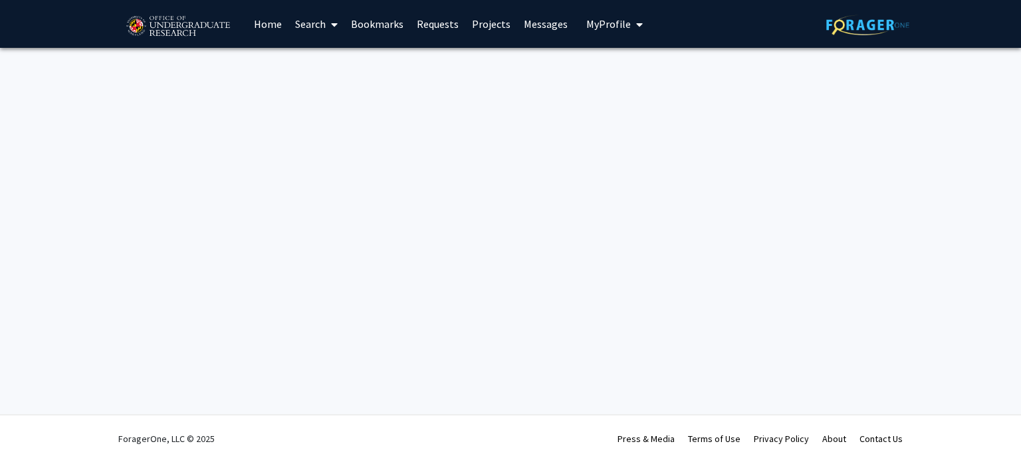
click at [324, 17] on link "Search" at bounding box center [316, 24] width 56 height 47
click at [337, 64] on span "Faculty/Staff" at bounding box center [337, 61] width 98 height 27
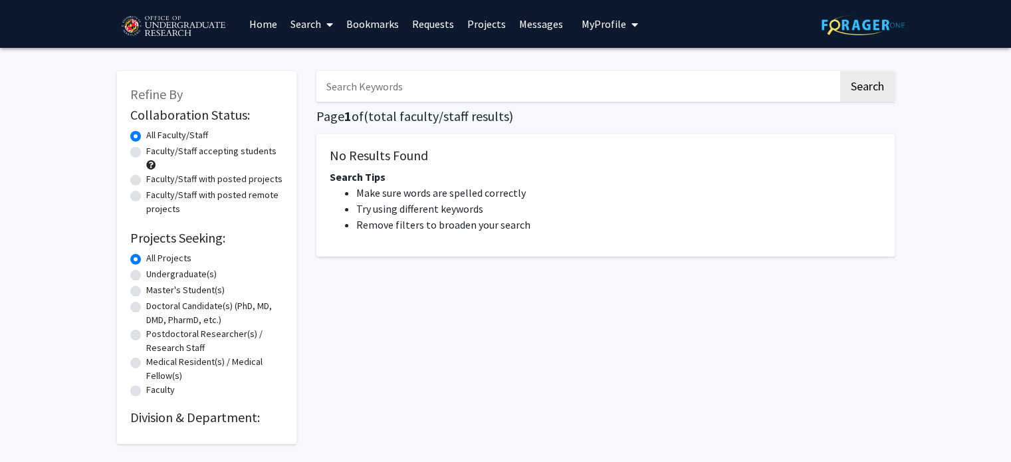
click at [179, 179] on label "Faculty/Staff with posted projects" at bounding box center [214, 179] width 136 height 14
click at [155, 179] on input "Faculty/Staff with posted projects" at bounding box center [150, 176] width 9 height 9
radio input "true"
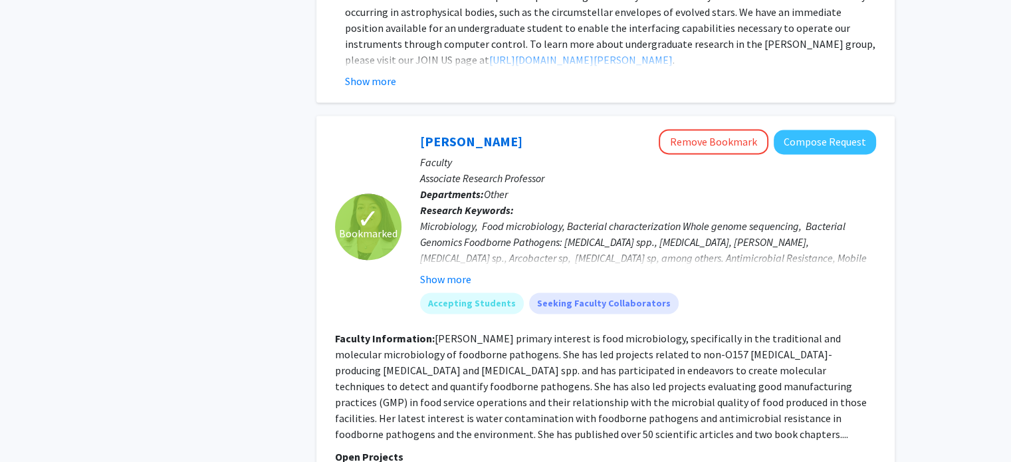
scroll to position [1898, 0]
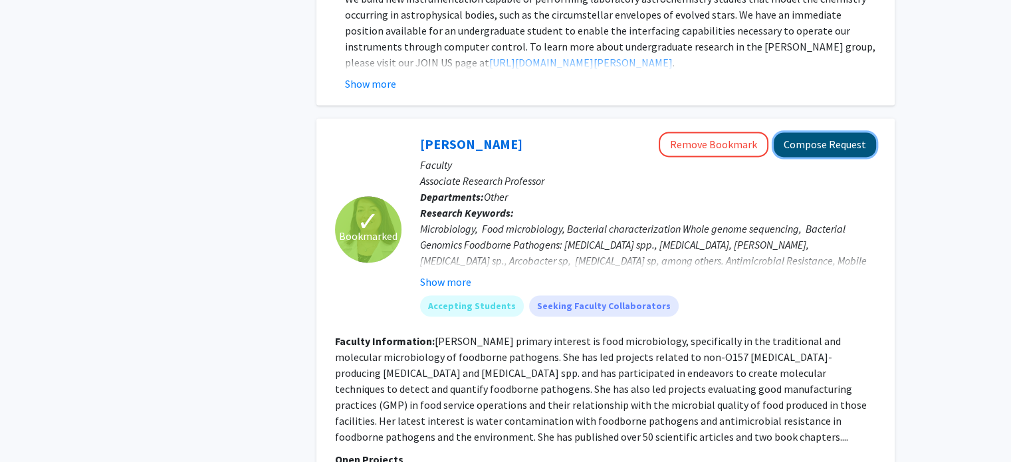
click at [833, 132] on button "Compose Request" at bounding box center [825, 144] width 102 height 25
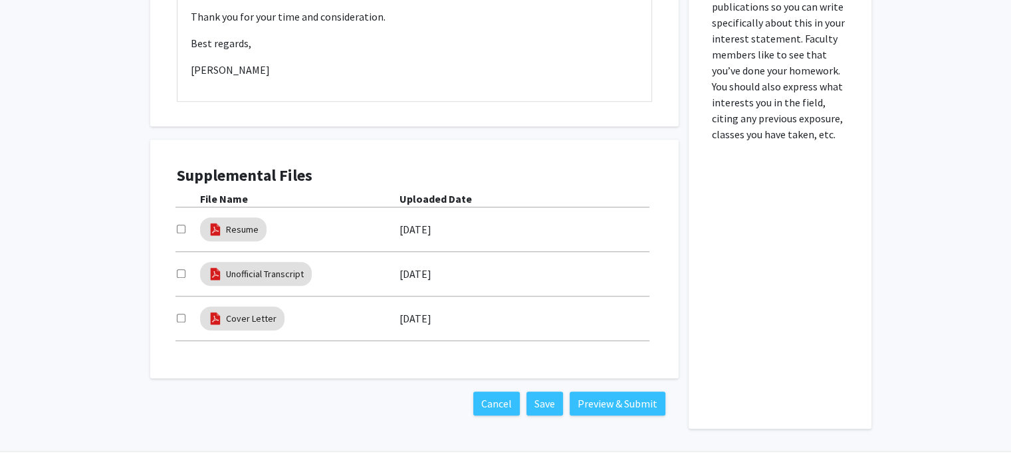
scroll to position [964, 0]
click at [185, 220] on div at bounding box center [188, 228] width 23 height 16
click at [179, 223] on input "checkbox" at bounding box center [181, 227] width 9 height 9
checkbox input "true"
click at [179, 265] on div at bounding box center [188, 273] width 23 height 16
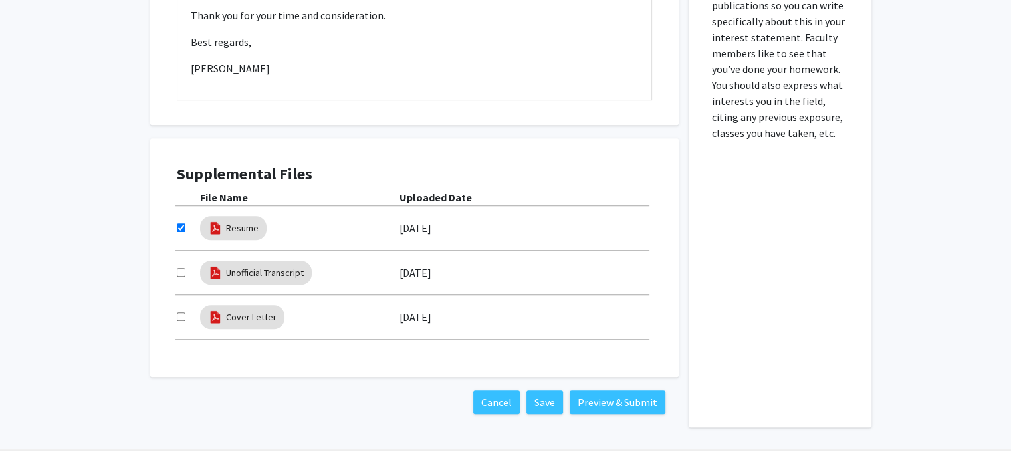
click at [179, 268] on input "checkbox" at bounding box center [181, 272] width 9 height 9
checkbox input "true"
click at [177, 312] on input "checkbox" at bounding box center [181, 316] width 9 height 9
checkbox input "true"
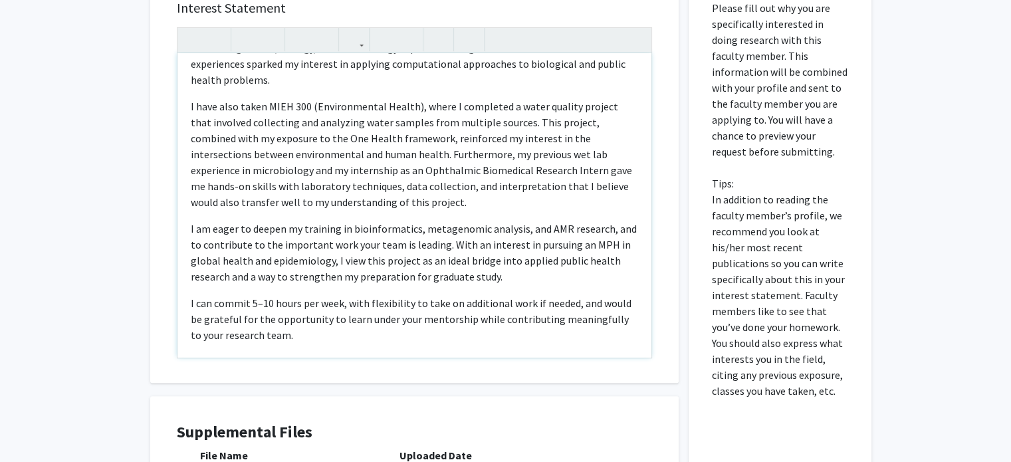
scroll to position [191, 0]
click at [515, 263] on p "I am eager to deepen my training in bioinformatics, metagenomic analysis, and A…" at bounding box center [414, 253] width 447 height 64
type textarea "<p>Good Morning, Dr. Toro, </p><p>My name is Clare Ijoma, and I am a senior Pub…"
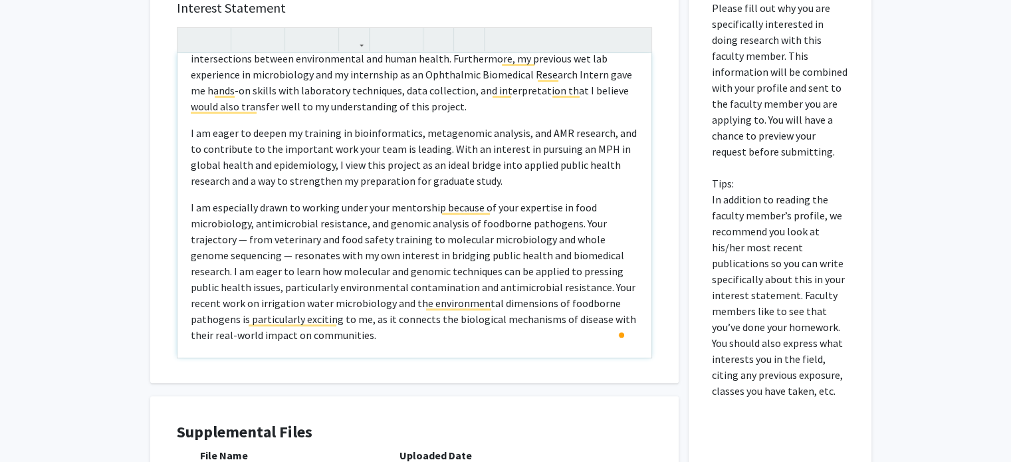
scroll to position [0, 0]
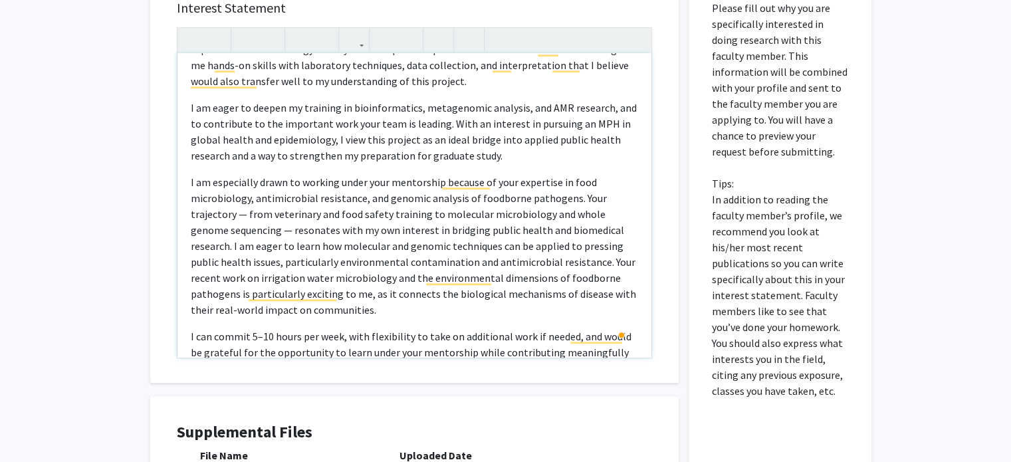
click at [245, 196] on p "I am especially drawn to working under your mentorship because of your expertis…" at bounding box center [414, 246] width 447 height 144
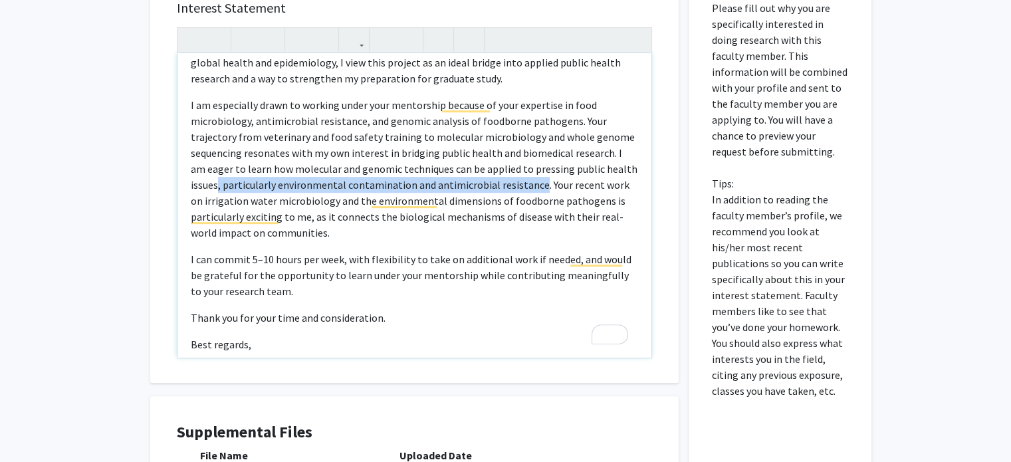
drag, startPoint x: 217, startPoint y: 167, endPoint x: 536, endPoint y: 171, distance: 319.7
click at [536, 171] on p "I am especially drawn to working under your mentorship because of your expertis…" at bounding box center [414, 169] width 447 height 144
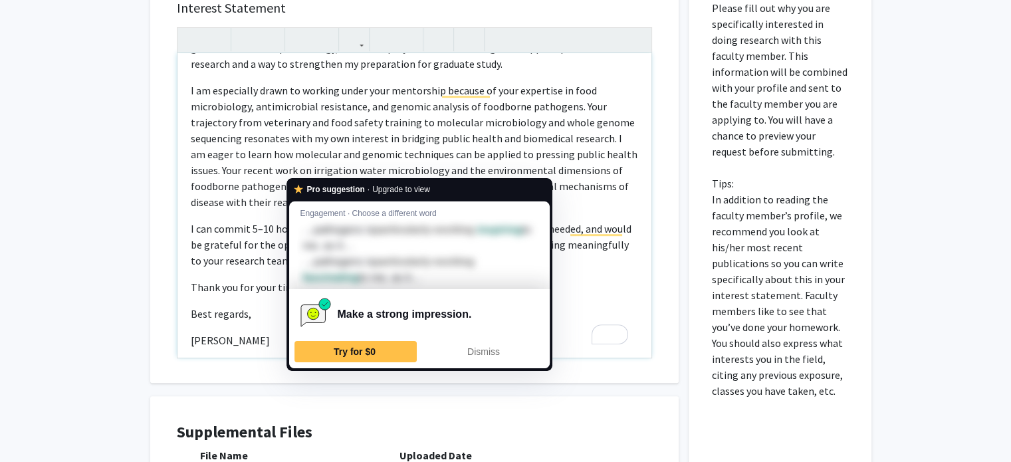
click at [345, 165] on p "I am especially drawn to working under your mentorship because of your expertis…" at bounding box center [414, 146] width 447 height 128
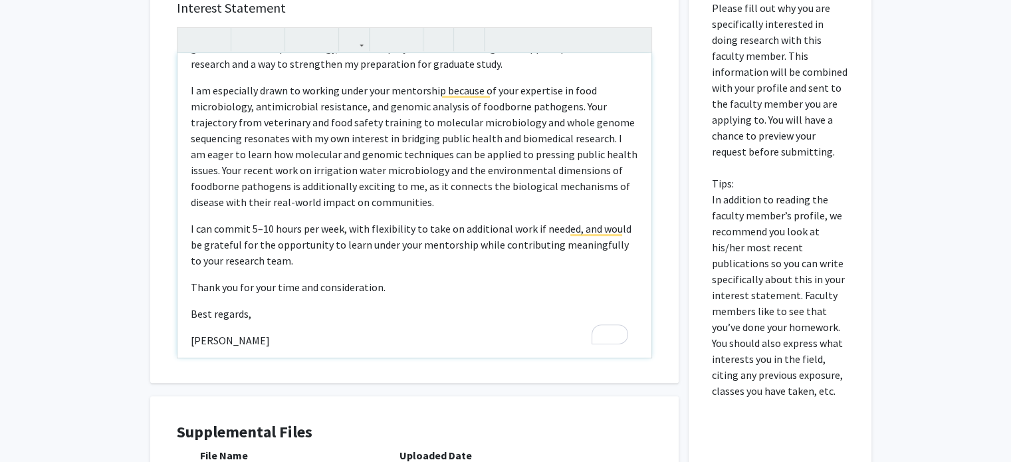
click at [425, 164] on p "I am especially drawn to working under your mentorship because of your expertis…" at bounding box center [414, 146] width 447 height 128
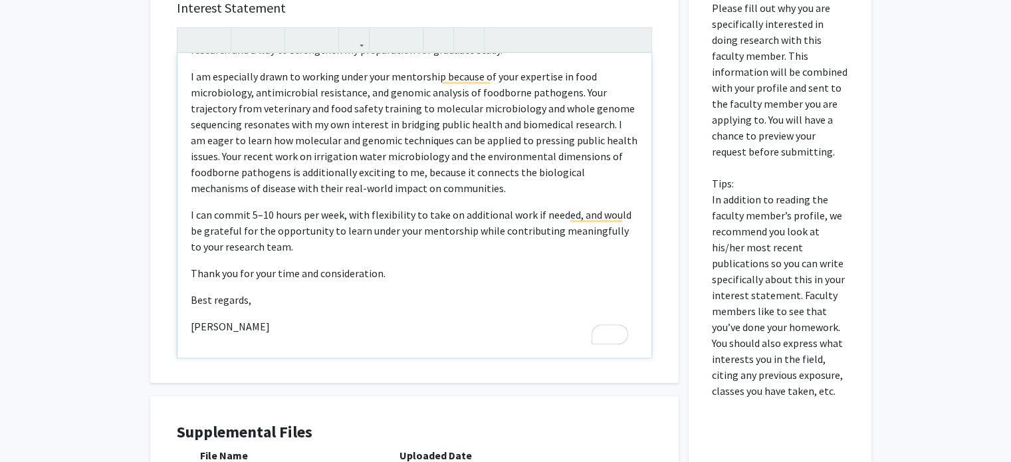
click at [335, 265] on p "Thank you for your time and consideration." at bounding box center [414, 273] width 447 height 16
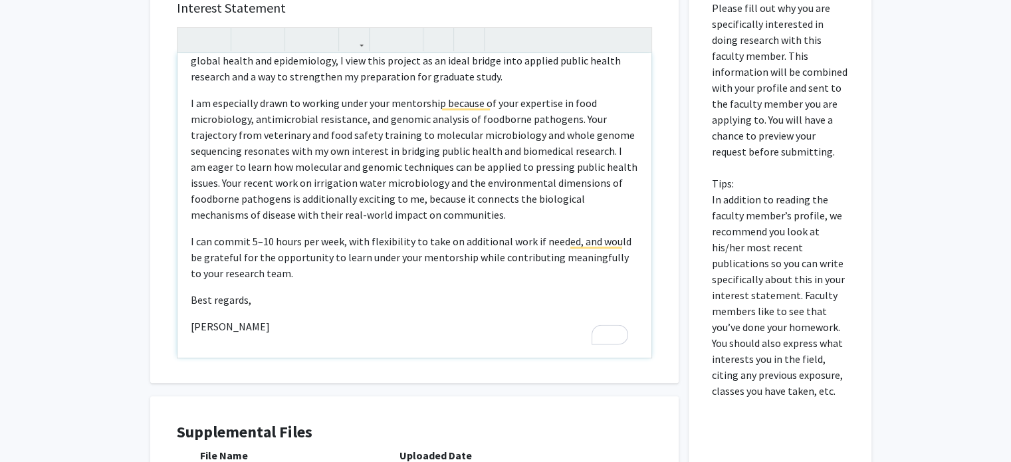
click at [230, 293] on span "Best regards," at bounding box center [221, 299] width 60 height 13
type textarea "<p>Good Morning, Dr. Toro, </p><p>My name is Clare Ijoma, and I am a senior Pub…"
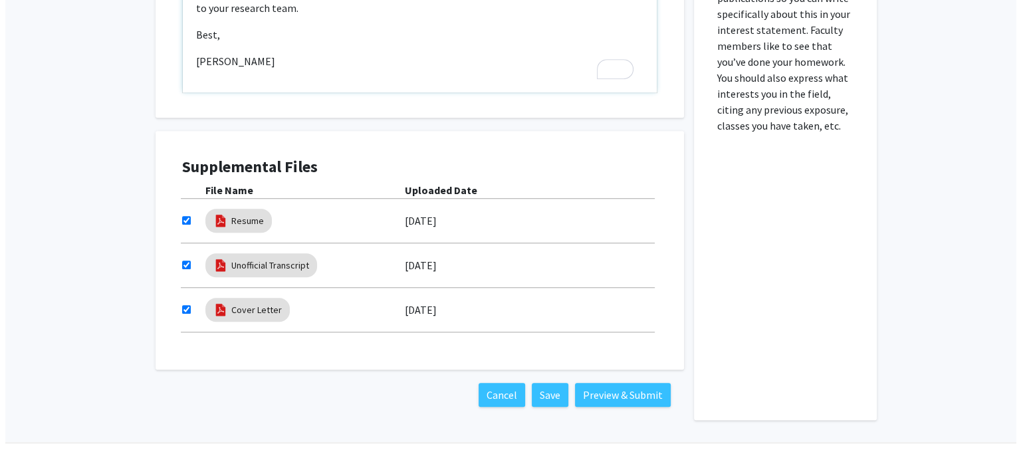
scroll to position [982, 0]
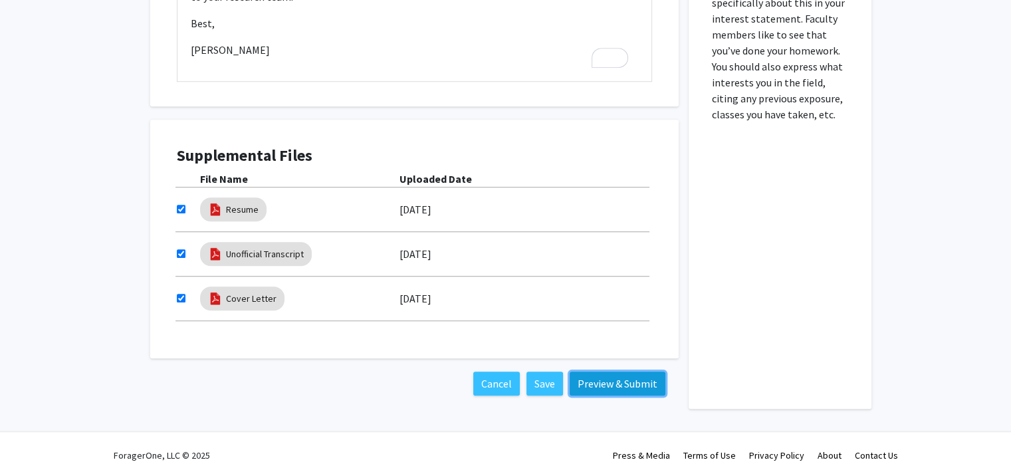
click at [624, 378] on button "Preview & Submit" at bounding box center [618, 384] width 96 height 24
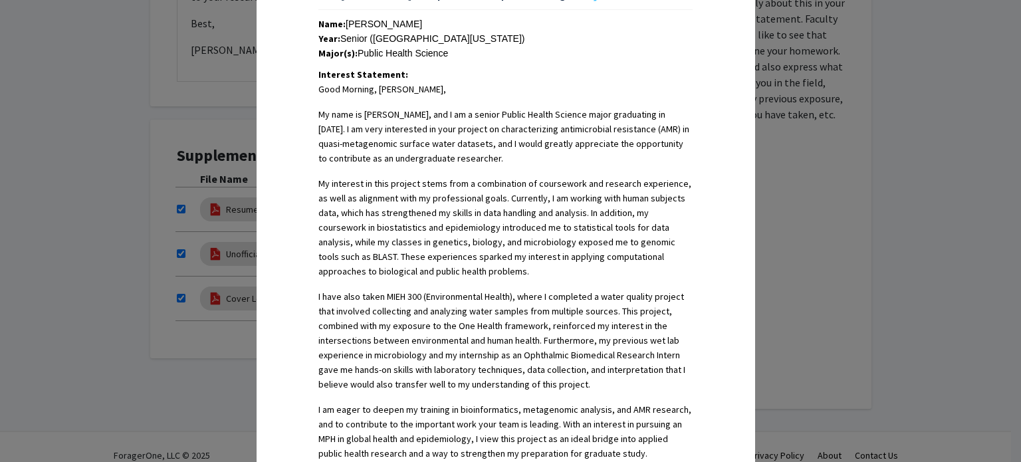
scroll to position [752, 0]
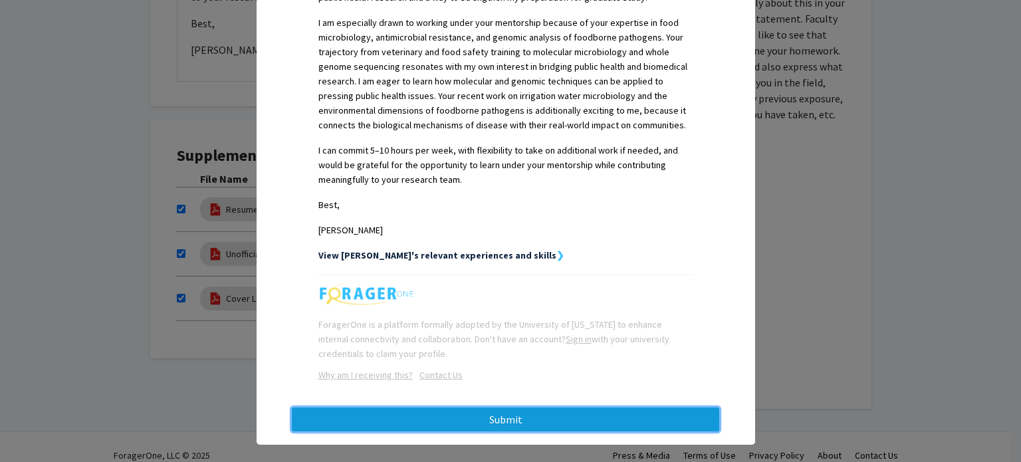
click at [441, 407] on button "Submit" at bounding box center [505, 419] width 427 height 24
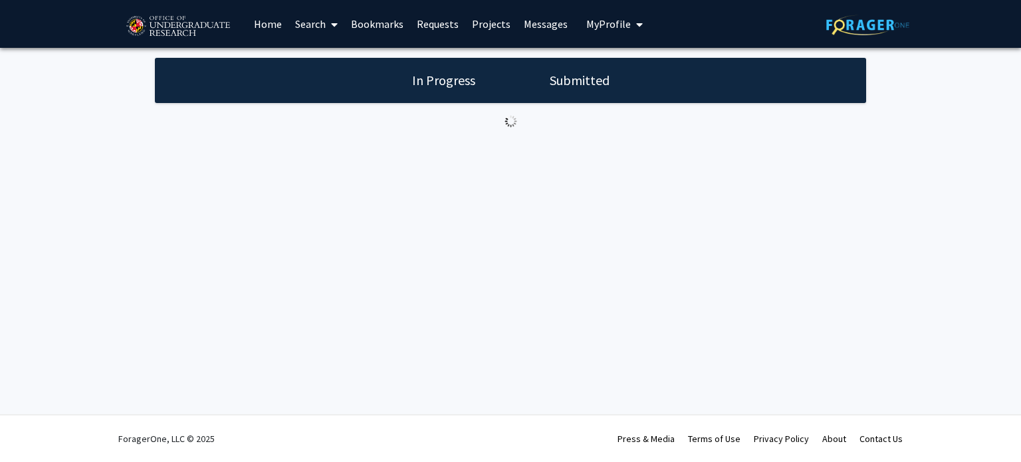
click at [572, 76] on h1 "Submitted" at bounding box center [580, 80] width 68 height 19
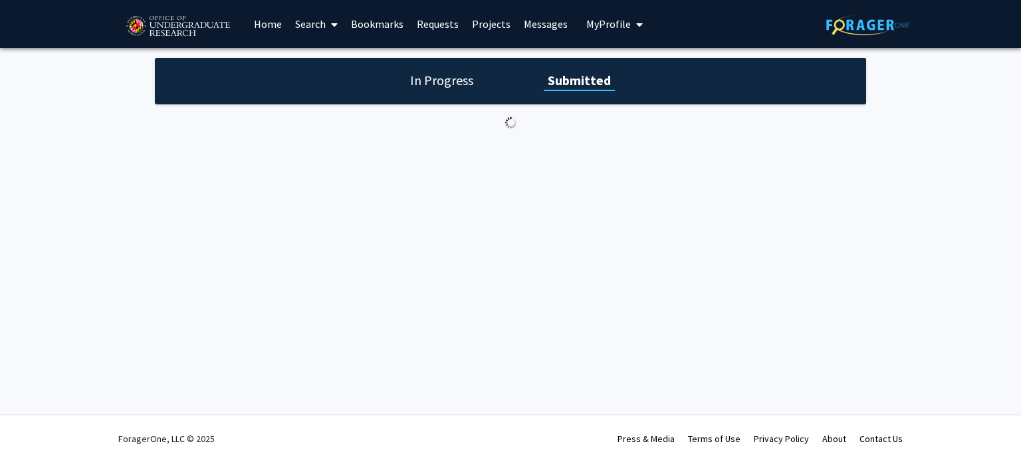
click at [450, 79] on h1 "In Progress" at bounding box center [441, 80] width 71 height 19
click at [593, 71] on h1 "Submitted" at bounding box center [582, 80] width 68 height 19
click at [362, 14] on link "Bookmarks" at bounding box center [377, 24] width 66 height 47
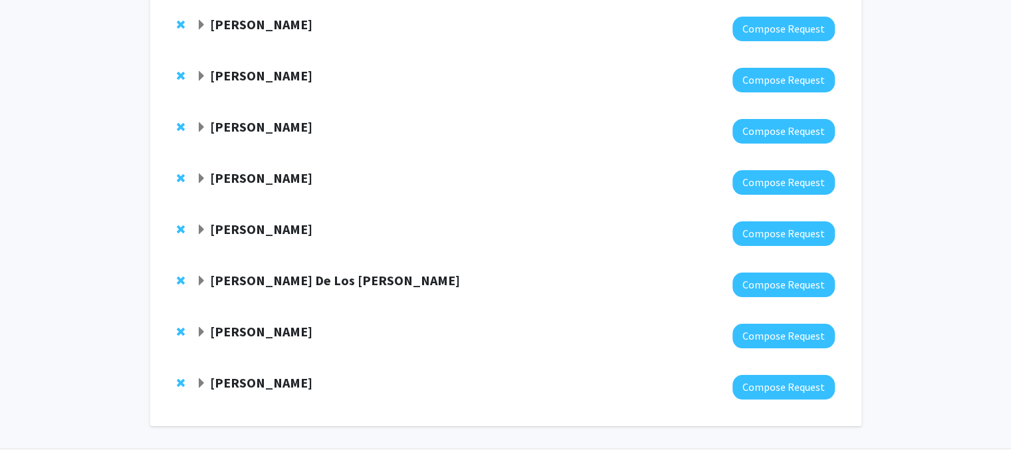
scroll to position [145, 0]
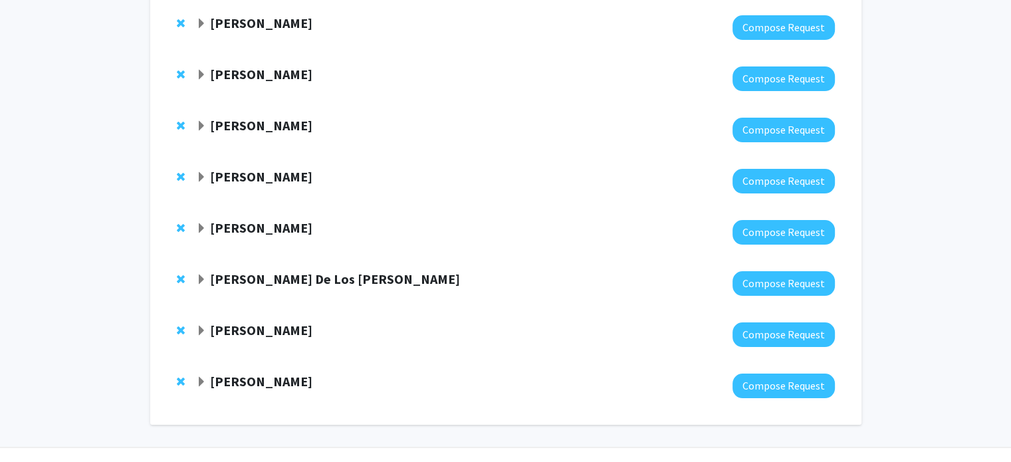
click at [234, 325] on strong "Ashley Mon" at bounding box center [261, 330] width 102 height 17
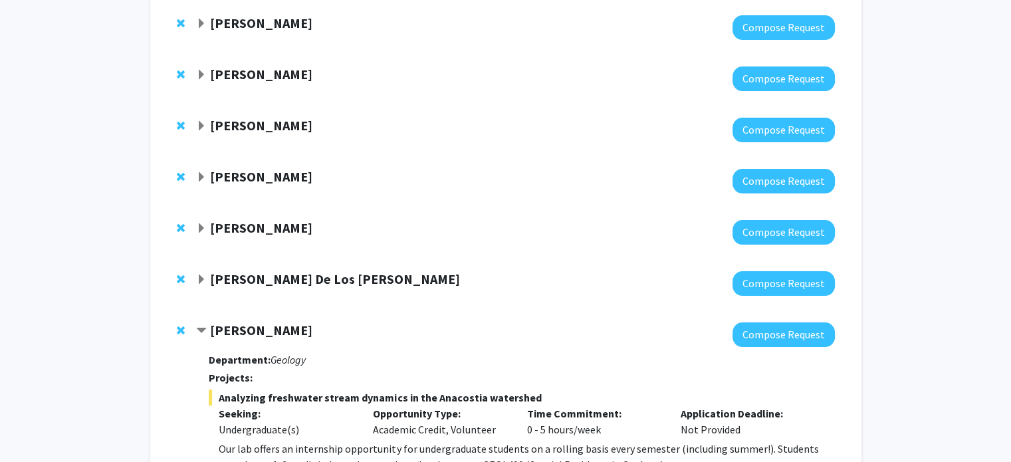
click at [234, 325] on strong "Ashley Mon" at bounding box center [261, 330] width 102 height 17
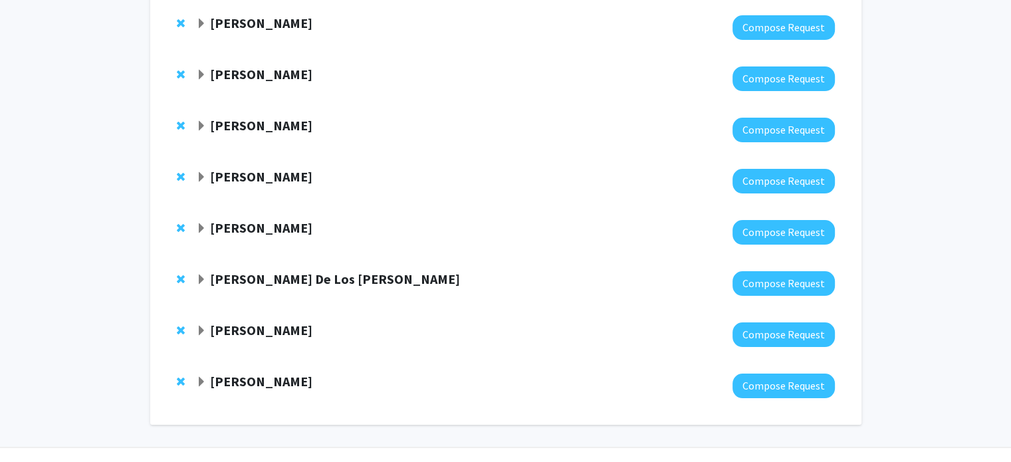
click at [245, 380] on strong "Magaly Toro" at bounding box center [261, 381] width 102 height 17
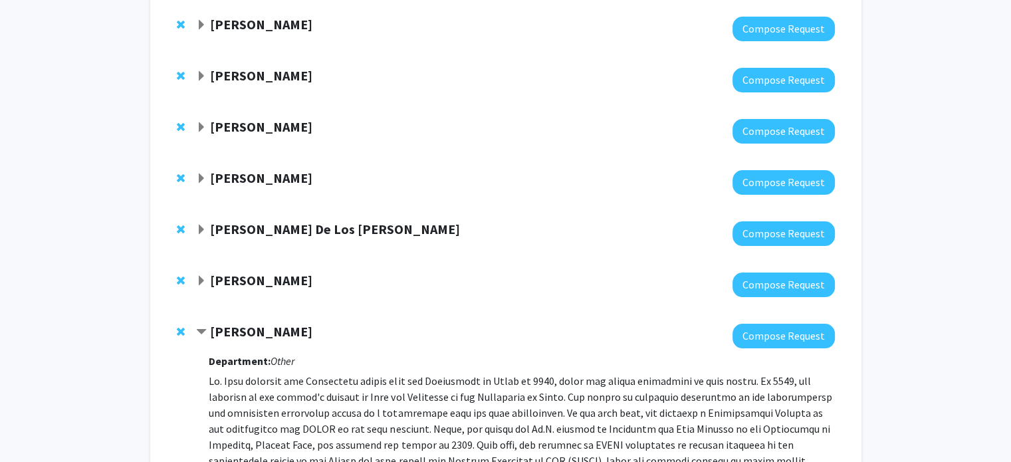
scroll to position [192, 0]
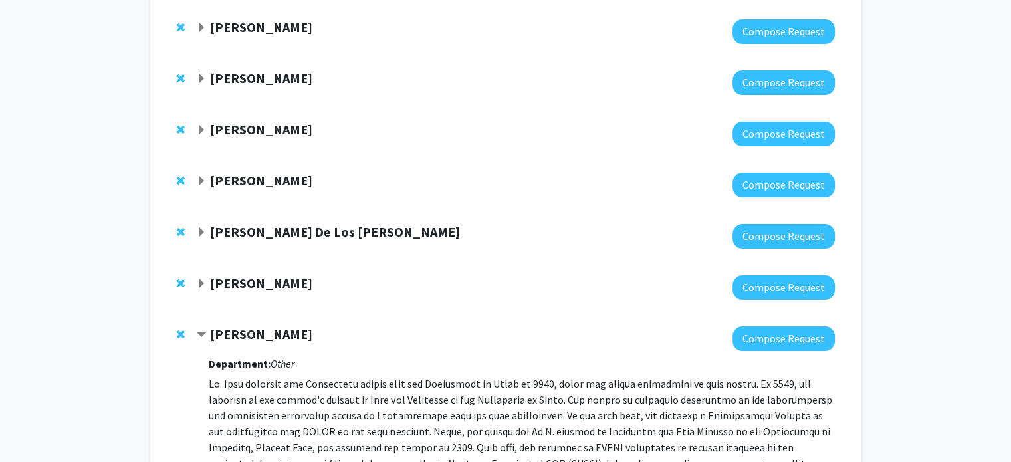
click at [237, 282] on strong "Ashley Mon" at bounding box center [261, 283] width 102 height 17
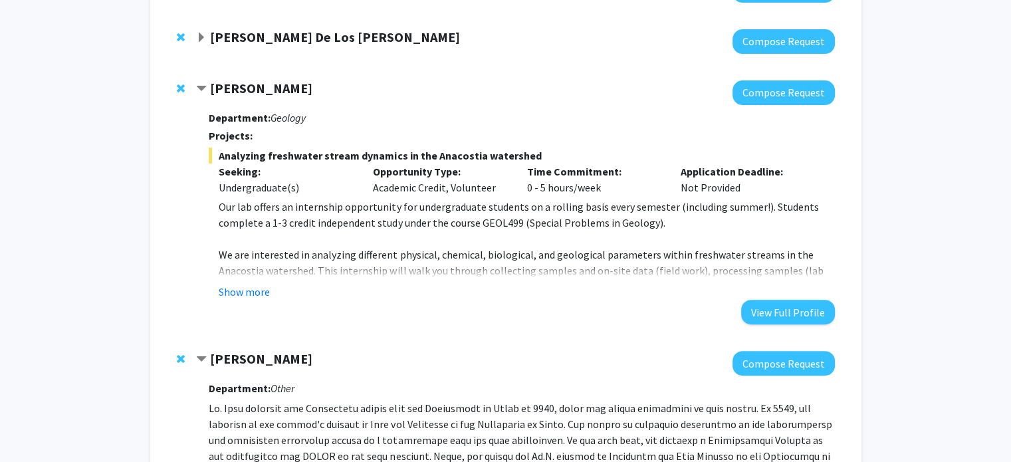
scroll to position [400, 0]
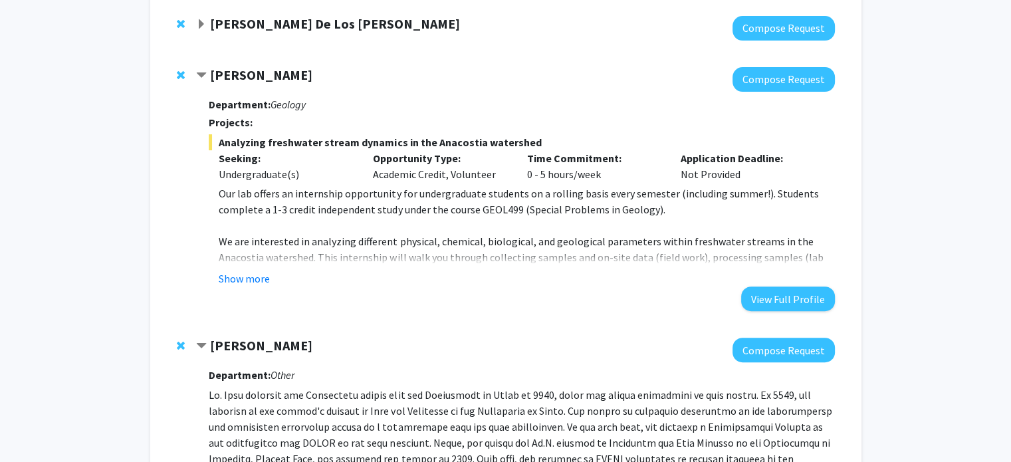
click at [237, 282] on button "Show more" at bounding box center [244, 279] width 51 height 16
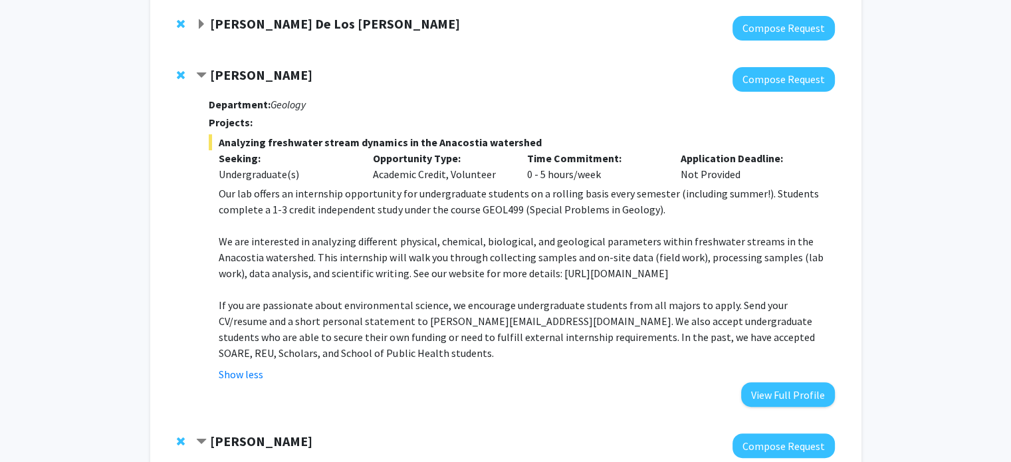
drag, startPoint x: 525, startPoint y: 273, endPoint x: 716, endPoint y: 269, distance: 190.8
click at [716, 269] on p "We are interested in analyzing different physical, chemical, biological, and ge…" at bounding box center [526, 257] width 615 height 48
copy p "https://kaushallab.wixsite.com/kaushallab"
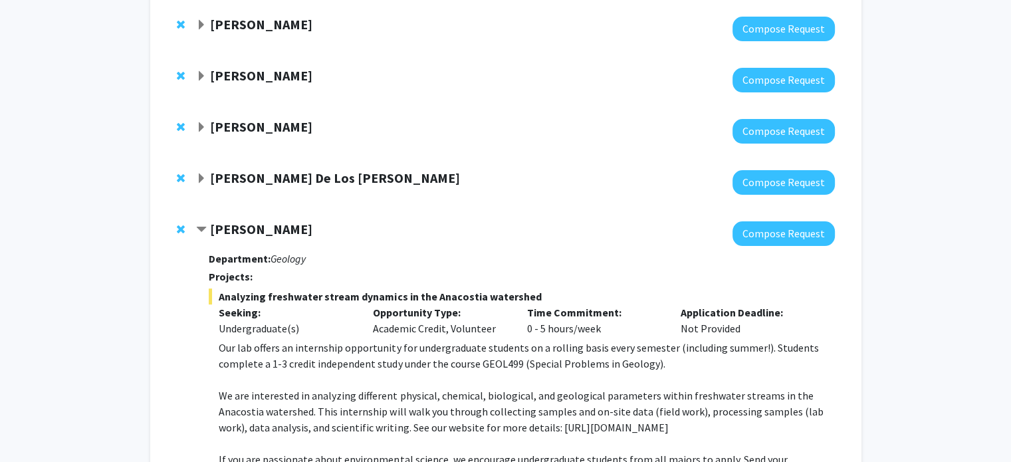
scroll to position [242, 0]
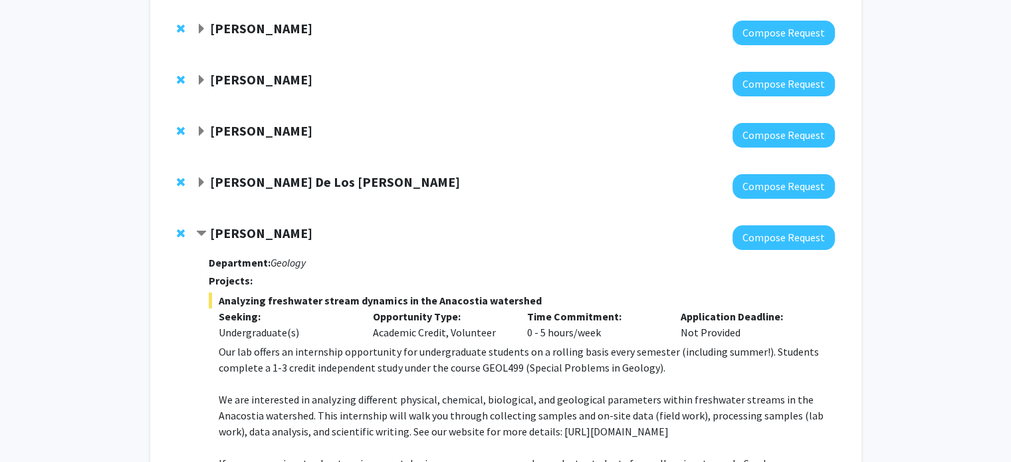
click at [234, 179] on strong "Andres De Los Reyes" at bounding box center [335, 181] width 250 height 17
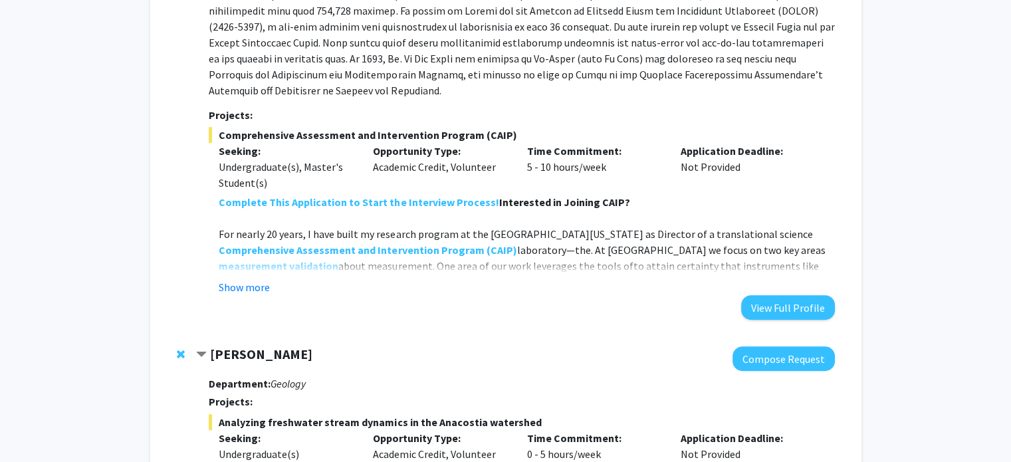
scroll to position [702, 0]
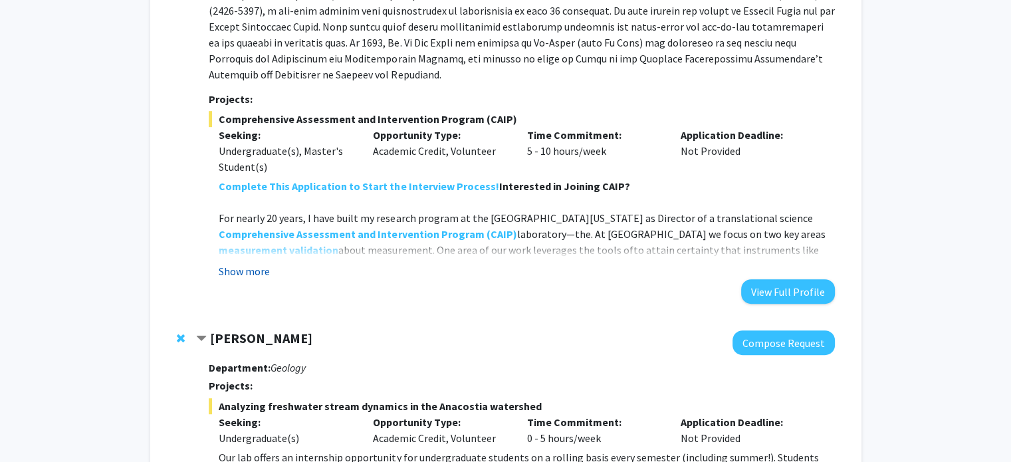
click at [255, 263] on button "Show more" at bounding box center [244, 271] width 51 height 16
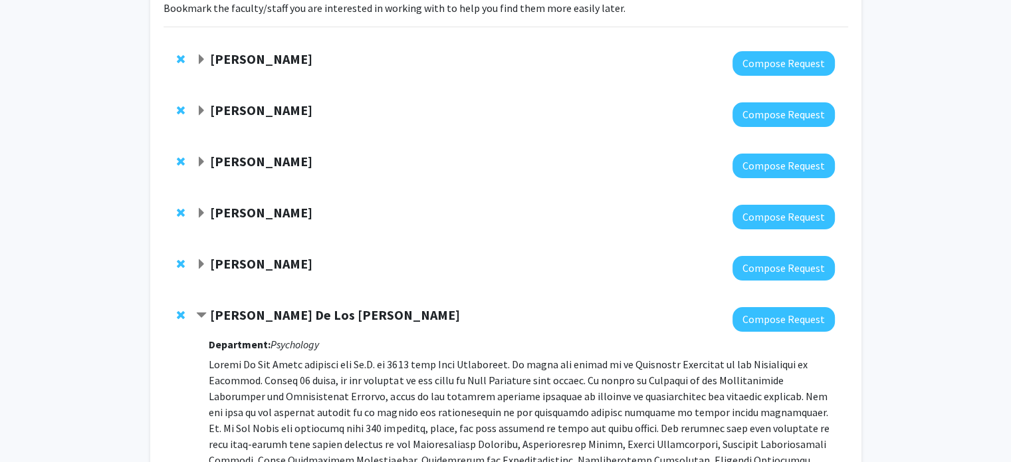
scroll to position [0, 0]
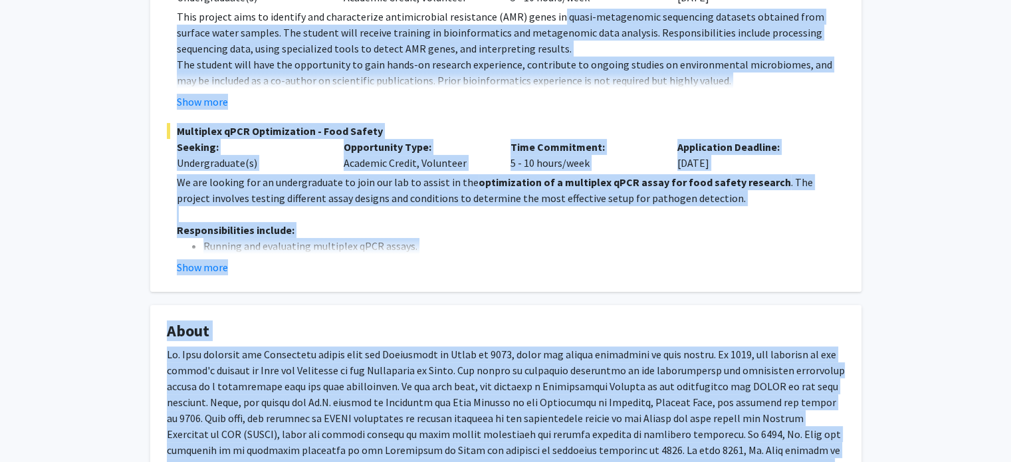
scroll to position [237, 0]
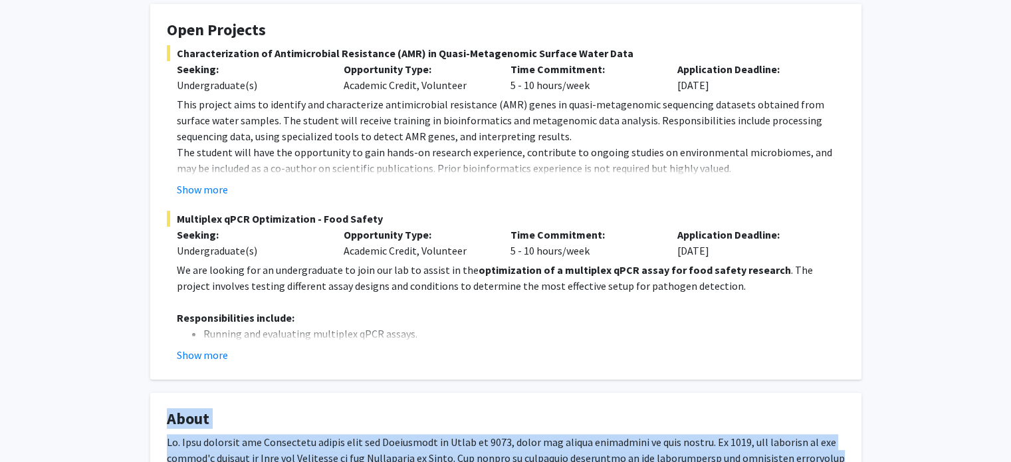
drag, startPoint x: 731, startPoint y: 252, endPoint x: 311, endPoint y: 373, distance: 437.1
copy div "About [PERSON_NAME] received her Veterinary degree from the [GEOGRAPHIC_DATA] i…"
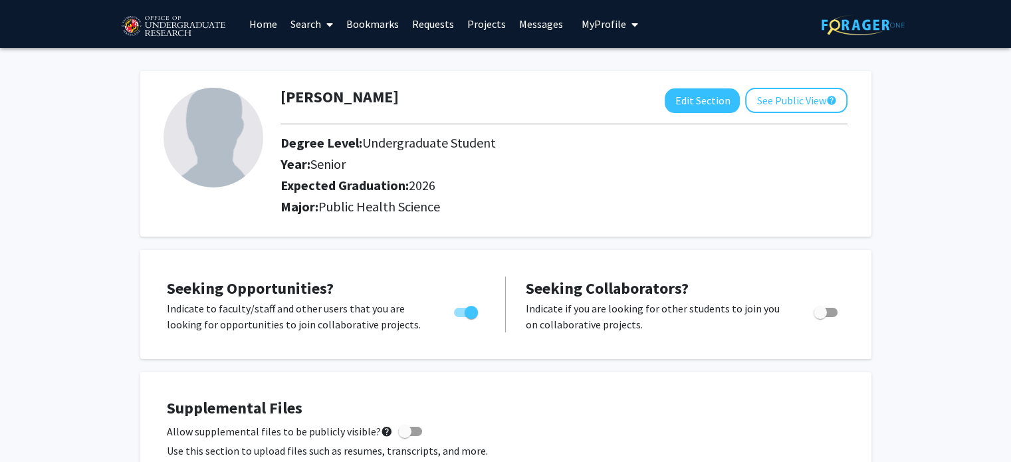
click at [242, 165] on img at bounding box center [214, 138] width 100 height 100
click at [705, 102] on button "Edit Section" at bounding box center [702, 100] width 75 height 25
select select "senior"
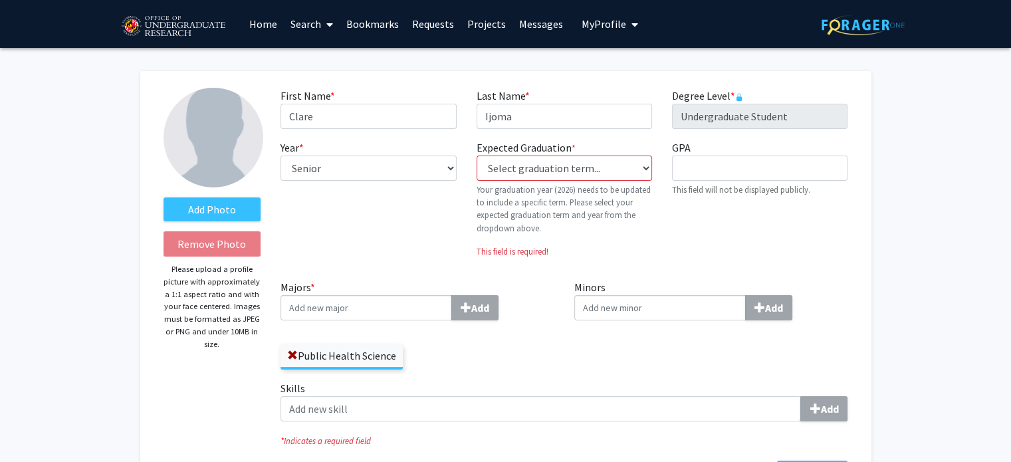
click at [208, 130] on img at bounding box center [214, 138] width 100 height 100
click at [210, 211] on label "Add Photo" at bounding box center [213, 209] width 98 height 24
click at [0, 0] on input "Add Photo" at bounding box center [0, 0] width 0 height 0
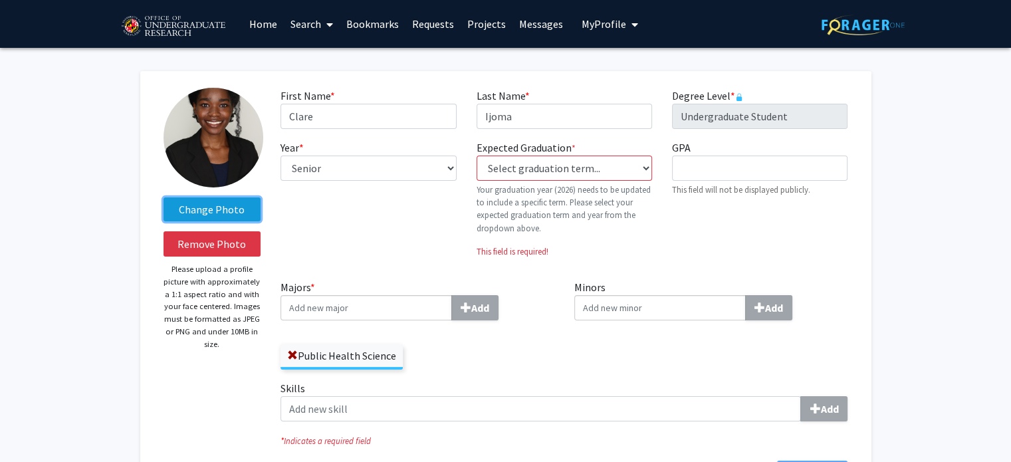
click at [218, 207] on label "Change Photo" at bounding box center [213, 209] width 98 height 24
click at [0, 0] on input "Change Photo" at bounding box center [0, 0] width 0 height 0
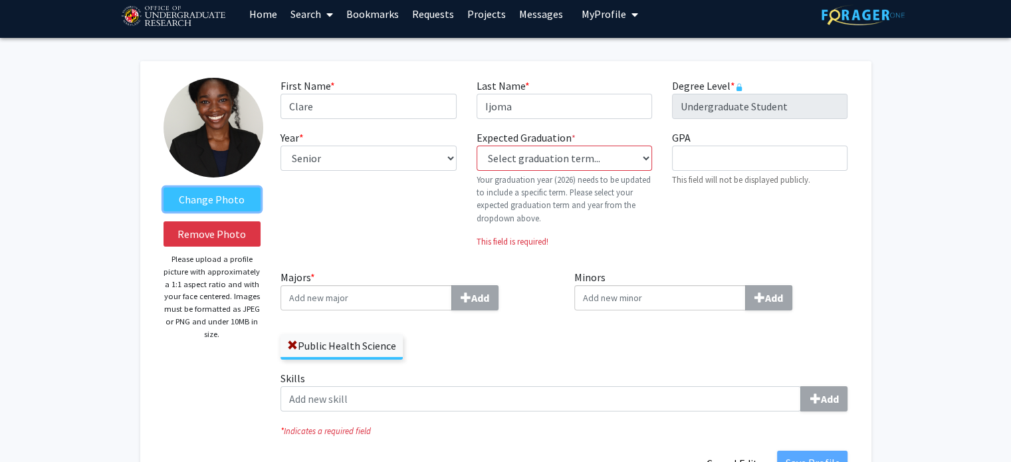
scroll to position [11, 0]
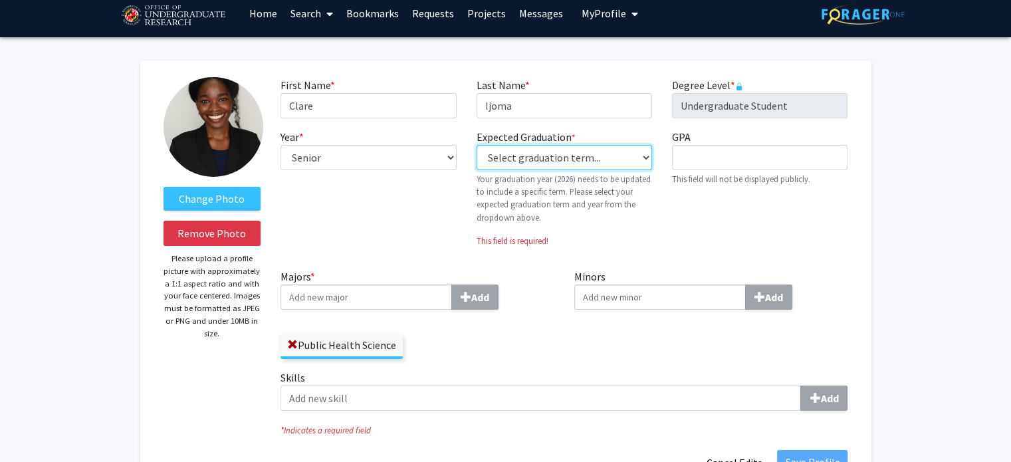
click at [583, 152] on select "Select graduation term... Previous: 2026 (Please select a specific term) Spring…" at bounding box center [564, 157] width 175 height 25
select select "34: spring_2026"
click at [477, 145] on select "Select graduation term... Previous: 2026 (Please select a specific term) Spring…" at bounding box center [564, 157] width 175 height 25
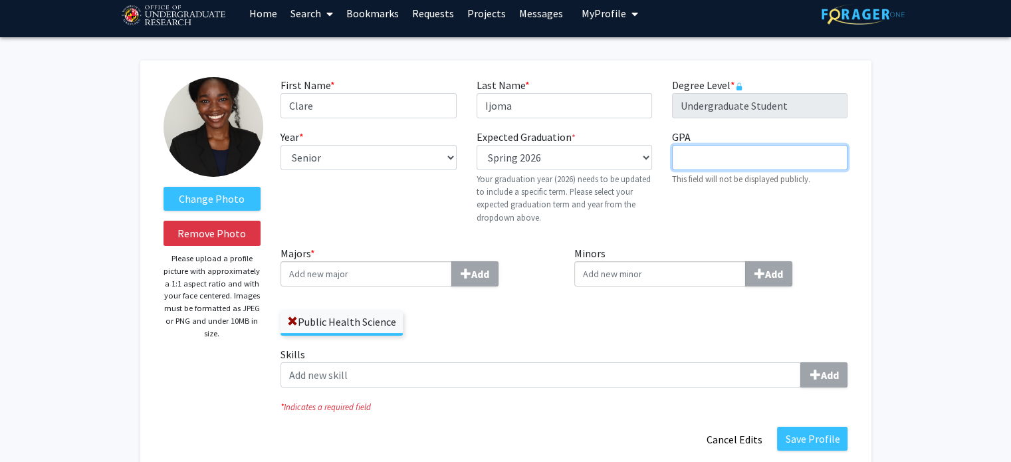
click at [711, 156] on input "GPA required" at bounding box center [759, 157] width 175 height 25
type input "3.8"
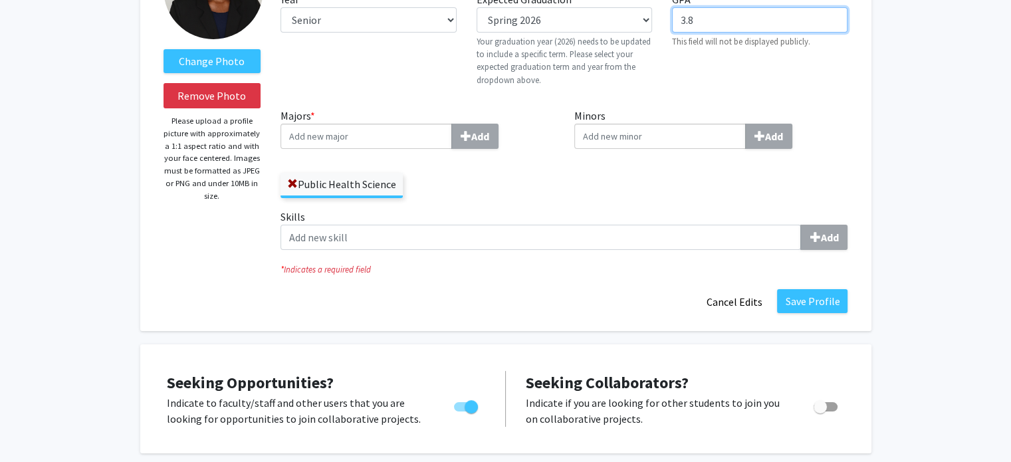
scroll to position [152, 0]
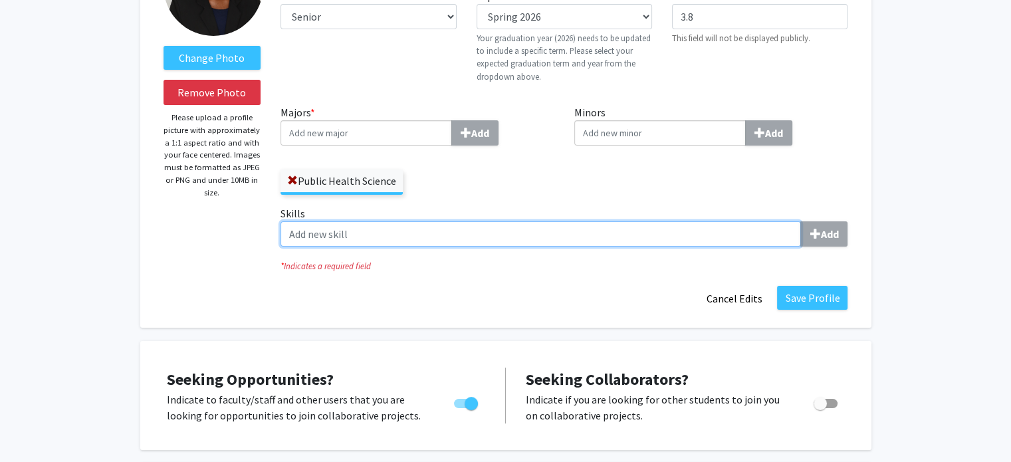
click at [760, 233] on input "Skills Add" at bounding box center [540, 233] width 520 height 25
type input "research"
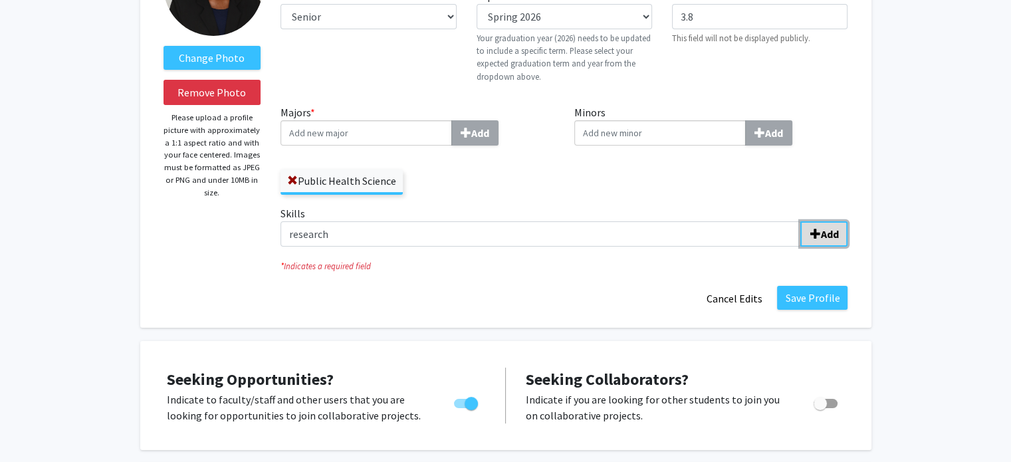
click at [824, 238] on b "Add" at bounding box center [829, 233] width 18 height 13
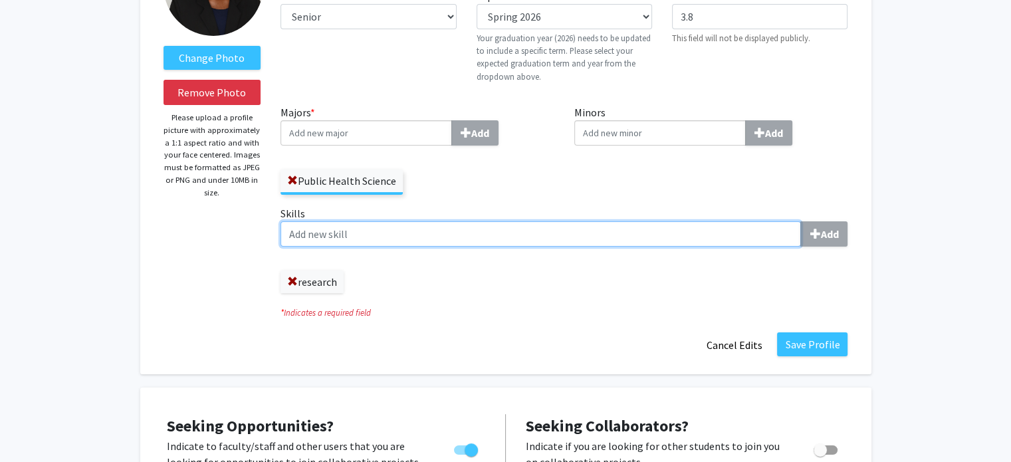
click at [700, 233] on input "Skills Add" at bounding box center [540, 233] width 520 height 25
type input "data analysis"
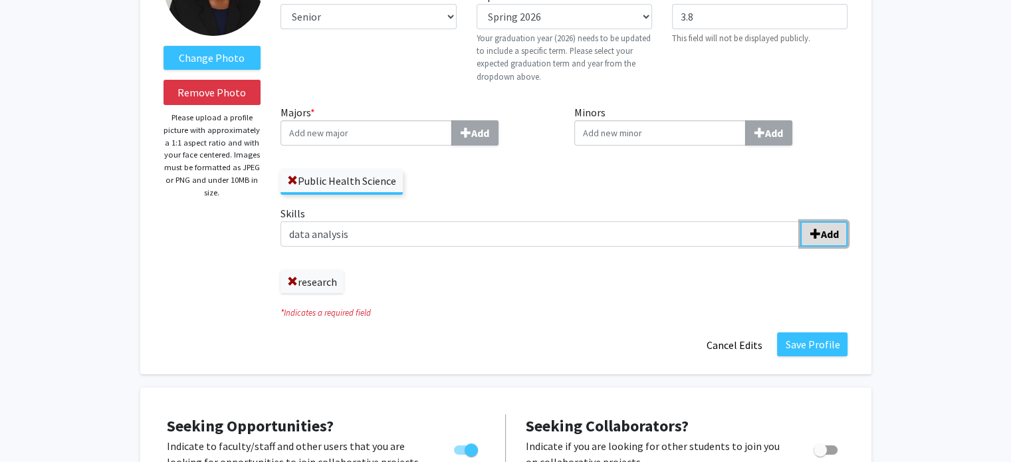
click at [829, 226] on button "Add" at bounding box center [823, 233] width 47 height 25
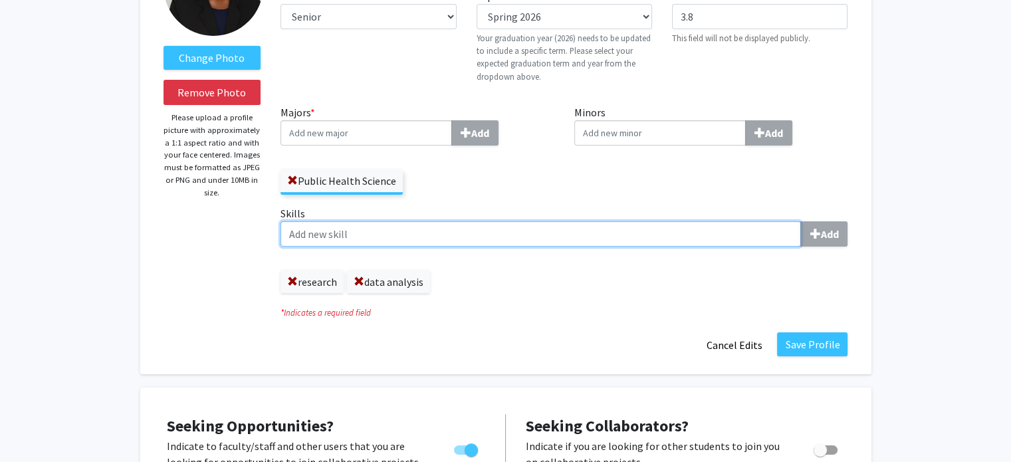
click at [664, 231] on input "Skills Add" at bounding box center [540, 233] width 520 height 25
type input "biomedical research"
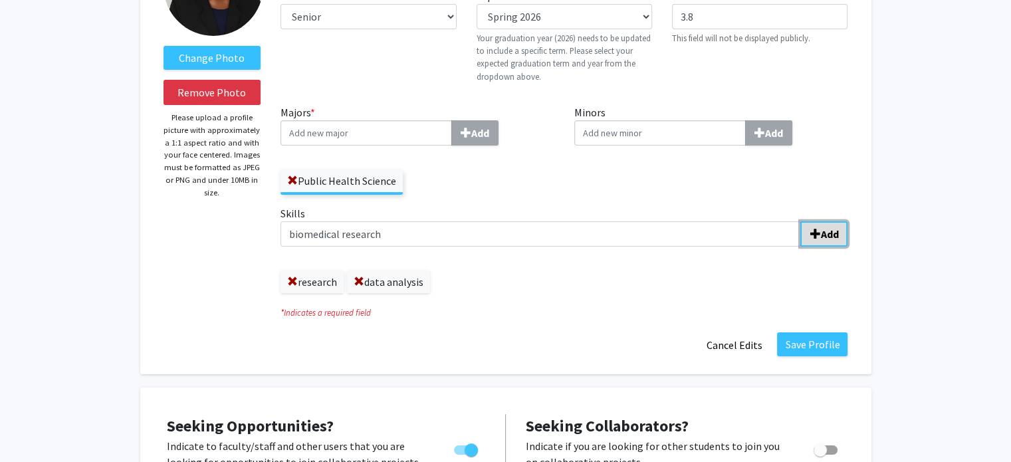
click at [837, 231] on b "Add" at bounding box center [829, 233] width 18 height 13
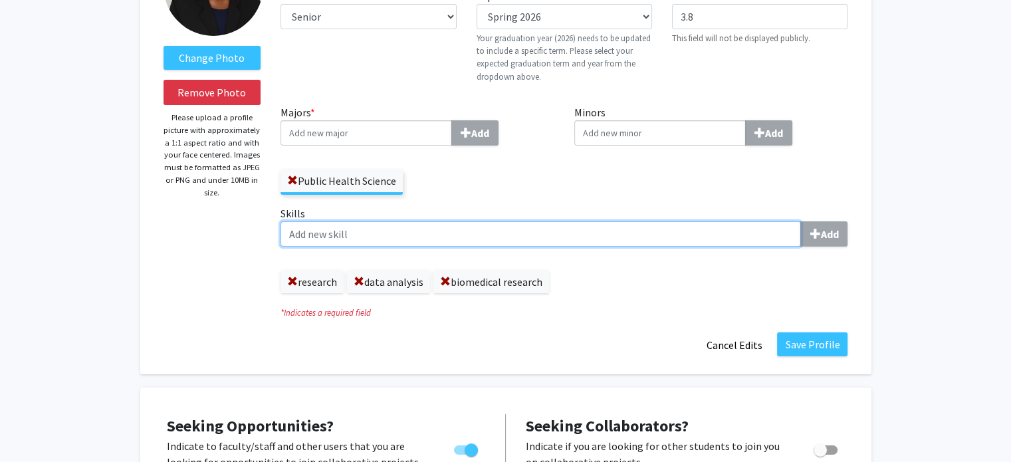
click at [670, 226] on input "Skills Add" at bounding box center [540, 233] width 520 height 25
type input "human subjects research, data collection"
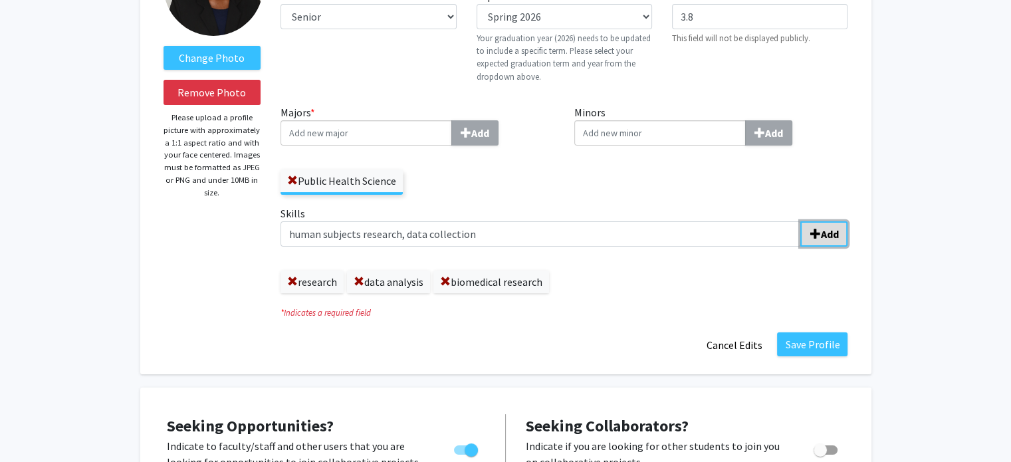
click at [820, 236] on b "Add" at bounding box center [829, 233] width 18 height 13
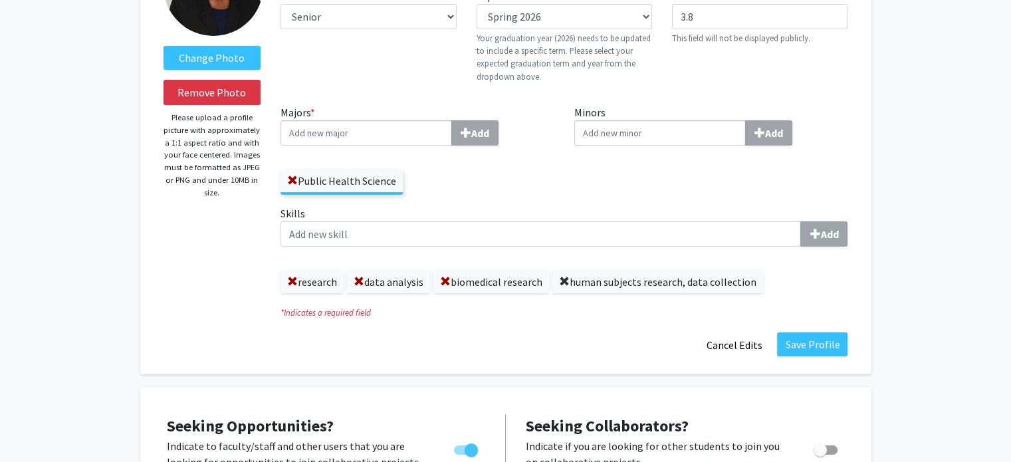
click at [565, 279] on span at bounding box center [564, 281] width 11 height 11
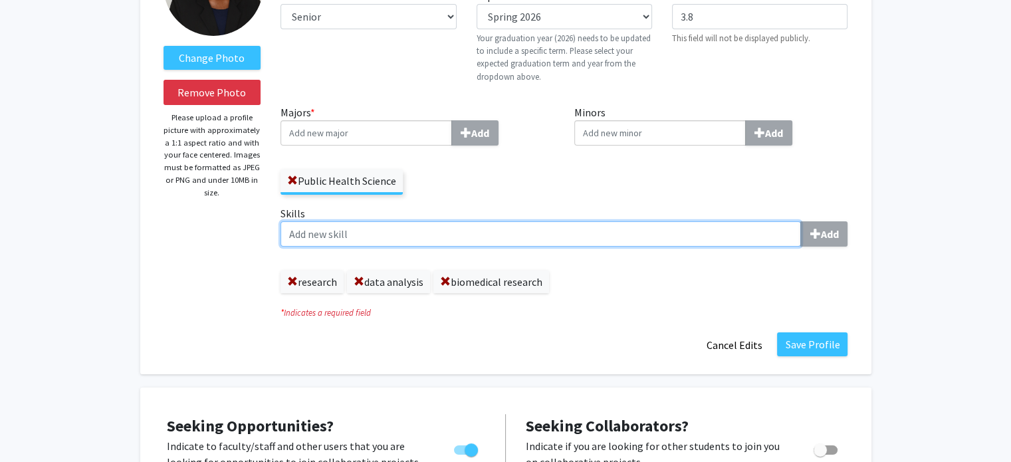
click at [483, 227] on input "Skills Add" at bounding box center [540, 233] width 520 height 25
type input "human subjects research"
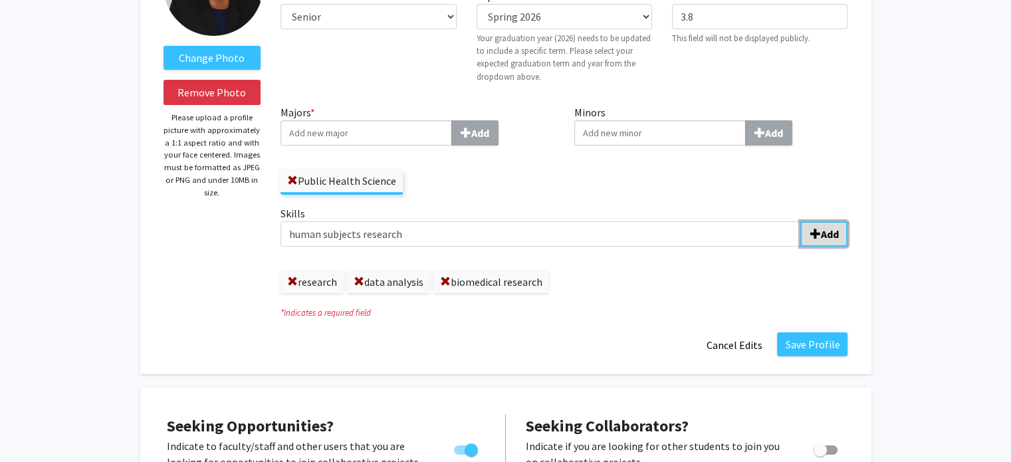
click at [815, 231] on span "submit" at bounding box center [815, 234] width 11 height 11
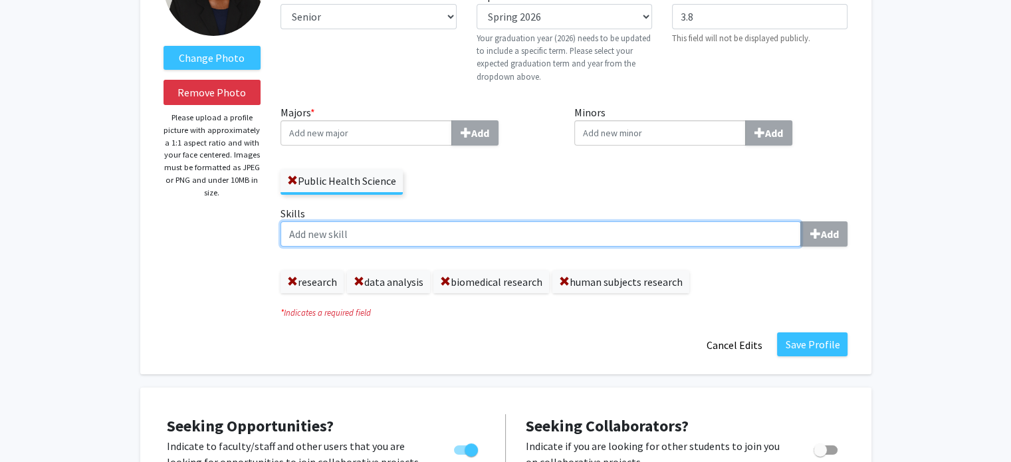
type input "s"
click at [647, 231] on input "s" at bounding box center [540, 233] width 520 height 25
type input "data collection"
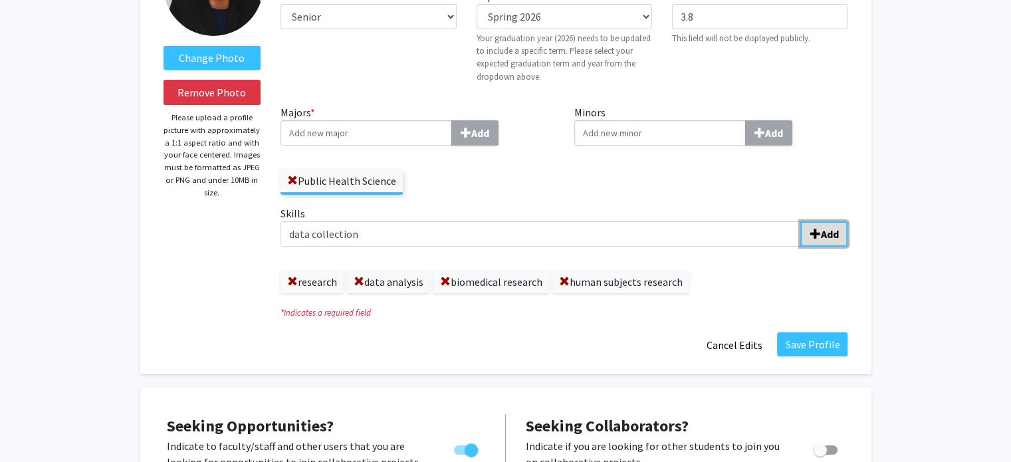
click at [802, 231] on button "Add" at bounding box center [823, 233] width 47 height 25
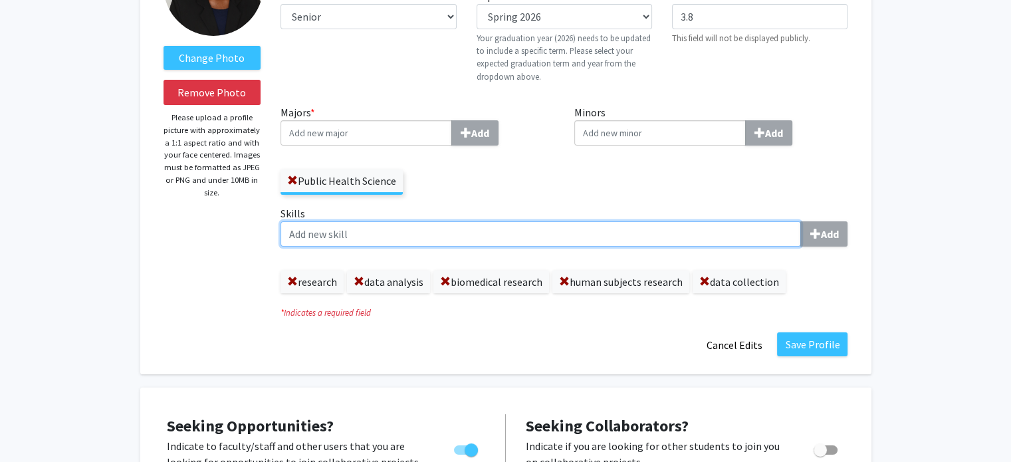
click at [649, 229] on input "Skills Add" at bounding box center [540, 233] width 520 height 25
type input "informed consent"
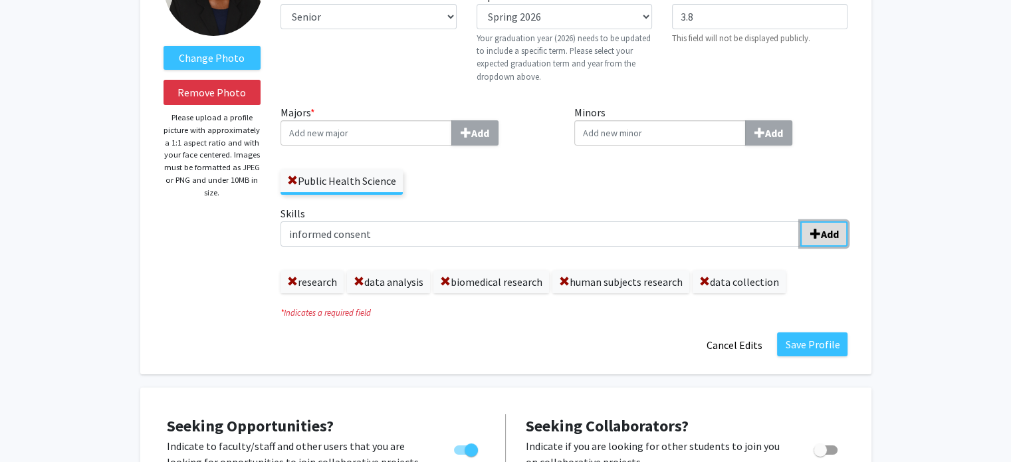
click at [818, 233] on span "submit" at bounding box center [815, 234] width 11 height 11
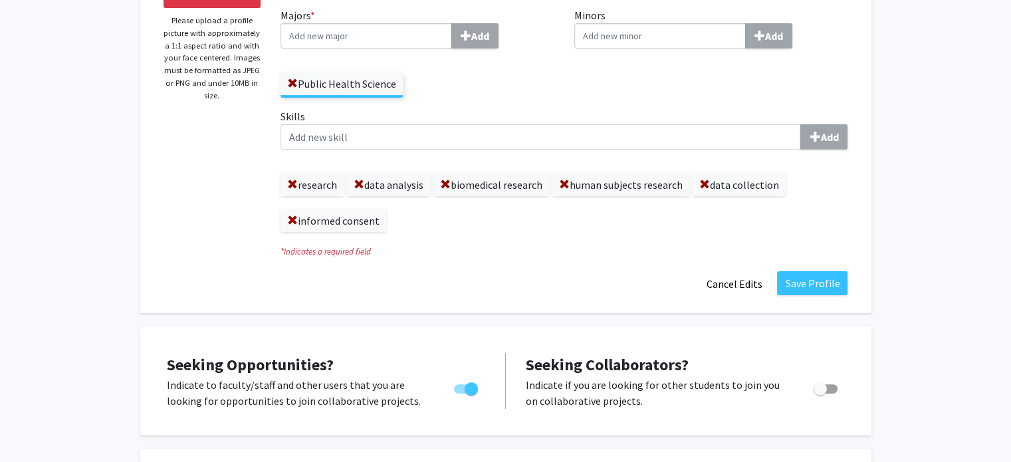
scroll to position [265, 0]
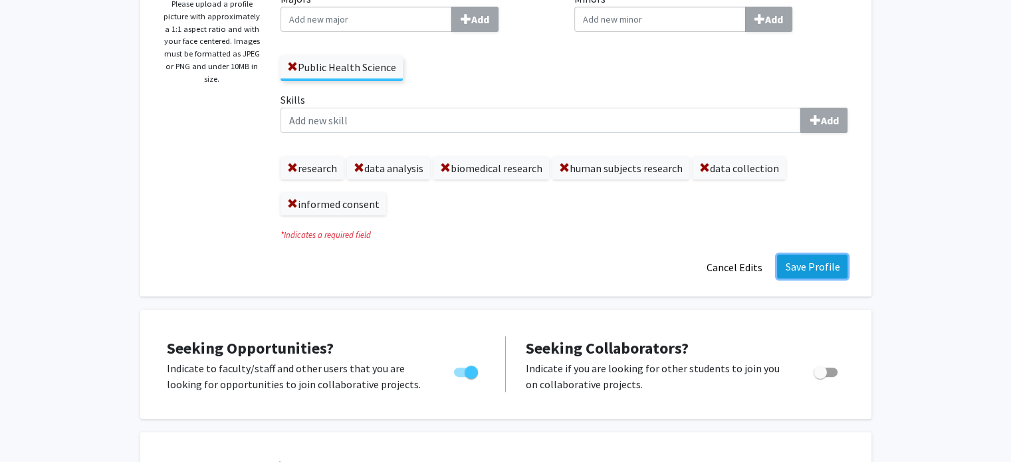
click at [829, 268] on button "Save Profile" at bounding box center [812, 267] width 70 height 24
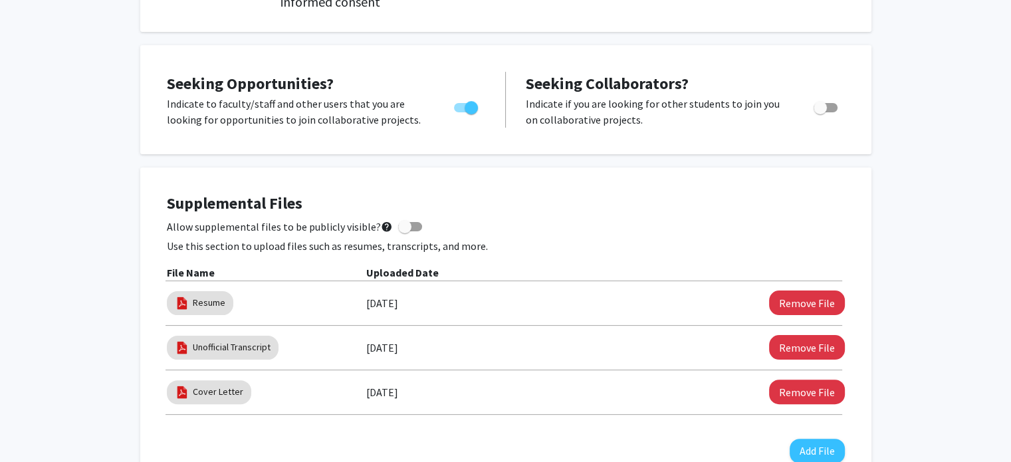
scroll to position [0, 0]
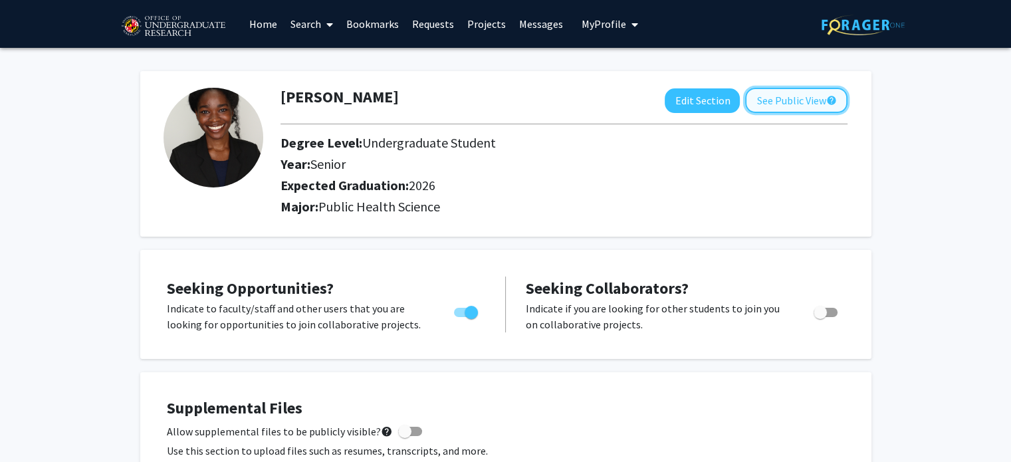
click at [808, 104] on button "See Public View help" at bounding box center [796, 100] width 102 height 25
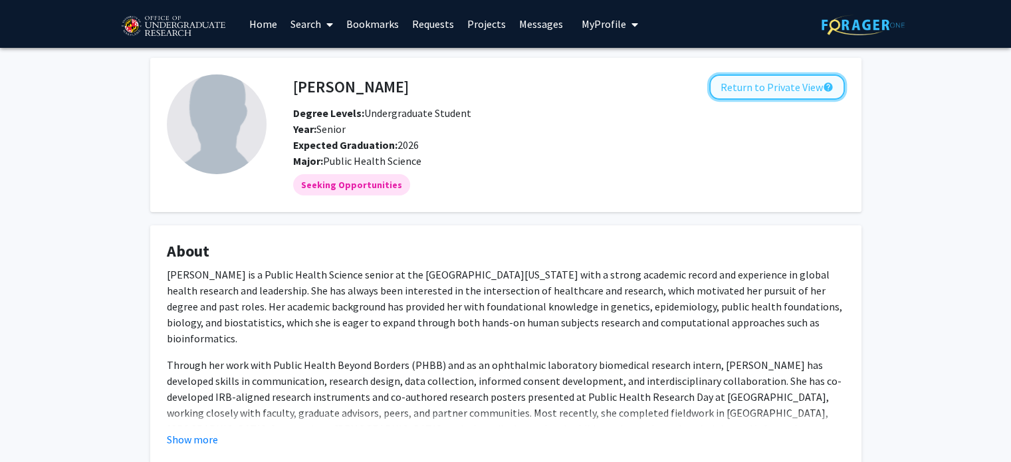
click at [768, 84] on button "Return to Private View help" at bounding box center [777, 86] width 136 height 25
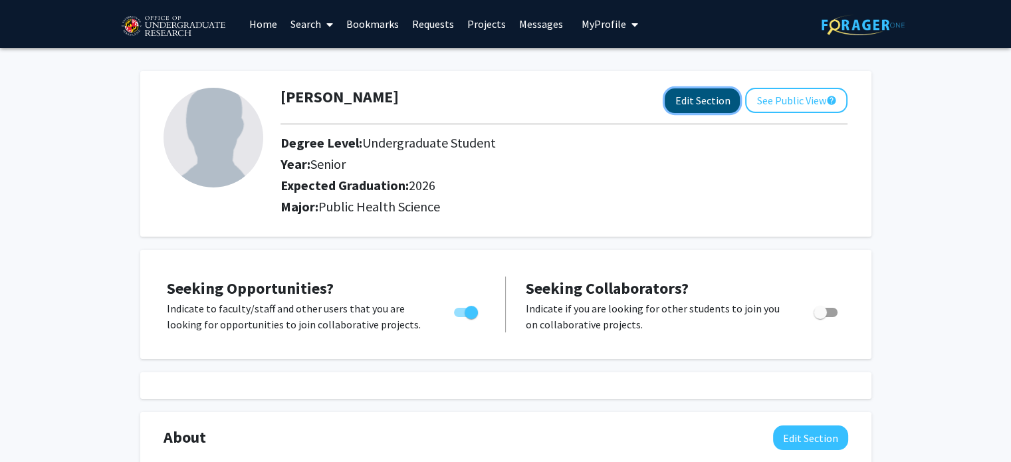
click at [712, 91] on button "Edit Section" at bounding box center [702, 100] width 75 height 25
select select "senior"
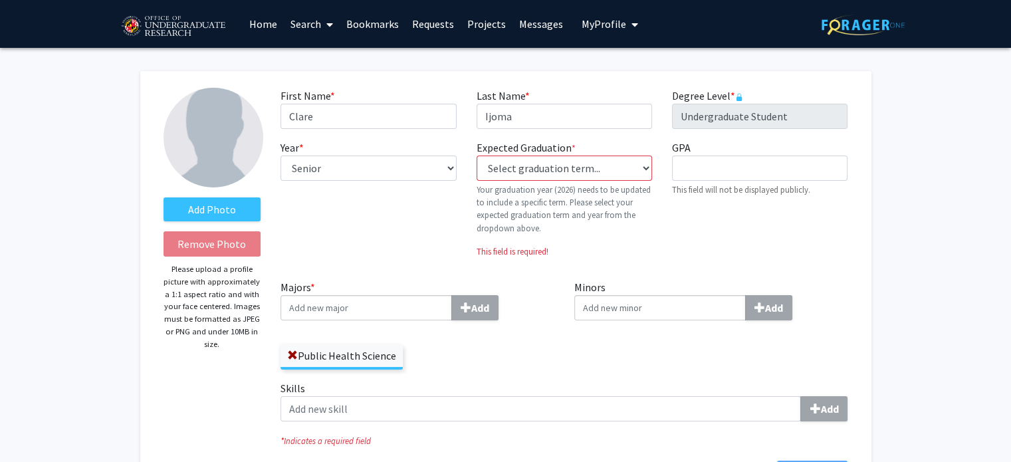
click at [260, 19] on link "Home" at bounding box center [263, 24] width 41 height 47
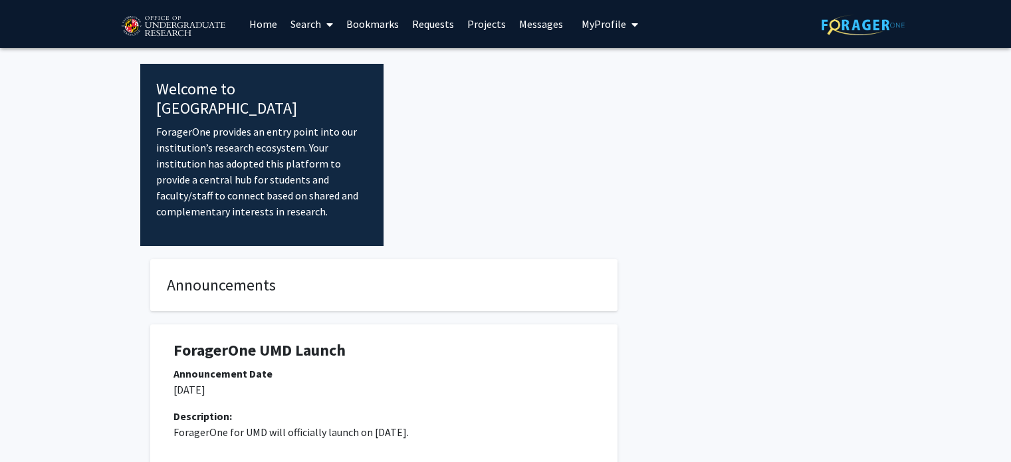
click at [598, 17] on span "My Profile" at bounding box center [604, 23] width 45 height 13
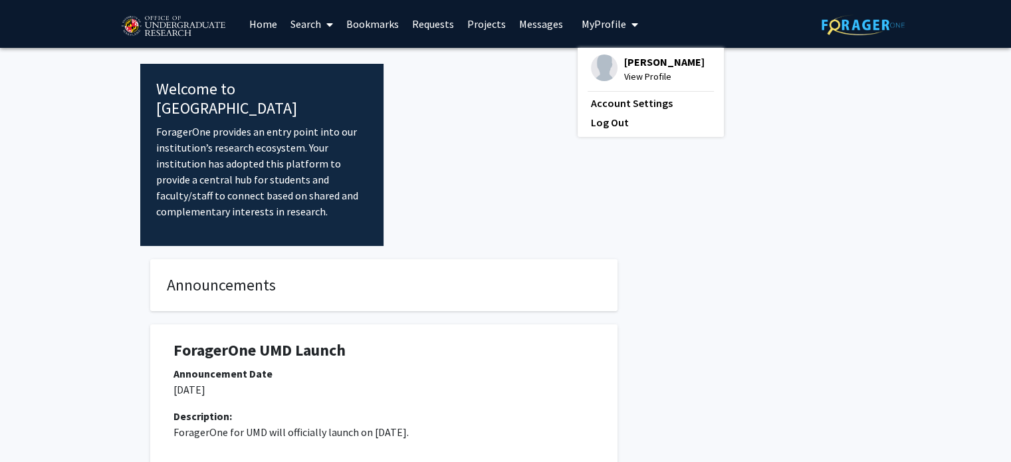
click at [649, 76] on span "View Profile" at bounding box center [664, 76] width 80 height 15
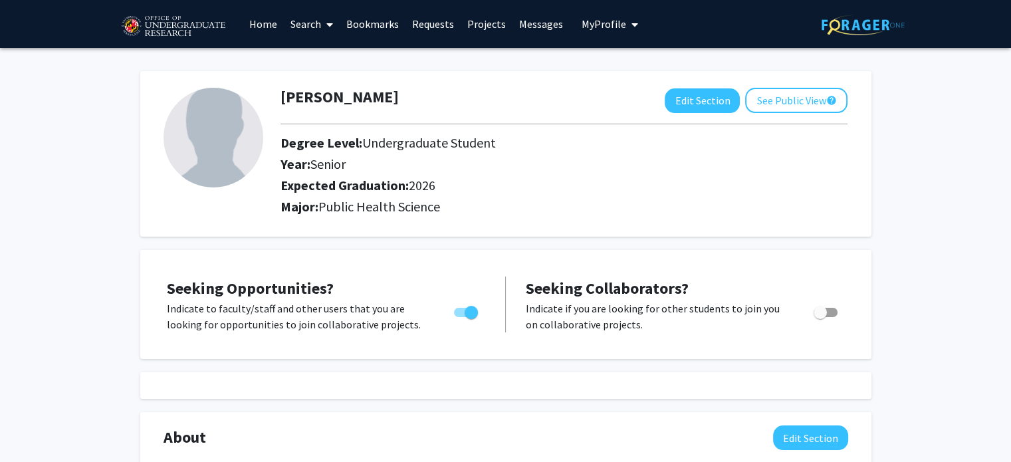
click at [697, 114] on div at bounding box center [564, 124] width 587 height 22
click at [685, 101] on button "Edit Section" at bounding box center [702, 100] width 75 height 25
select select "senior"
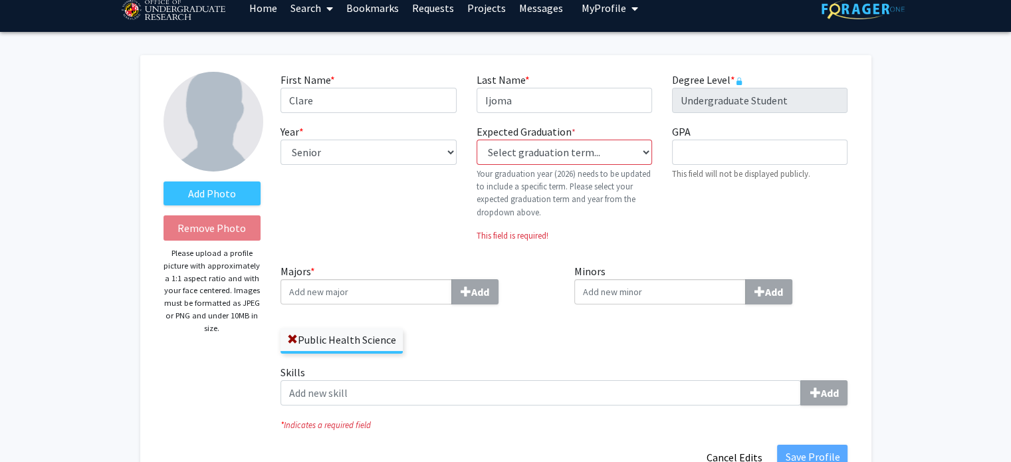
scroll to position [18, 0]
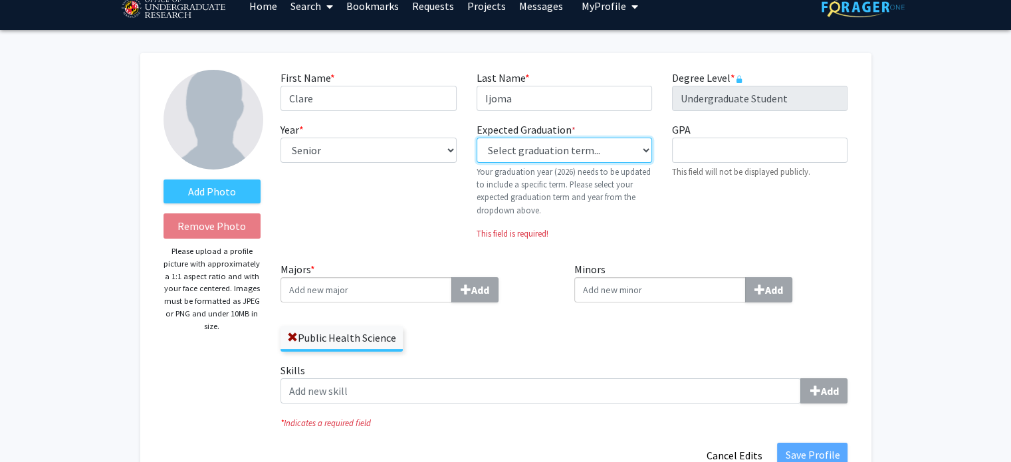
click at [534, 144] on select "Select graduation term... Previous: 2026 (Please select a specific term) Spring…" at bounding box center [564, 150] width 175 height 25
select select "34: spring_2026"
click at [477, 138] on select "Select graduation term... Previous: 2026 (Please select a specific term) Spring…" at bounding box center [564, 150] width 175 height 25
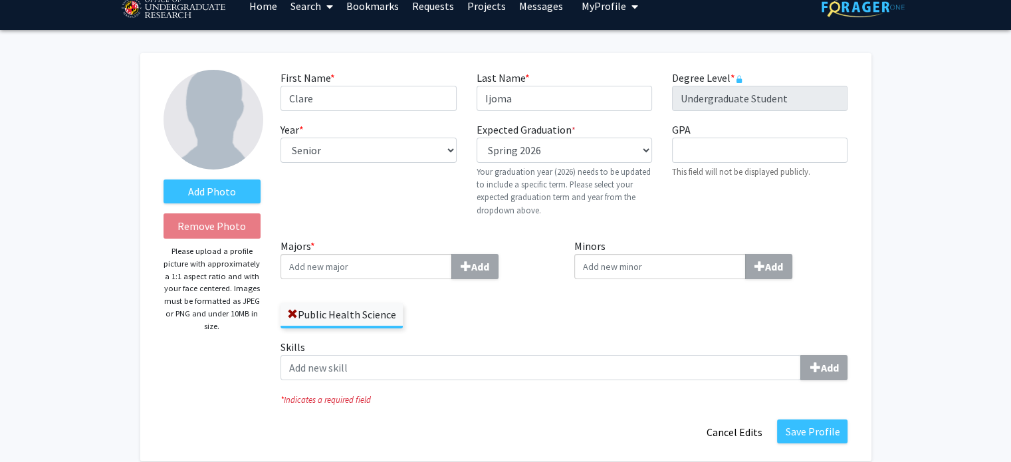
click at [707, 166] on small "This field will not be displayed publicly." at bounding box center [741, 171] width 138 height 11
click at [701, 155] on input "GPA required" at bounding box center [759, 150] width 175 height 25
type input "3.8"
click at [194, 187] on label "Add Photo" at bounding box center [213, 191] width 98 height 24
click at [0, 0] on input "Add Photo" at bounding box center [0, 0] width 0 height 0
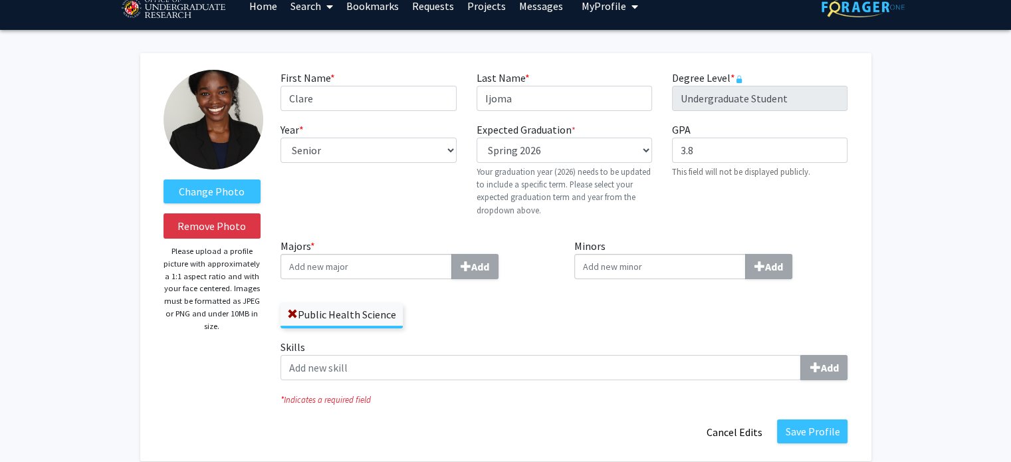
click at [230, 118] on img at bounding box center [214, 120] width 100 height 100
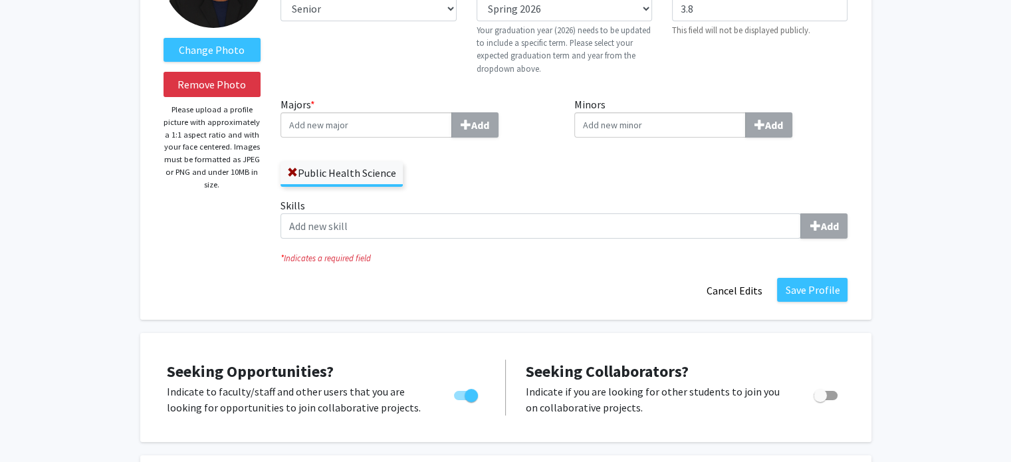
scroll to position [162, 0]
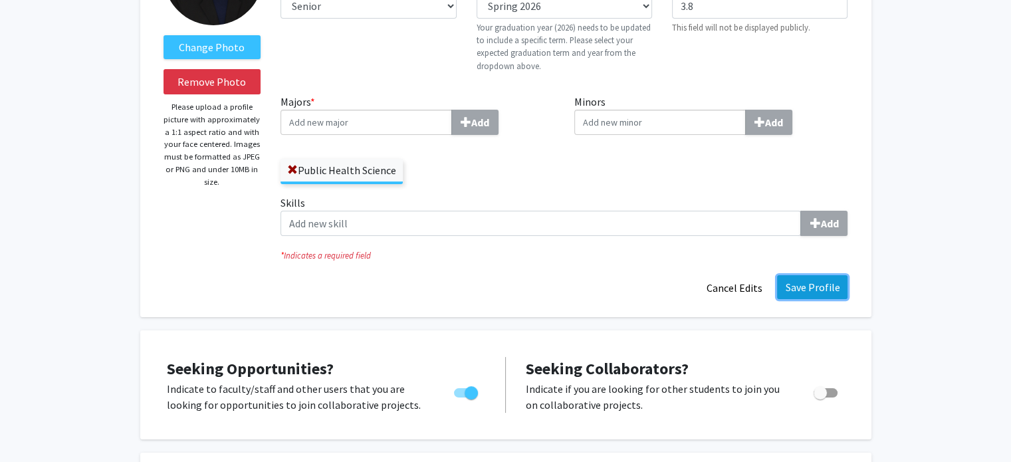
click at [810, 284] on button "Save Profile" at bounding box center [812, 287] width 70 height 24
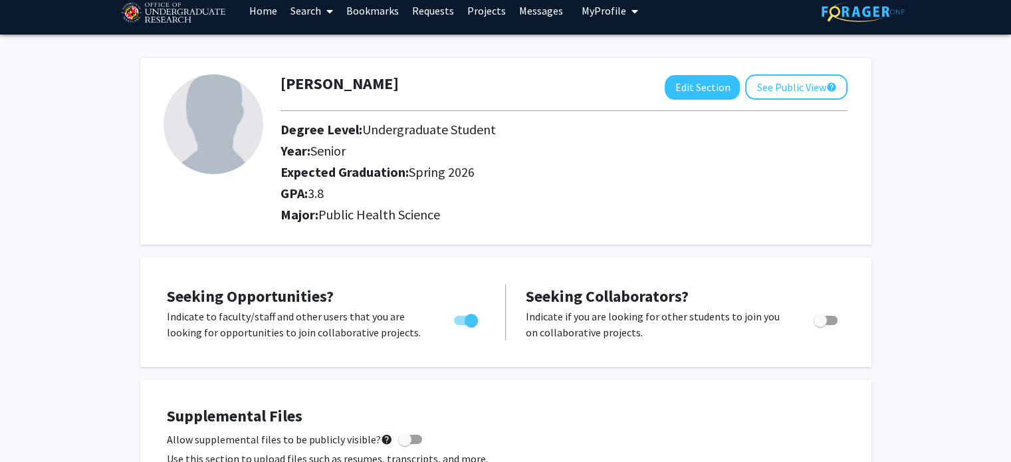
scroll to position [0, 0]
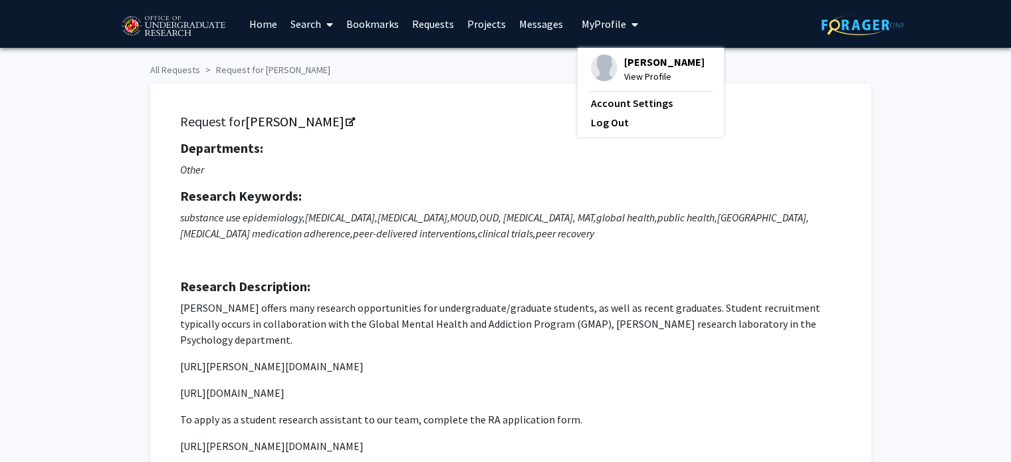
scroll to position [13, 0]
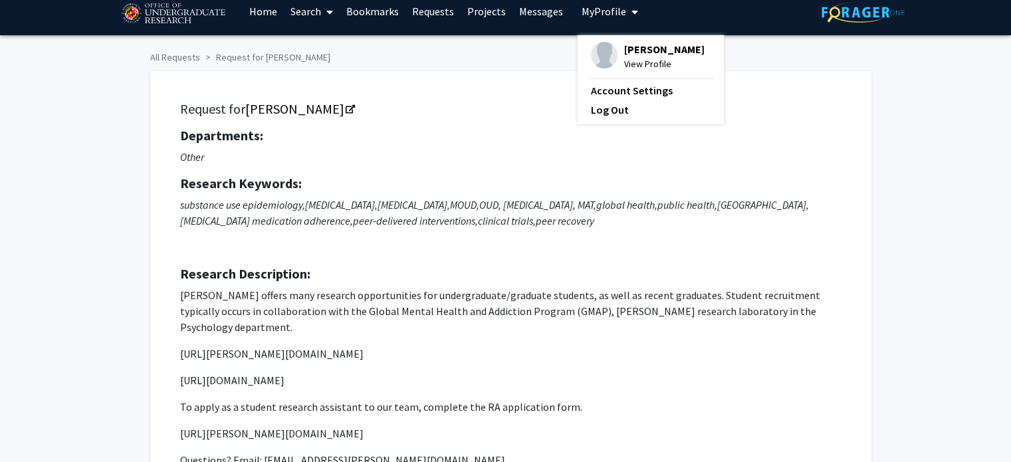
drag, startPoint x: 0, startPoint y: 0, endPoint x: 367, endPoint y: 131, distance: 389.6
click at [367, 131] on h5 "Departments:" at bounding box center [510, 136] width 661 height 16
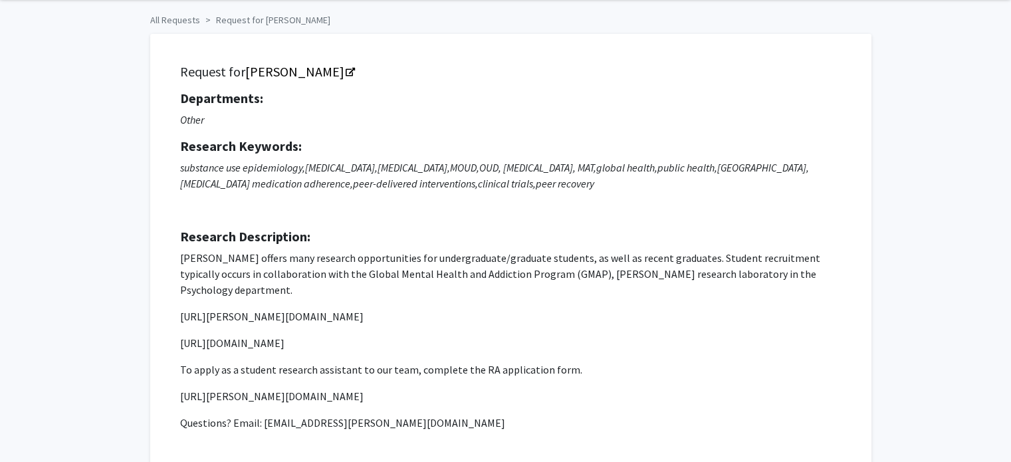
scroll to position [52, 0]
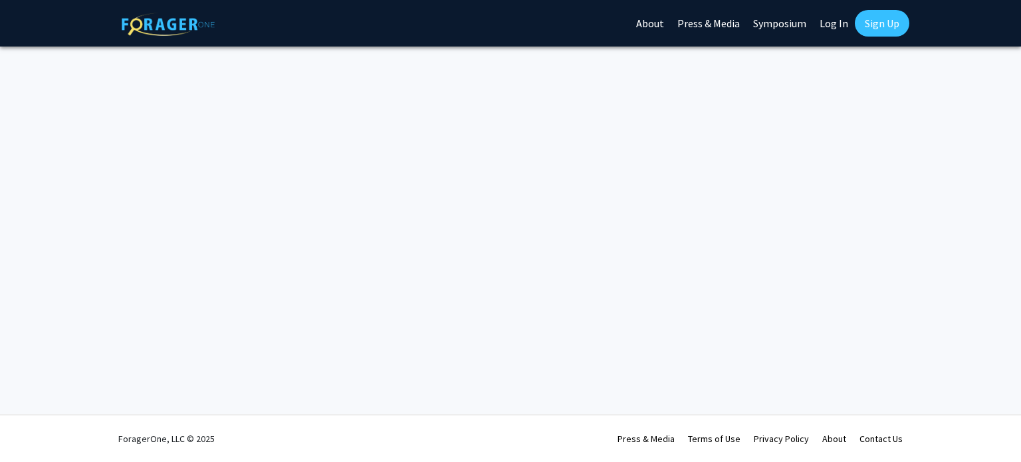
click at [840, 29] on link "Log In" at bounding box center [834, 23] width 42 height 47
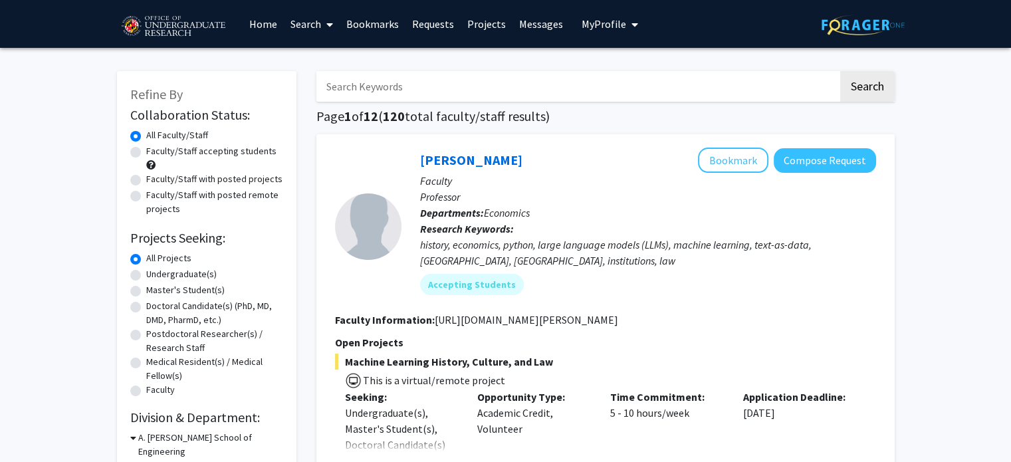
click at [596, 21] on span "My Profile" at bounding box center [604, 23] width 45 height 13
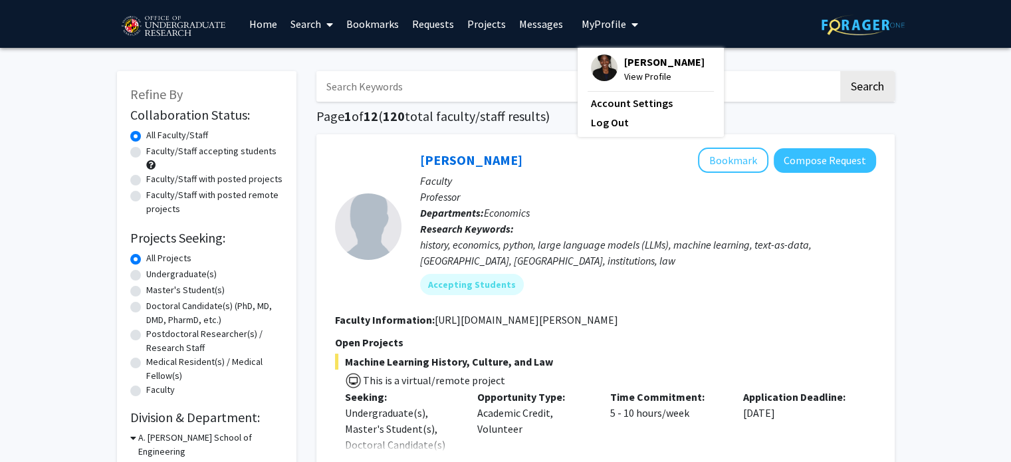
click at [630, 73] on span "View Profile" at bounding box center [664, 76] width 80 height 15
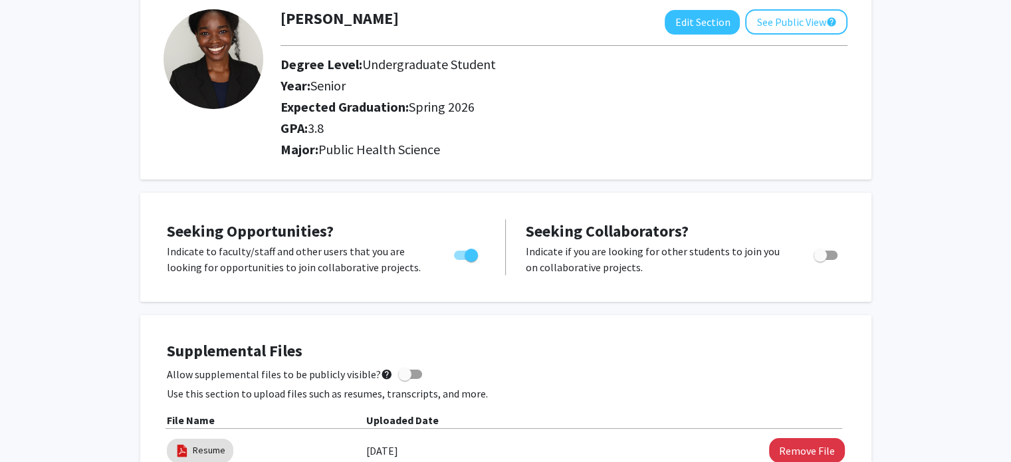
scroll to position [69, 0]
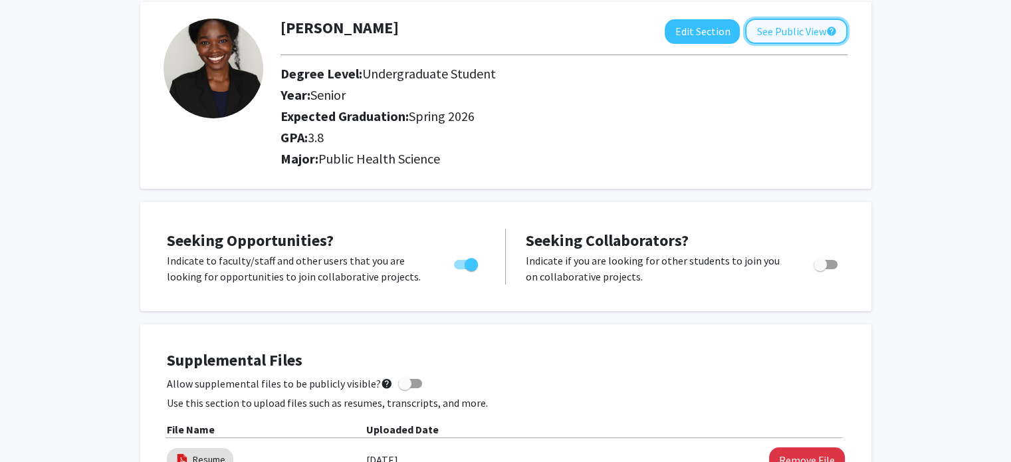
click at [788, 39] on button "See Public View help" at bounding box center [796, 31] width 102 height 25
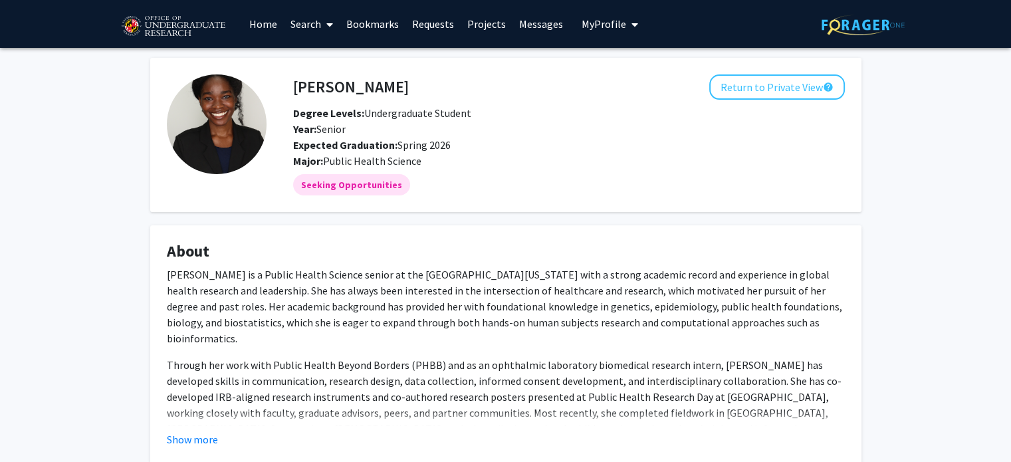
click at [311, 22] on link "Search" at bounding box center [312, 24] width 56 height 47
click at [346, 63] on span "Faculty/Staff" at bounding box center [333, 61] width 98 height 27
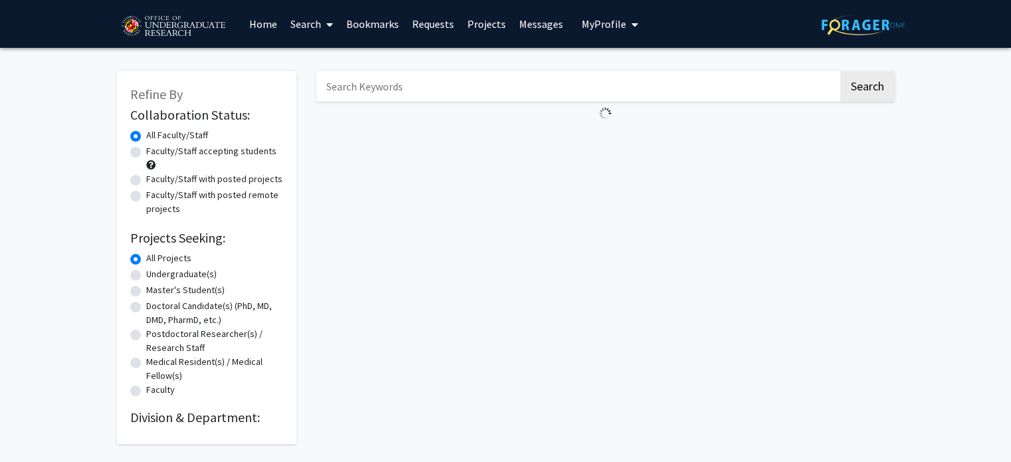
click at [225, 153] on label "Faculty/Staff accepting students" at bounding box center [211, 151] width 130 height 14
click at [155, 153] on input "Faculty/Staff accepting students" at bounding box center [150, 148] width 9 height 9
radio input "true"
